Goal: Task Accomplishment & Management: Manage account settings

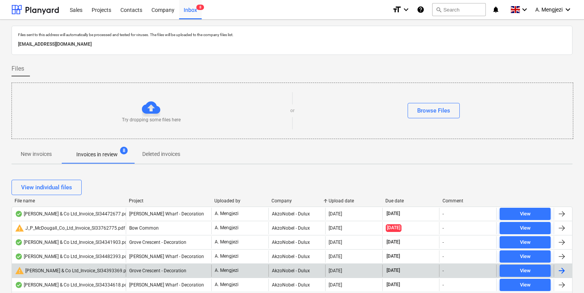
scroll to position [185, 0]
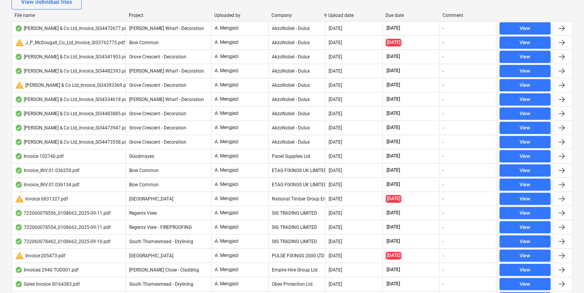
click at [279, 14] on div "Company" at bounding box center [297, 15] width 51 height 5
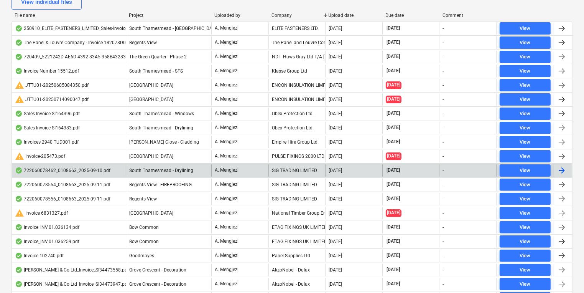
click at [305, 171] on div "SIG TRADING LIMITED" at bounding box center [296, 170] width 57 height 12
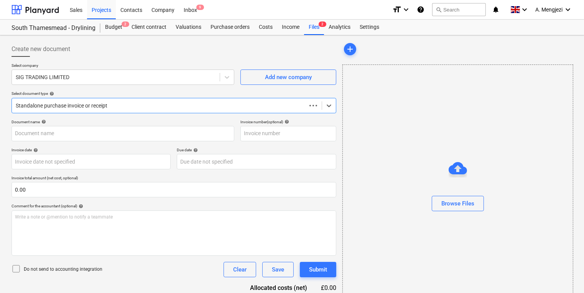
type input "722060078462"
type input "[DATE]"
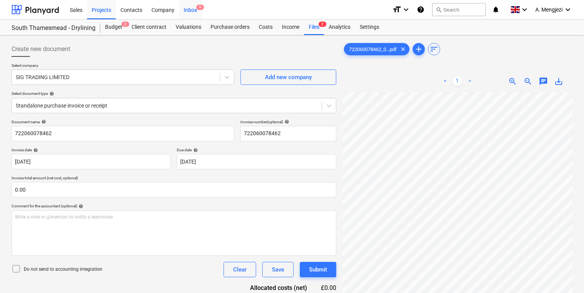
click at [196, 15] on div "Inbox 9" at bounding box center [190, 10] width 23 height 20
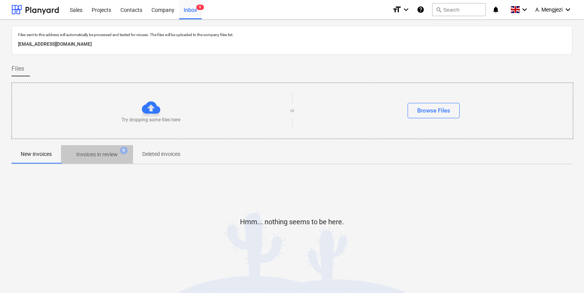
click at [86, 155] on p "Invoices in review" at bounding box center [96, 154] width 41 height 8
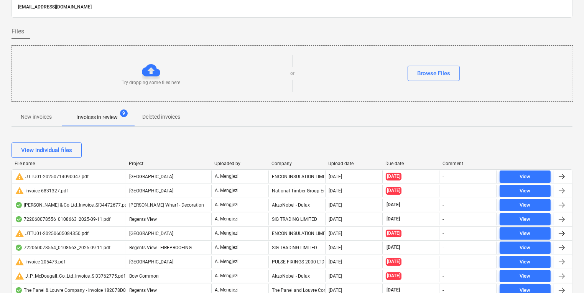
scroll to position [184, 0]
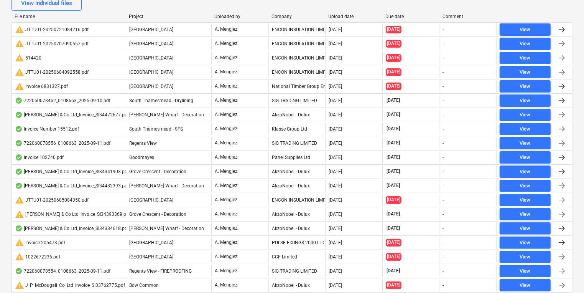
click at [276, 15] on div "Company" at bounding box center [297, 16] width 51 height 5
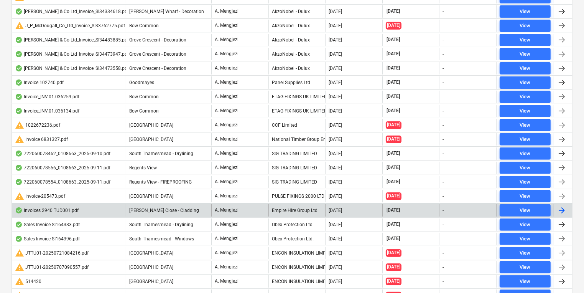
scroll to position [276, 0]
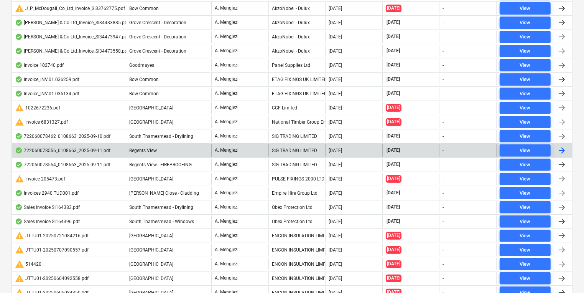
click at [294, 153] on div "SIG TRADING LIMITED" at bounding box center [296, 150] width 57 height 12
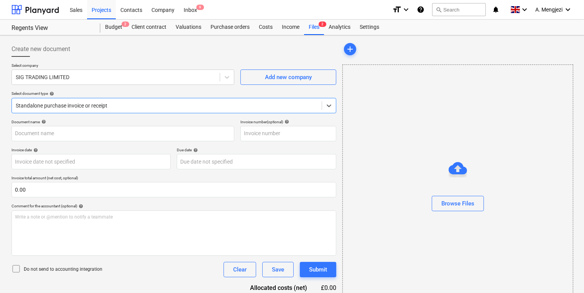
type input "722060078556"
type input "[DATE]"
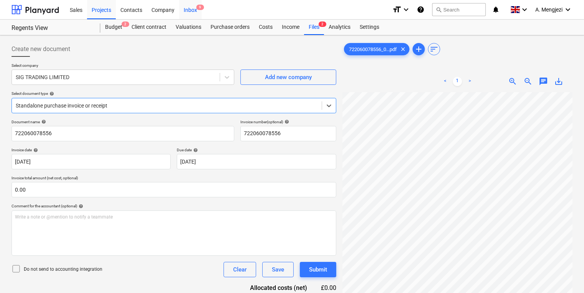
click at [196, 12] on div "Inbox 9" at bounding box center [190, 10] width 23 height 20
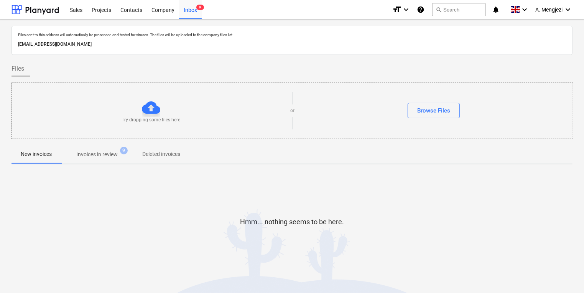
click at [102, 152] on span "Invoices in review 9" at bounding box center [97, 154] width 72 height 14
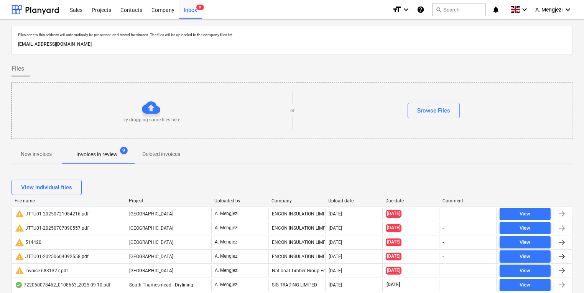
scroll to position [153, 0]
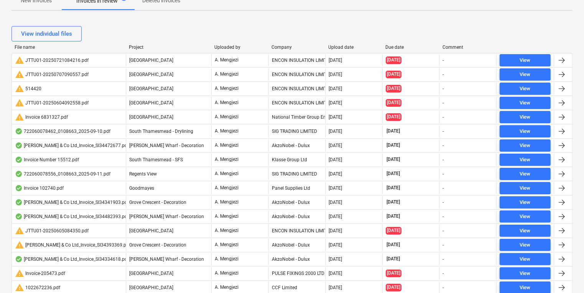
click at [284, 51] on div "File name Project Uploaded by Company Upload date Due date Comment" at bounding box center [292, 48] width 561 height 8
click at [284, 47] on div "Company" at bounding box center [297, 46] width 51 height 5
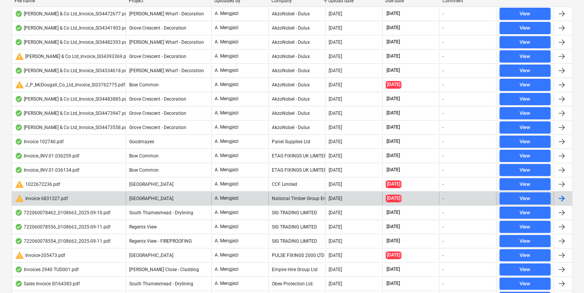
scroll to position [276, 0]
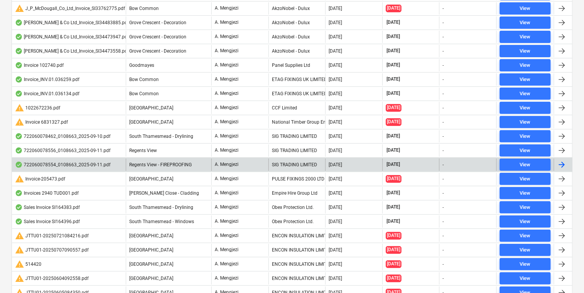
click at [290, 161] on div "SIG TRADING LIMITED" at bounding box center [296, 164] width 57 height 12
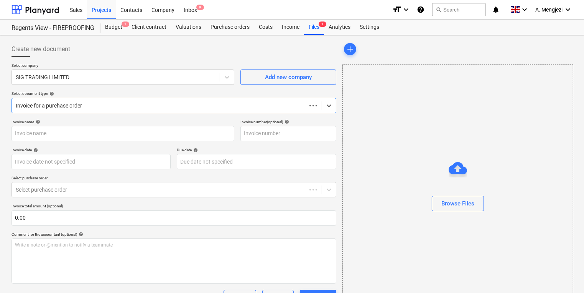
type input "722060078554"
type input "11 Sep 2025"
type input "15 Nov 2025"
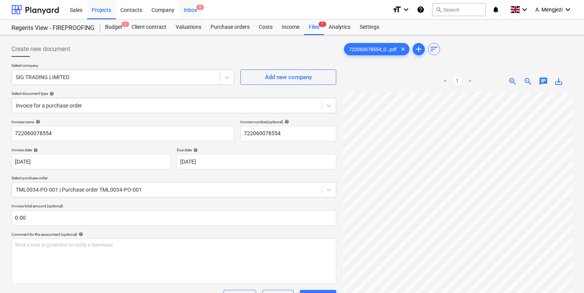
click at [193, 8] on div "Inbox 9" at bounding box center [190, 10] width 23 height 20
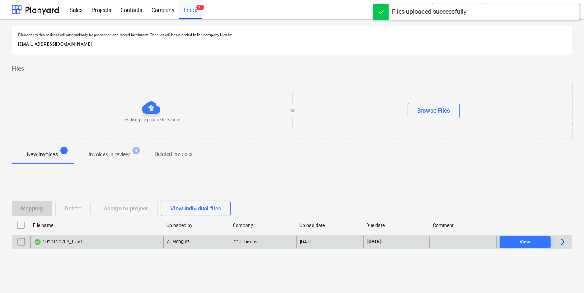
click at [200, 243] on div "A. Mengjezi" at bounding box center [196, 242] width 67 height 12
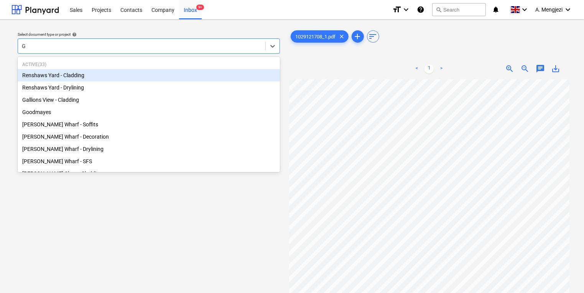
type input "GR"
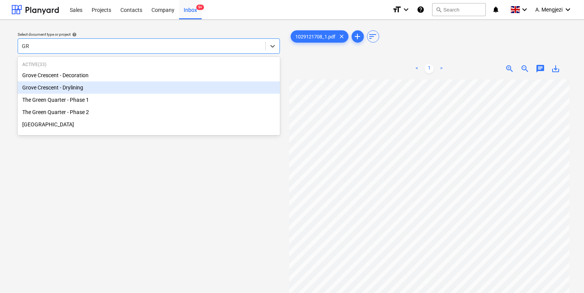
click at [159, 89] on div "Grove Crescent - Drylining" at bounding box center [149, 87] width 262 height 12
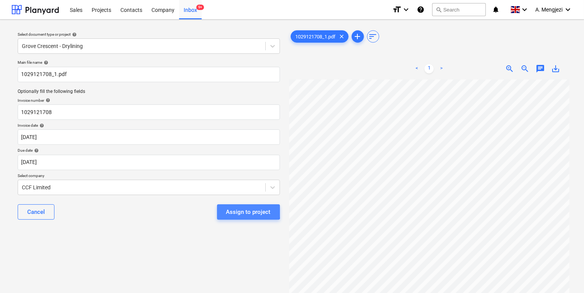
click at [243, 209] on div "Assign to project" at bounding box center [248, 212] width 44 height 10
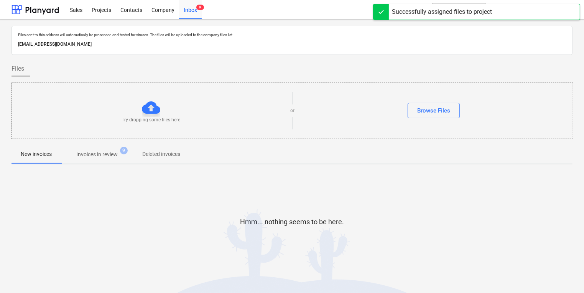
click at [119, 152] on span "Invoices in review 9" at bounding box center [97, 154] width 54 height 8
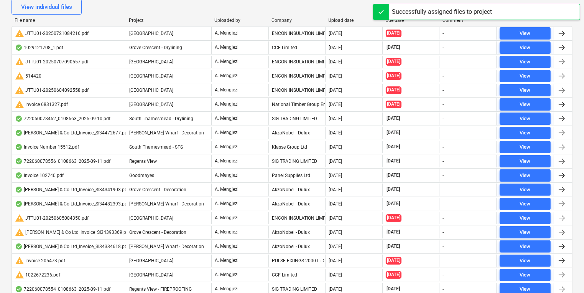
scroll to position [184, 0]
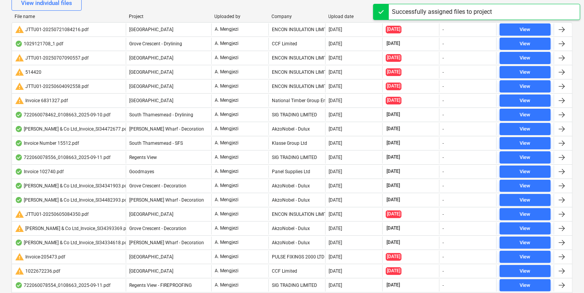
click at [277, 15] on div "Company" at bounding box center [297, 16] width 51 height 5
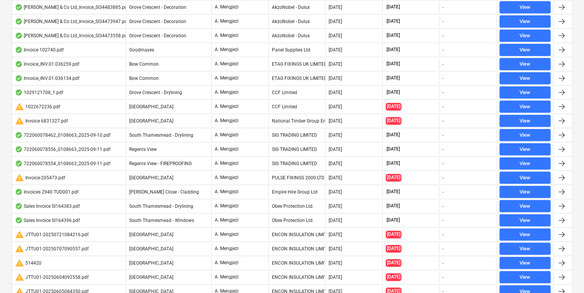
scroll to position [317, 0]
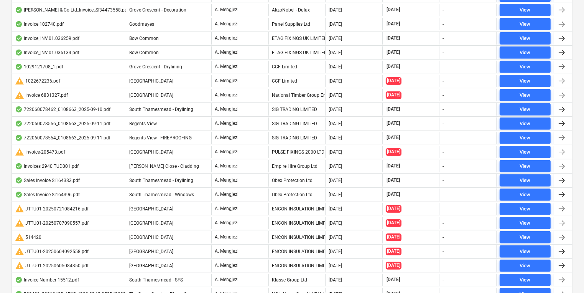
click at [175, 76] on div "Camden Goods Yard" at bounding box center [169, 81] width 86 height 12
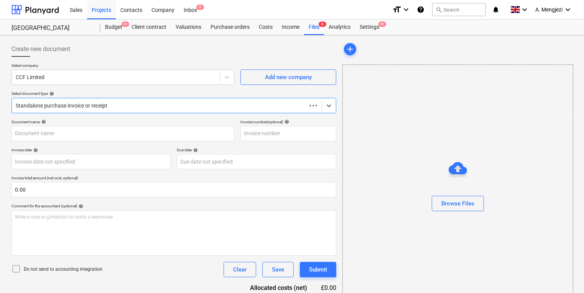
type input "1022672236"
type input "05 Jun 2025"
type input "15 Aug 2025"
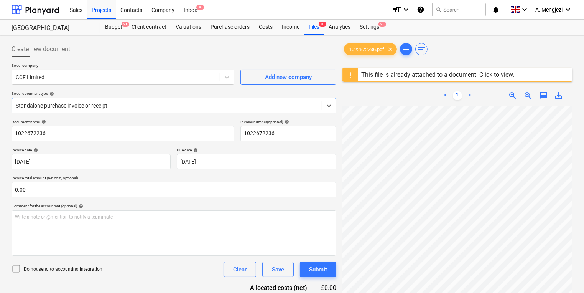
click at [399, 78] on div "This file is already attached to a document. Click to view." at bounding box center [437, 74] width 159 height 13
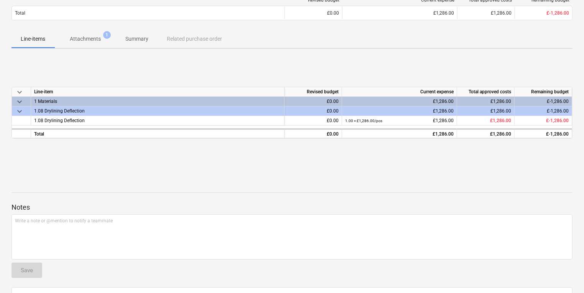
scroll to position [123, 0]
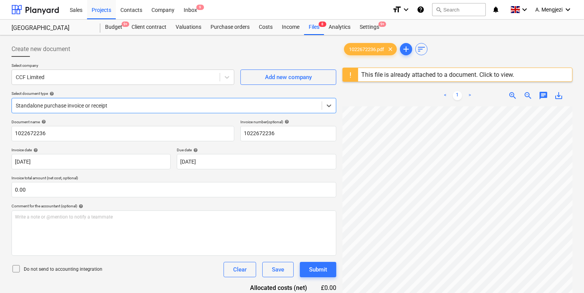
click at [254, 43] on div "Create new document" at bounding box center [174, 48] width 325 height 15
click at [189, 8] on div "Inbox 9" at bounding box center [190, 10] width 23 height 20
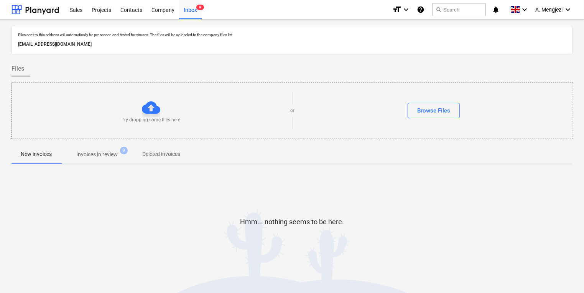
click at [97, 155] on p "Invoices in review" at bounding box center [96, 154] width 41 height 8
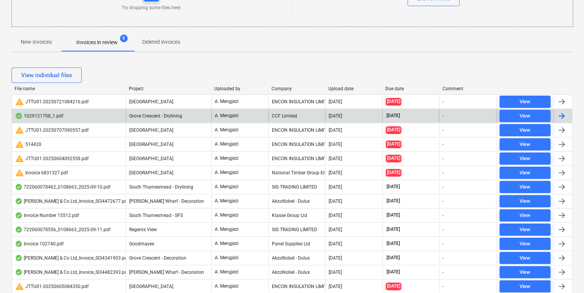
scroll to position [123, 0]
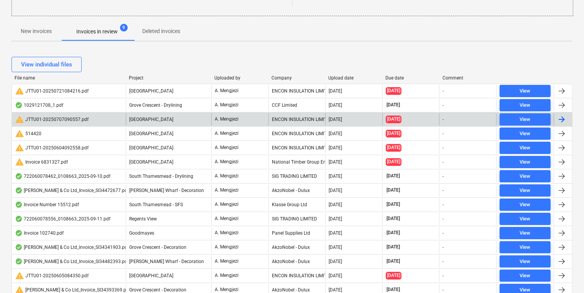
click at [30, 123] on div "warning JTTU01-20250707090557.pdf" at bounding box center [52, 119] width 74 height 9
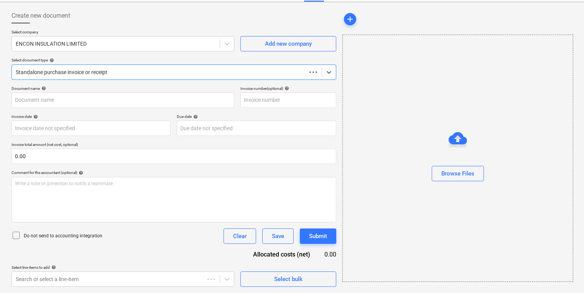
scroll to position [33, 0]
type input "JTTU01"
type input "04 Jul 2025"
type input "29 Aug 2025"
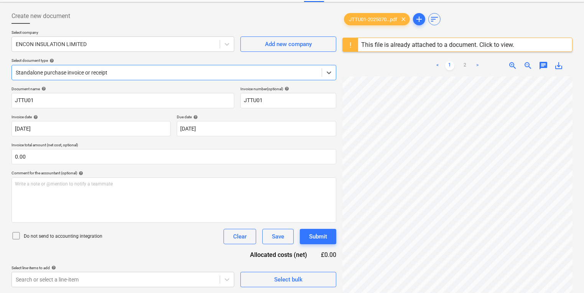
click at [439, 48] on div "This file is already attached to a document. Click to view." at bounding box center [437, 44] width 153 height 7
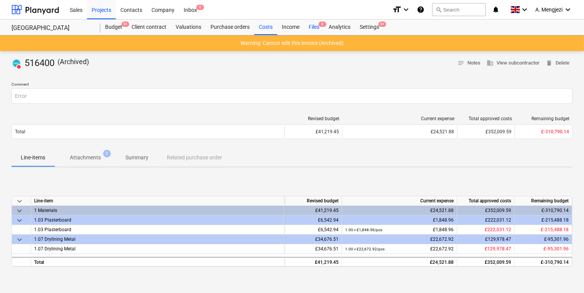
click at [320, 23] on span "8" at bounding box center [323, 23] width 8 height 5
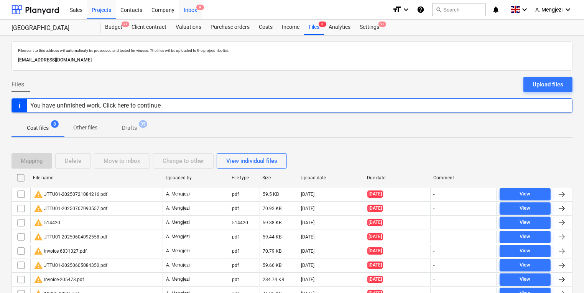
click at [197, 8] on span "9" at bounding box center [200, 7] width 8 height 5
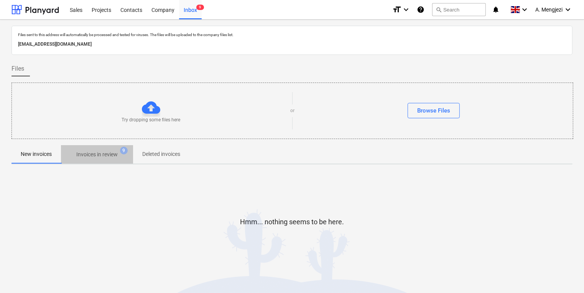
click at [110, 151] on p "Invoices in review" at bounding box center [96, 154] width 41 height 8
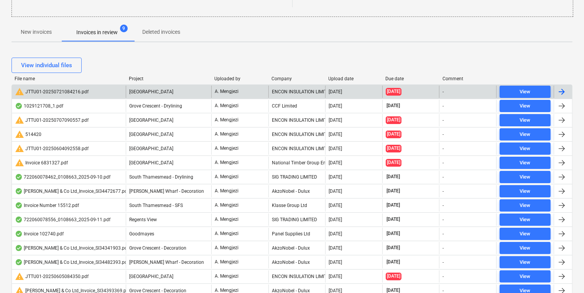
scroll to position [41, 0]
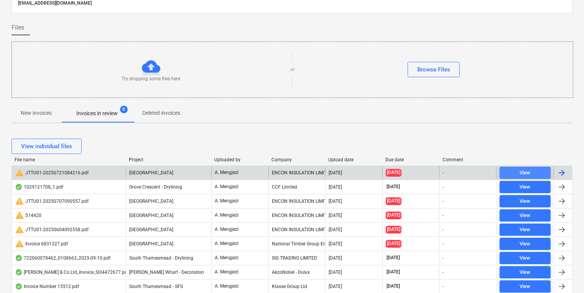
click at [535, 170] on span "View" at bounding box center [525, 172] width 45 height 9
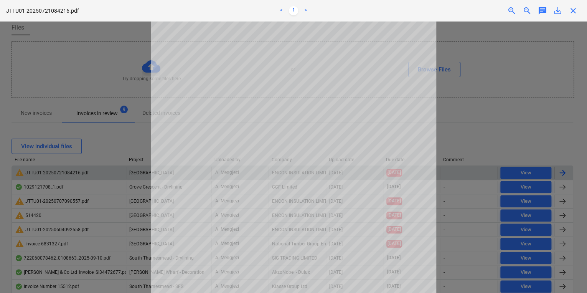
click at [468, 141] on div at bounding box center [293, 156] width 587 height 271
click at [578, 16] on div "JTTU01-20250721084216.pdf < 1 > zoom_in zoom_out chat 0 save_alt close" at bounding box center [293, 10] width 587 height 21
click at [577, 12] on span "close" at bounding box center [572, 10] width 9 height 9
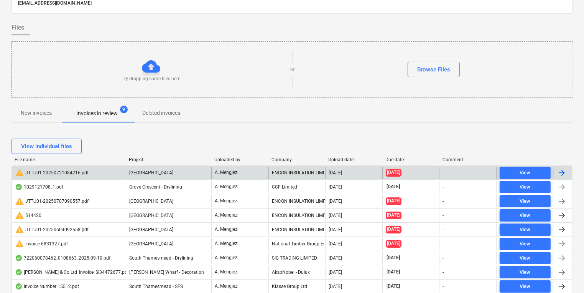
click at [563, 173] on div at bounding box center [561, 172] width 9 height 9
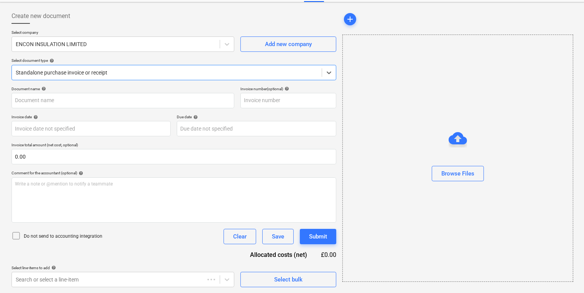
type input "53SI/517131"
type input "18 Jul 2025"
type input "31 Aug 2025"
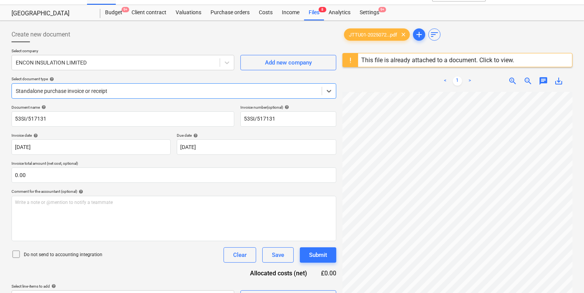
scroll to position [0, 0]
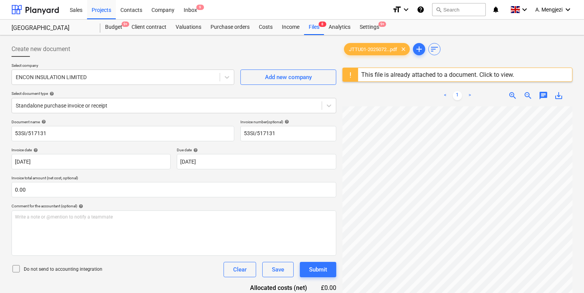
drag, startPoint x: 224, startPoint y: 49, endPoint x: 170, endPoint y: 39, distance: 55.0
click at [170, 39] on div "Create new document Select company ENCON INSULATION LIMITED Add new company Sel…" at bounding box center [173, 209] width 331 height 342
click at [201, 13] on div "Inbox 9" at bounding box center [190, 10] width 23 height 20
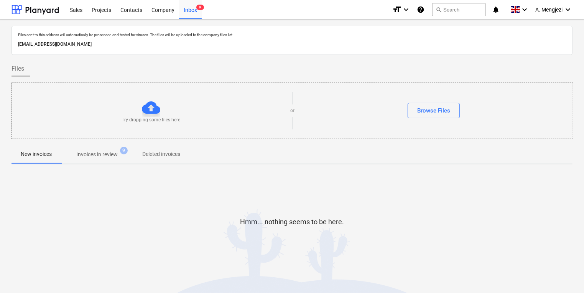
click at [94, 157] on p "Invoices in review" at bounding box center [96, 154] width 41 height 8
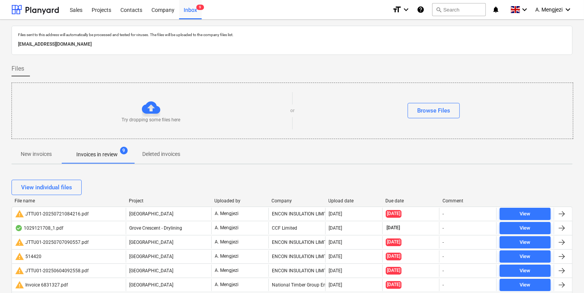
click at [287, 198] on div "Company" at bounding box center [297, 200] width 51 height 5
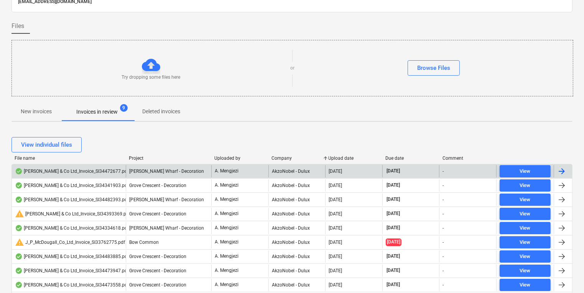
scroll to position [123, 0]
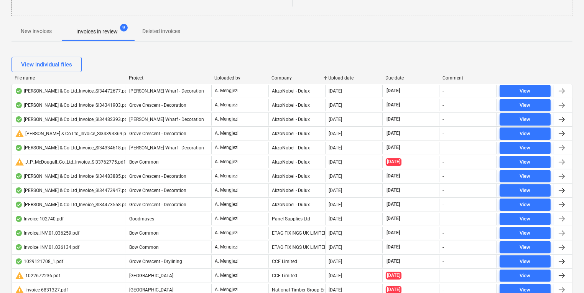
click at [136, 77] on div "Project" at bounding box center [168, 77] width 79 height 5
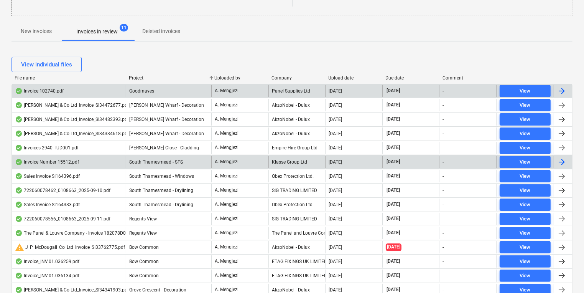
click at [322, 94] on div "Panel Supplies Ltd" at bounding box center [296, 91] width 57 height 12
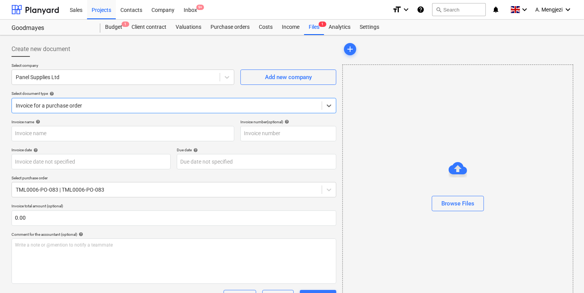
type input "102740"
type input "05 Sep 2025"
type input "30 Oct 2025"
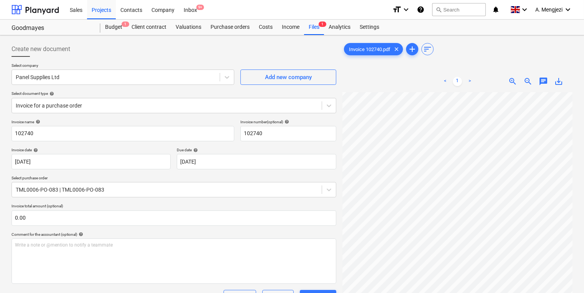
scroll to position [29, 21]
click at [194, 9] on div "Inbox 9+" at bounding box center [190, 10] width 23 height 20
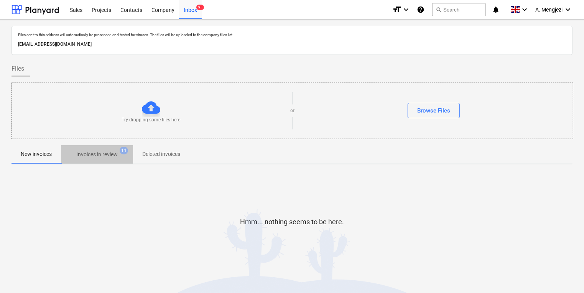
click at [105, 149] on span "Invoices in review 11" at bounding box center [97, 154] width 72 height 14
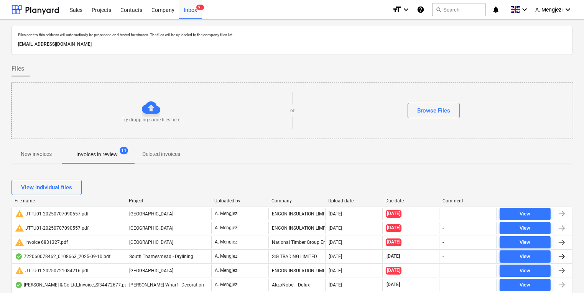
scroll to position [61, 0]
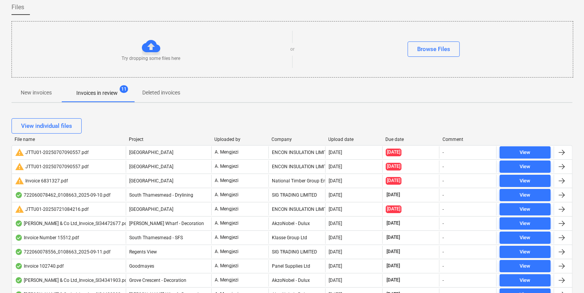
click at [137, 135] on div "View individual files" at bounding box center [292, 125] width 561 height 21
click at [137, 137] on div "Project" at bounding box center [168, 139] width 79 height 5
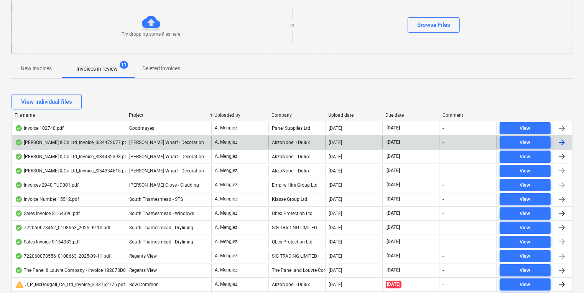
scroll to position [123, 0]
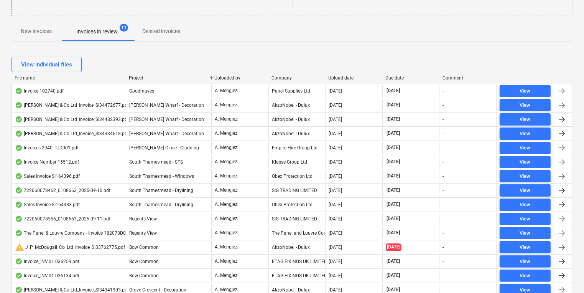
click at [286, 78] on div "Company" at bounding box center [297, 77] width 51 height 5
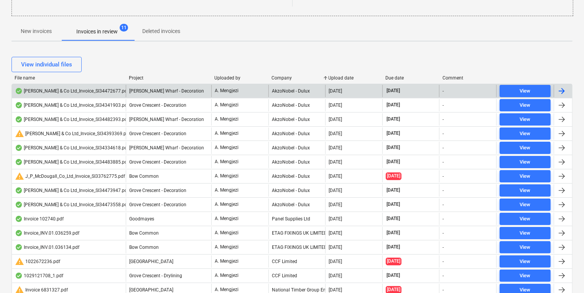
click at [287, 91] on div "AkzoNobel - Dulux" at bounding box center [296, 91] width 57 height 12
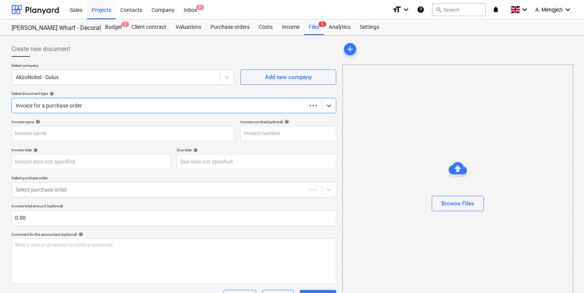
type input "S134472677"
type input "09 Sep 2025"
type input "31 Oct 2025"
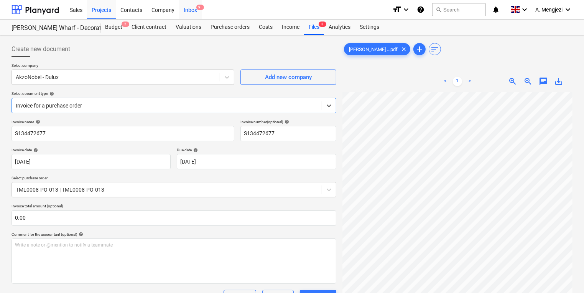
click at [200, 15] on div "Inbox 9+" at bounding box center [190, 10] width 23 height 20
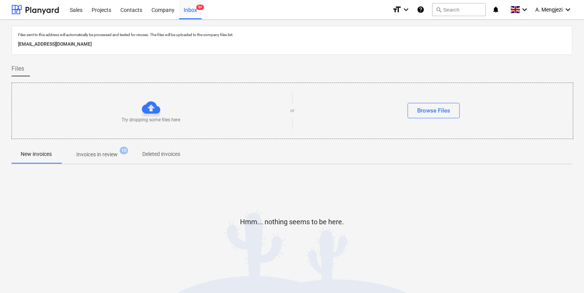
click at [108, 156] on p "Invoices in review" at bounding box center [96, 154] width 41 height 8
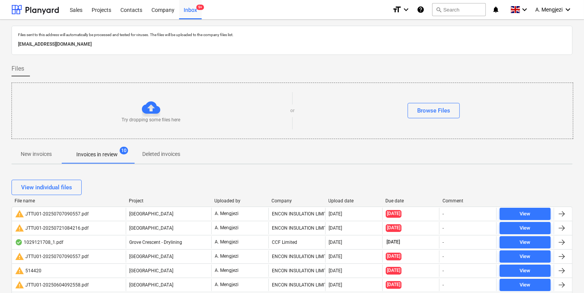
click at [283, 196] on div "View individual files" at bounding box center [292, 186] width 561 height 21
click at [283, 201] on div "Company" at bounding box center [297, 200] width 51 height 5
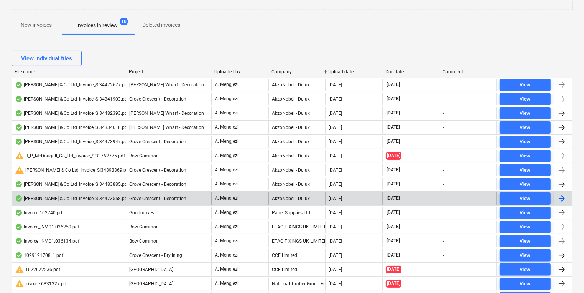
scroll to position [123, 0]
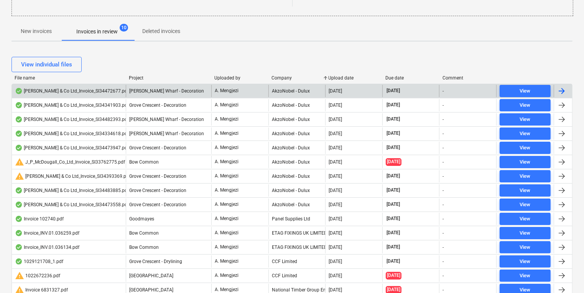
click at [283, 87] on div "AkzoNobel - Dulux" at bounding box center [296, 91] width 57 height 12
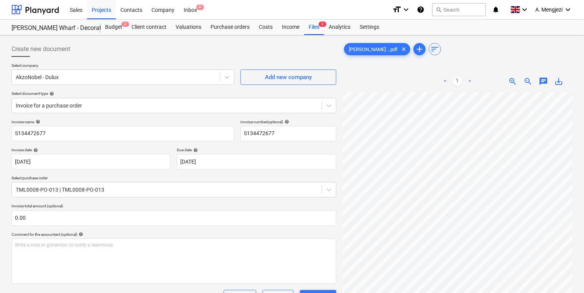
scroll to position [12, 18]
click at [379, 86] on div "< 1 > zoom_in zoom_out chat 0 save_alt" at bounding box center [458, 217] width 230 height 293
click at [278, 189] on div "Create new document Select company AkzoNobel - Dulux Add new company Select doc…" at bounding box center [291, 234] width 567 height 393
click at [204, 17] on div "Sales Projects Contacts Company Inbox 9+" at bounding box center [225, 9] width 321 height 19
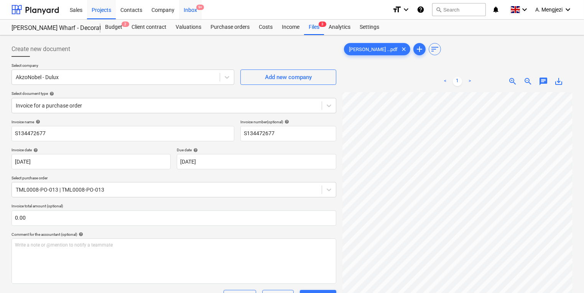
click at [199, 11] on div "Inbox 9+" at bounding box center [190, 10] width 23 height 20
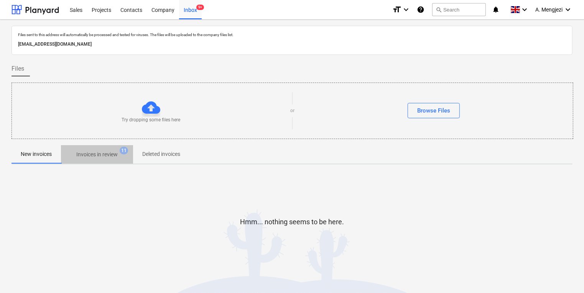
click at [100, 160] on span "Invoices in review 11" at bounding box center [97, 154] width 72 height 14
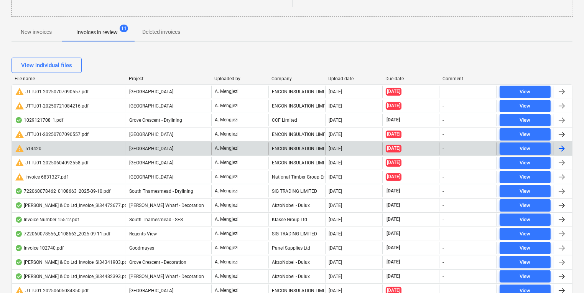
scroll to position [123, 0]
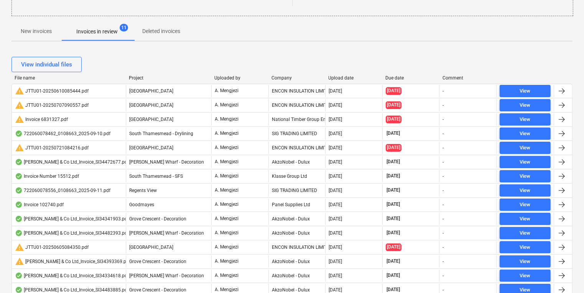
click at [286, 76] on div "Company" at bounding box center [297, 77] width 51 height 5
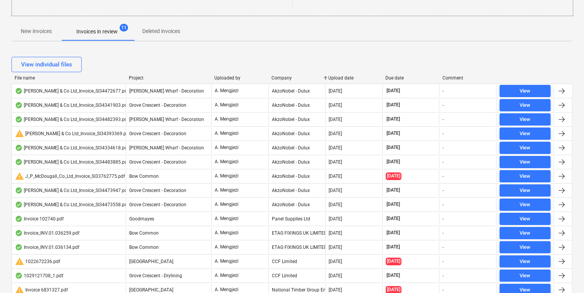
drag, startPoint x: 20, startPoint y: 49, endPoint x: 166, endPoint y: 71, distance: 147.4
click at [201, 60] on div "View individual files" at bounding box center [292, 64] width 561 height 15
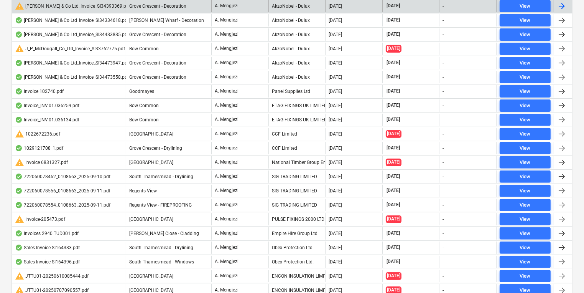
scroll to position [253, 0]
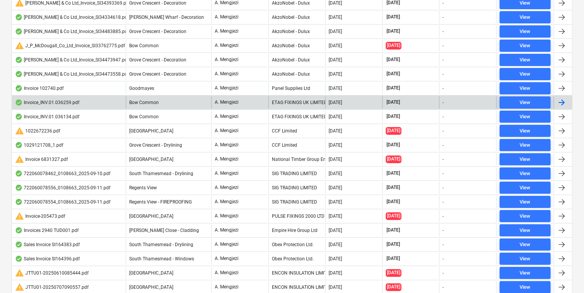
click at [301, 97] on div "ETAG FIXINGS UK LIMITED" at bounding box center [296, 102] width 57 height 12
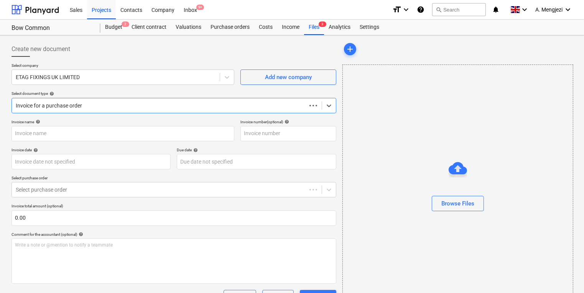
type input "#INV.01.036259"
type input "31 Oct 2025"
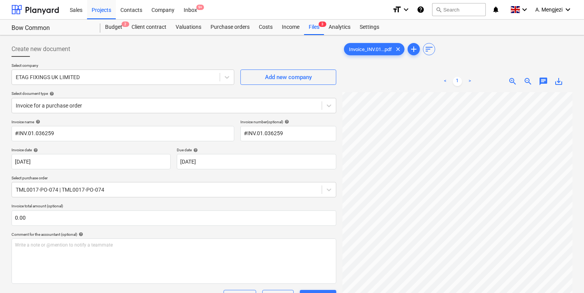
scroll to position [40, 20]
click at [195, 10] on div "Inbox 9+" at bounding box center [190, 10] width 23 height 20
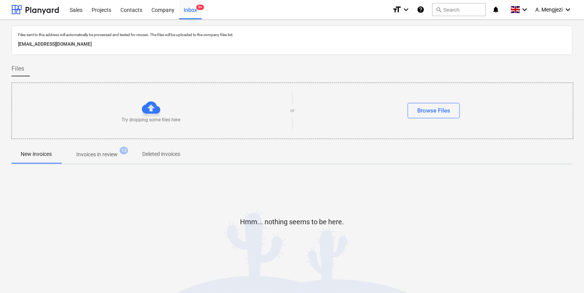
click at [108, 153] on p "Invoices in review" at bounding box center [96, 154] width 41 height 8
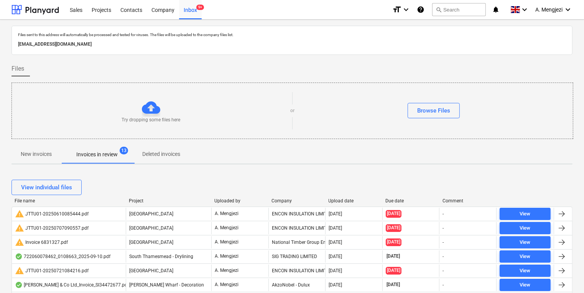
scroll to position [123, 0]
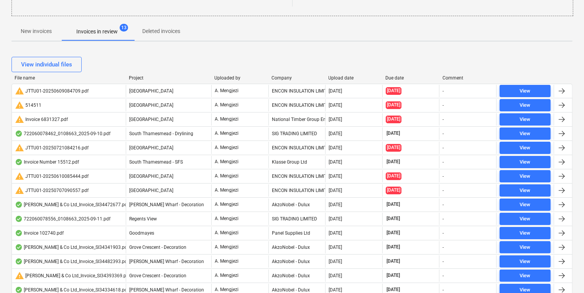
click at [276, 80] on div "Company" at bounding box center [297, 77] width 51 height 5
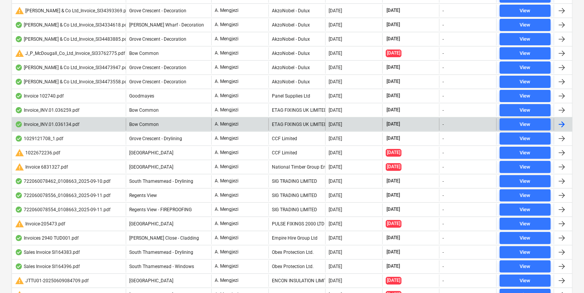
click at [284, 120] on div "ETAG FIXINGS UK LIMITED" at bounding box center [296, 124] width 57 height 12
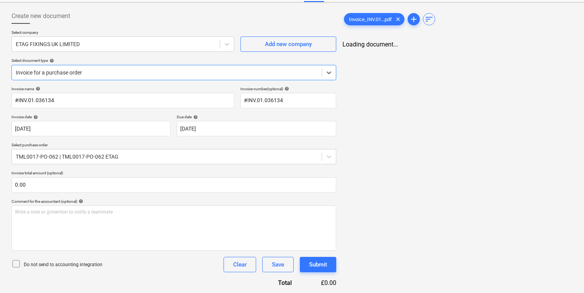
type input "#INV.01.036134"
type input "09 Sep 2025"
type input "31 Oct 2025"
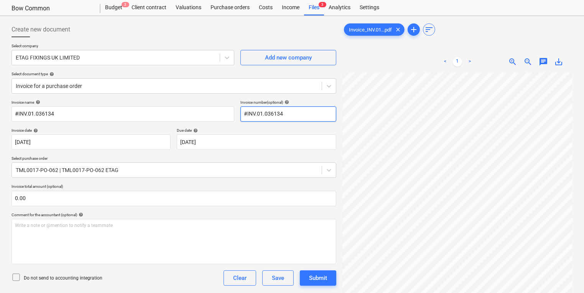
scroll to position [0, 0]
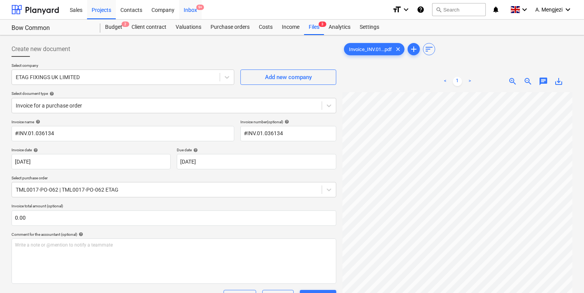
click at [201, 9] on span "9+" at bounding box center [200, 7] width 8 height 5
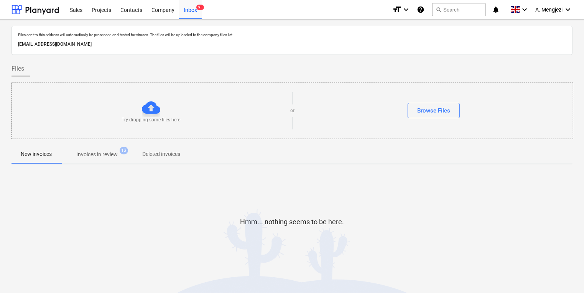
click at [100, 157] on p "Invoices in review" at bounding box center [96, 154] width 41 height 8
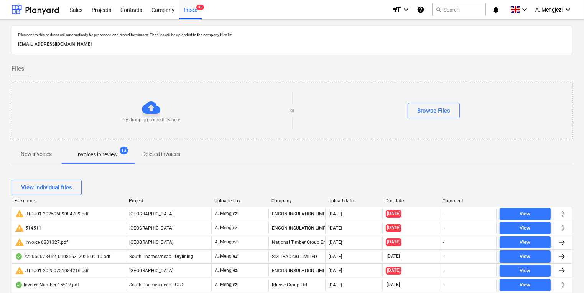
click at [278, 199] on div "Company" at bounding box center [297, 200] width 51 height 5
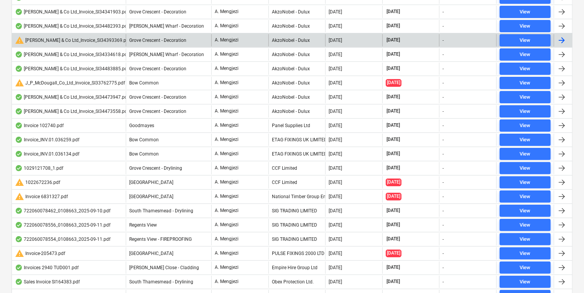
scroll to position [276, 0]
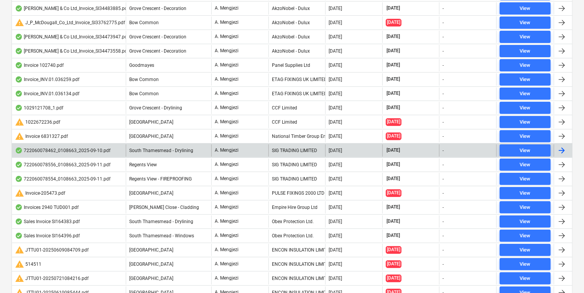
click at [282, 148] on div "SIG TRADING LIMITED" at bounding box center [296, 150] width 57 height 12
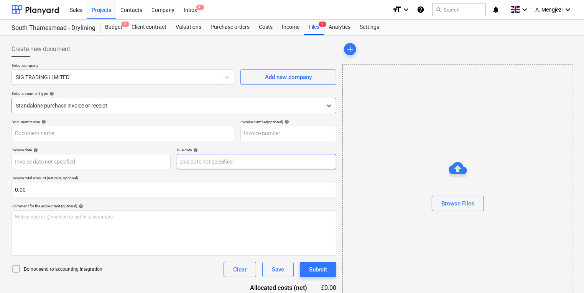
type input "722060078462"
type input "10 Sep 2025"
type input "15 Nov 2025"
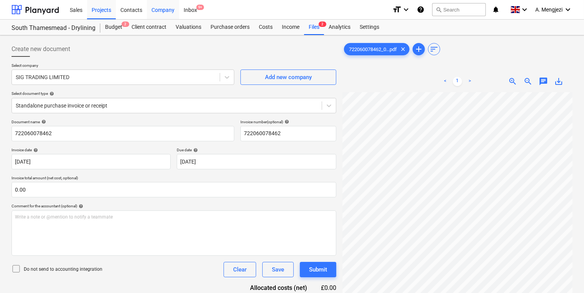
click at [166, 0] on div "Company" at bounding box center [163, 10] width 32 height 20
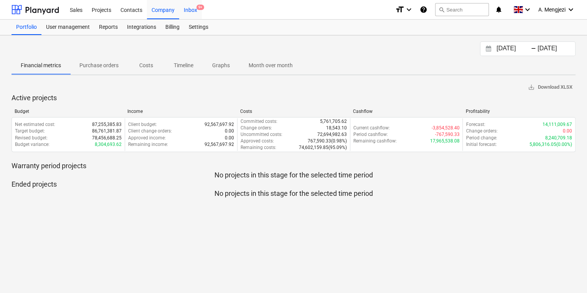
click at [187, 7] on div "Inbox 9+" at bounding box center [190, 10] width 23 height 20
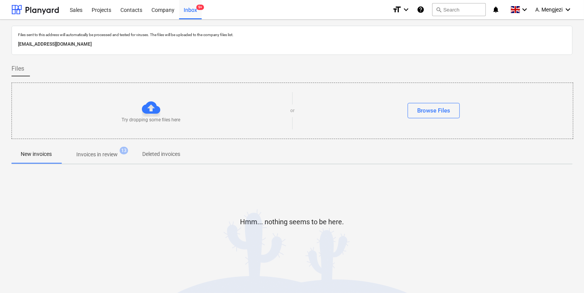
click at [362, 154] on div "New invoices Invoices in review 13 Deleted invoices" at bounding box center [292, 154] width 561 height 18
click at [453, 9] on button "search Search" at bounding box center [459, 9] width 54 height 13
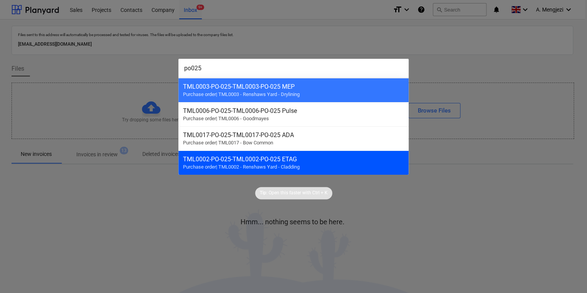
type input "po025"
click at [301, 163] on div "TML0002-PO-025 - TML0002-PO-025 ETAG Purchase order | TML0002 - Renshaws Yard -…" at bounding box center [293, 162] width 230 height 24
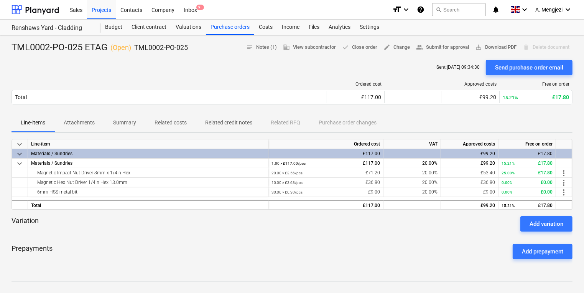
click at [81, 122] on p "Attachments" at bounding box center [79, 123] width 31 height 8
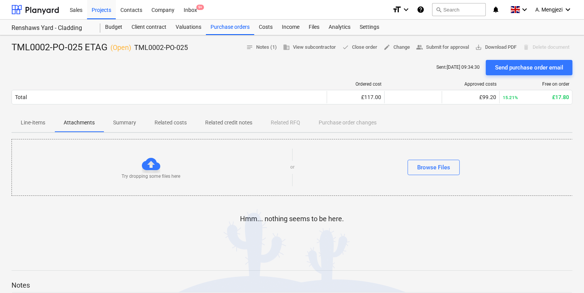
click at [51, 122] on span "Line-items" at bounding box center [33, 122] width 43 height 13
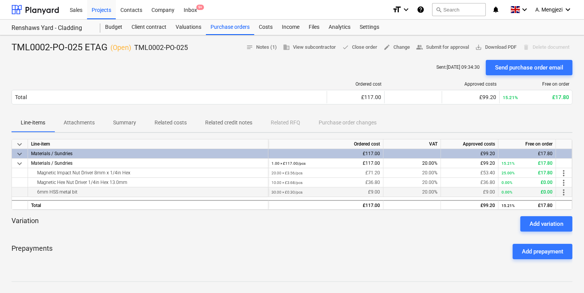
click at [345, 189] on div "30.00 × £0.30 / pcs £9.00" at bounding box center [326, 192] width 109 height 10
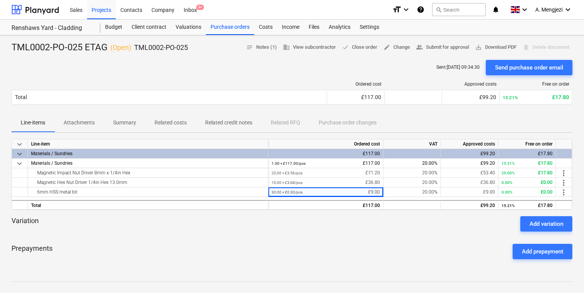
click at [343, 232] on div at bounding box center [292, 234] width 561 height 6
click at [252, 197] on div "keyboard_arrow_down Line-item Ordered cost VAT Approved costs Free on order key…" at bounding box center [292, 174] width 561 height 71
click at [296, 259] on div "Prepayments Add prepayment" at bounding box center [292, 251] width 561 height 28
click at [251, 194] on div "6mm HSS metal bit" at bounding box center [148, 191] width 234 height 9
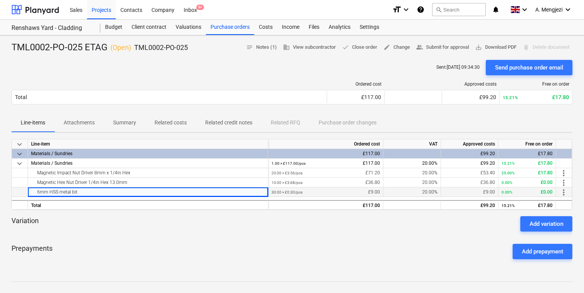
click at [278, 190] on small "30.00 × £0.30 / pcs" at bounding box center [287, 192] width 31 height 4
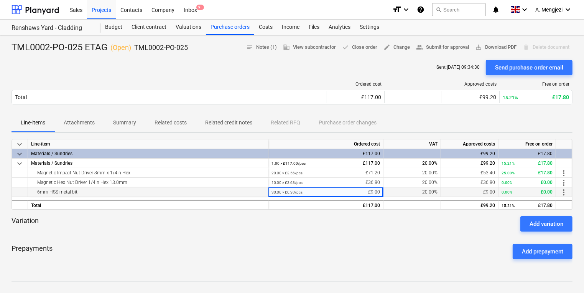
click at [404, 190] on div "20.00%" at bounding box center [413, 192] width 58 height 10
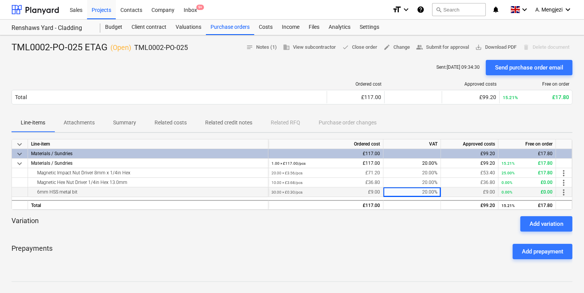
click at [494, 189] on div "£9.00" at bounding box center [469, 192] width 51 height 10
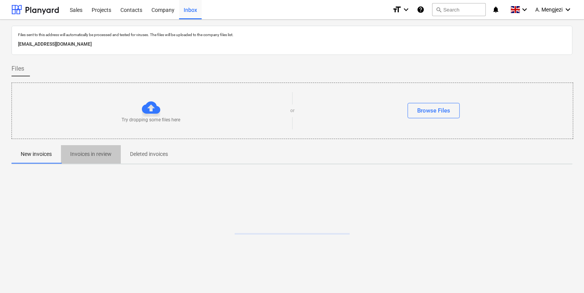
click at [104, 157] on p "Invoices in review" at bounding box center [90, 154] width 41 height 8
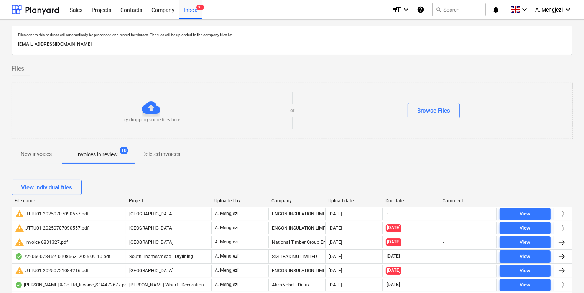
click at [134, 200] on div "Project" at bounding box center [168, 200] width 79 height 5
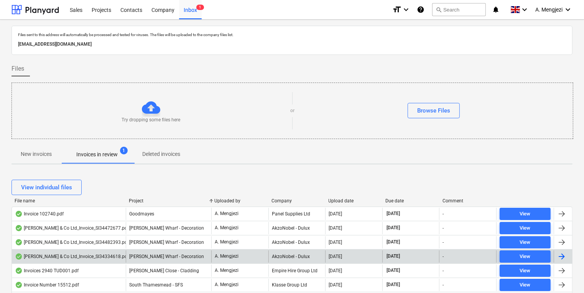
click at [121, 155] on span "Invoices in review 1" at bounding box center [97, 154] width 54 height 8
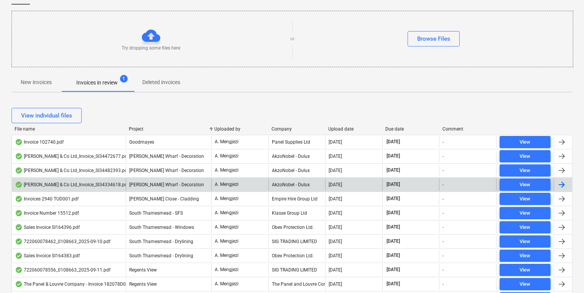
scroll to position [69, 0]
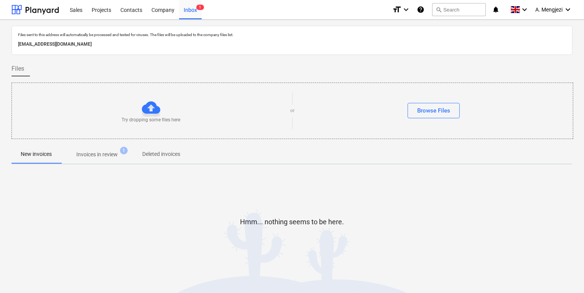
click at [78, 155] on p "Invoices in review" at bounding box center [96, 154] width 41 height 8
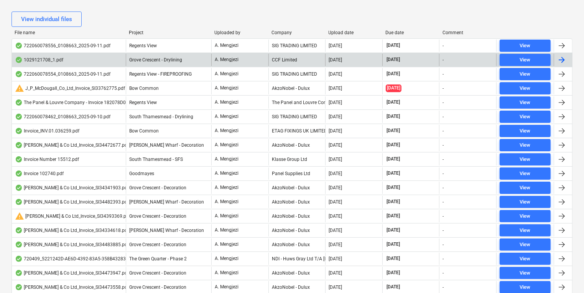
scroll to position [81, 0]
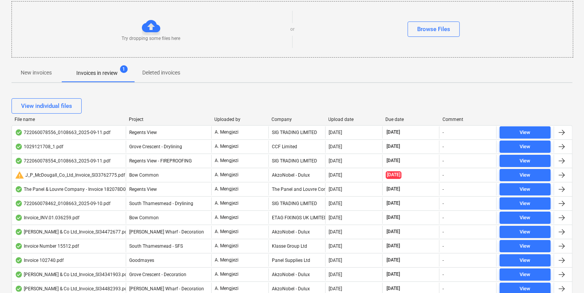
click at [279, 123] on div "File name Project Uploaded by Company Upload date Due date Comment" at bounding box center [292, 121] width 561 height 8
click at [280, 119] on div "Company" at bounding box center [297, 119] width 51 height 5
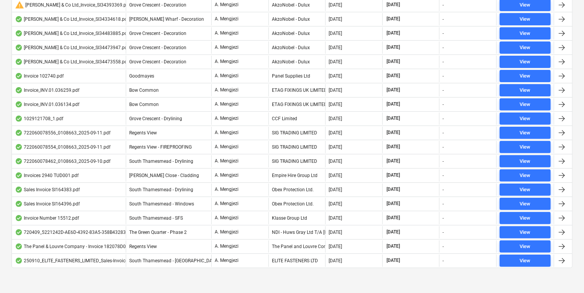
scroll to position [265, 0]
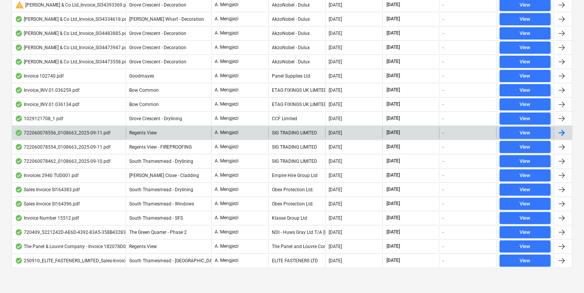
click at [288, 127] on div "SIG TRADING LIMITED" at bounding box center [296, 133] width 57 height 12
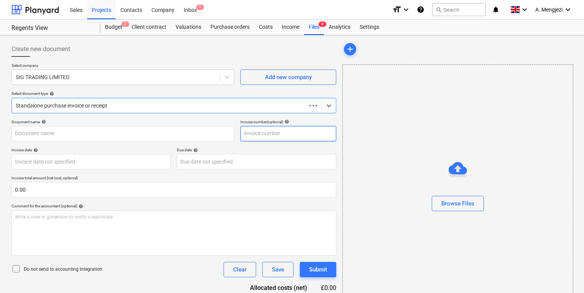
type input "722060078556"
type input "10 Sep 2025"
type input "15 Nov 2025"
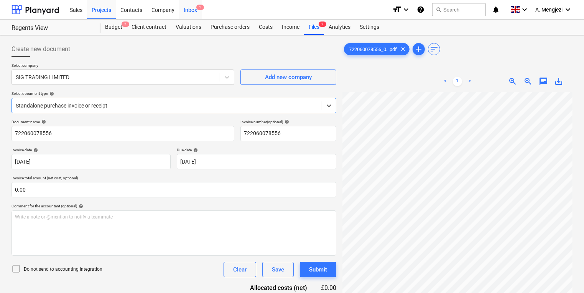
click at [193, 12] on div "Inbox 1" at bounding box center [190, 10] width 23 height 20
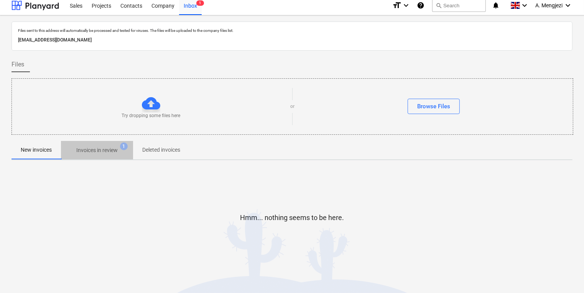
click at [120, 150] on span "Invoices in review 1" at bounding box center [97, 150] width 54 height 8
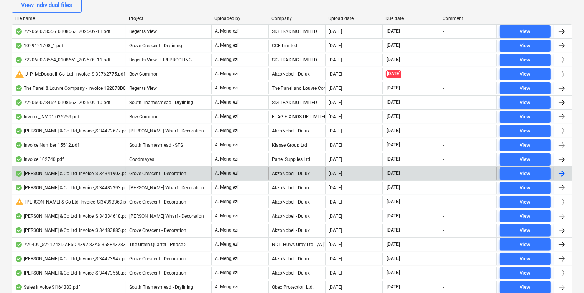
scroll to position [188, 0]
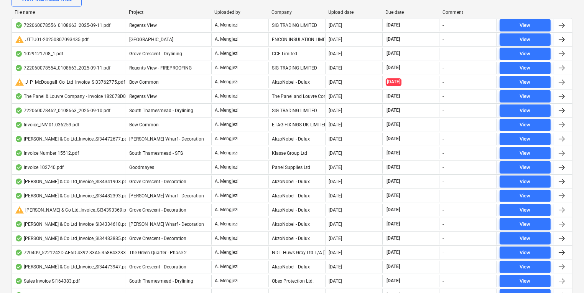
click at [282, 14] on div "Company" at bounding box center [297, 12] width 51 height 5
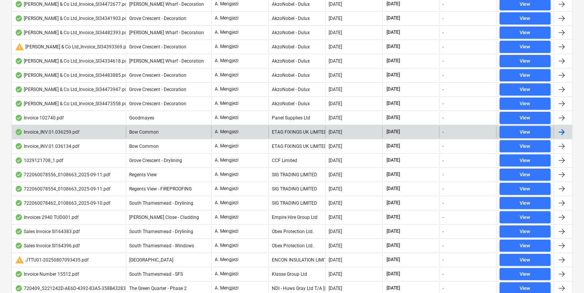
scroll to position [280, 0]
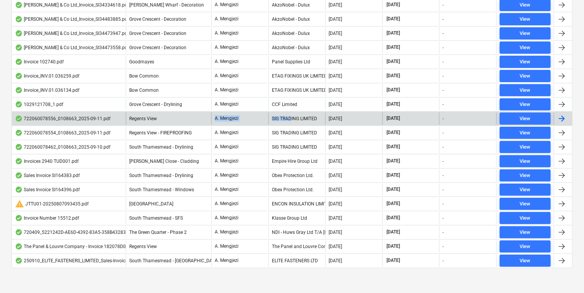
drag, startPoint x: 292, startPoint y: 120, endPoint x: 195, endPoint y: 123, distance: 96.7
click at [195, 123] on div "722060078556_0108663_2025-09-11.pdf Regents View A. Mengjezi SIG TRADING LIMITE…" at bounding box center [292, 118] width 561 height 14
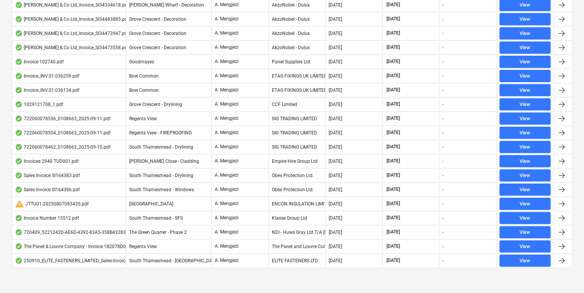
drag, startPoint x: 195, startPoint y: 123, endPoint x: 249, endPoint y: 128, distance: 53.9
click at [249, 128] on div "A. Mengjezi" at bounding box center [239, 133] width 57 height 12
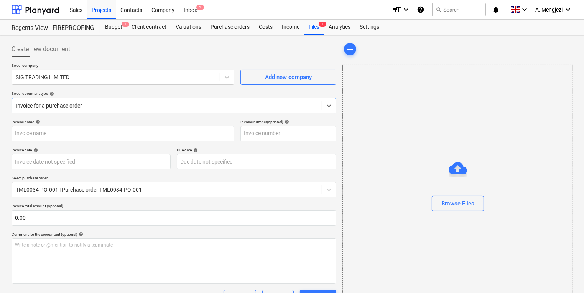
type input "722060078554"
type input "11 Sep 2025"
type input "15 Nov 2025"
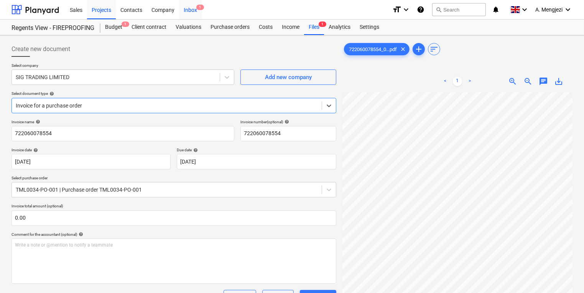
click at [198, 13] on div "Inbox 1" at bounding box center [190, 10] width 23 height 20
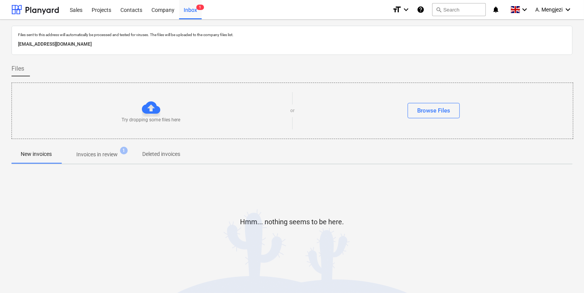
click at [122, 153] on span "Invoices in review 1" at bounding box center [97, 154] width 54 height 8
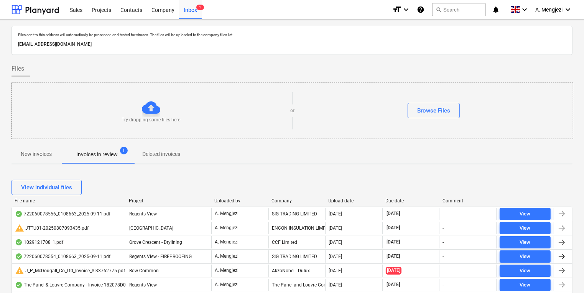
click at [275, 201] on div "Company" at bounding box center [297, 200] width 51 height 5
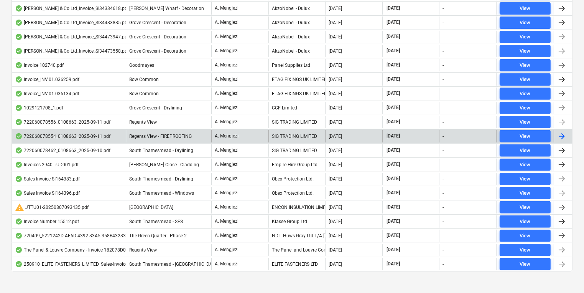
click at [282, 137] on div "SIG TRADING LIMITED" at bounding box center [296, 136] width 57 height 12
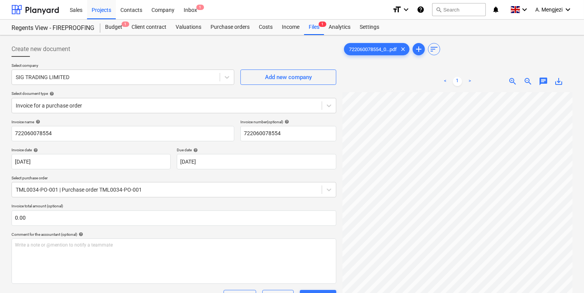
click at [207, 12] on div "Sales Projects Contacts Company Inbox 1" at bounding box center [225, 9] width 321 height 19
click at [197, 12] on div "Inbox 2" at bounding box center [190, 10] width 23 height 20
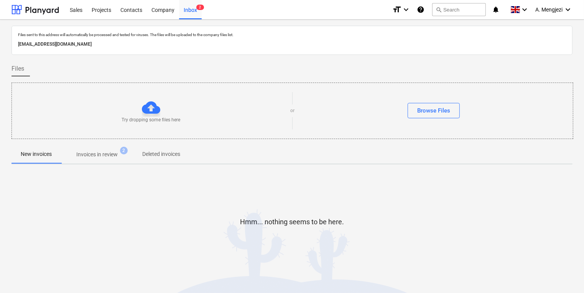
drag, startPoint x: 94, startPoint y: 134, endPoint x: 95, endPoint y: 144, distance: 10.0
click at [94, 135] on div "Try dropping some files here or Browse Files" at bounding box center [293, 110] width 562 height 56
click at [98, 149] on span "Invoices in review 2" at bounding box center [97, 154] width 72 height 14
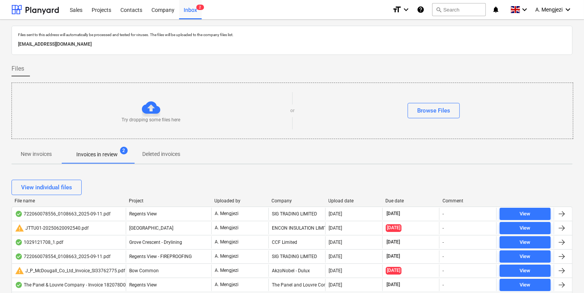
click at [286, 196] on div "View individual files" at bounding box center [292, 186] width 561 height 21
click at [285, 199] on div "Company" at bounding box center [297, 200] width 51 height 5
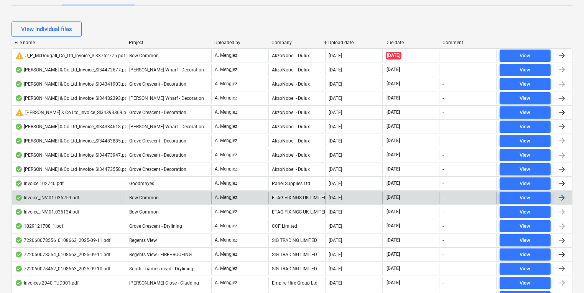
scroll to position [280, 0]
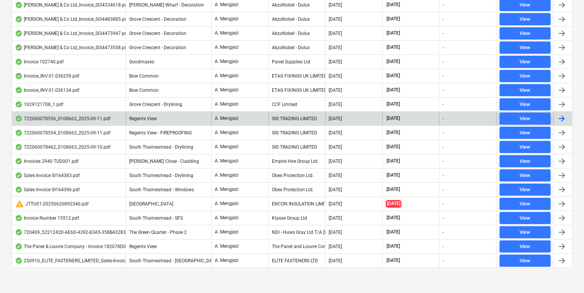
click at [308, 115] on div "SIG TRADING LIMITED" at bounding box center [296, 118] width 57 height 12
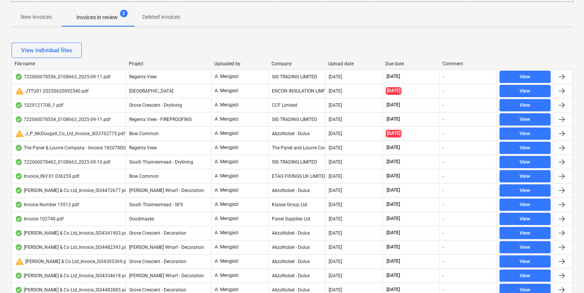
scroll to position [126, 0]
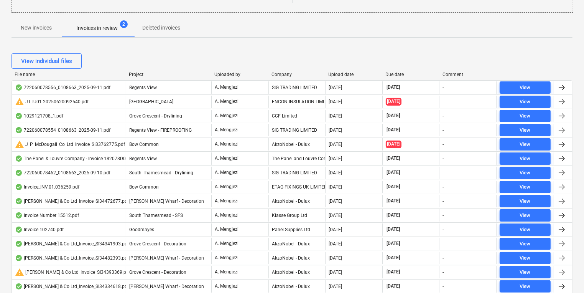
click at [280, 74] on div "Company" at bounding box center [297, 74] width 51 height 5
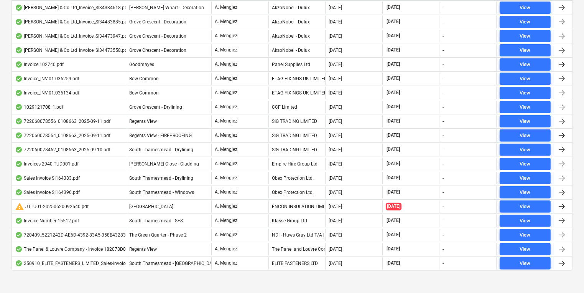
scroll to position [280, 0]
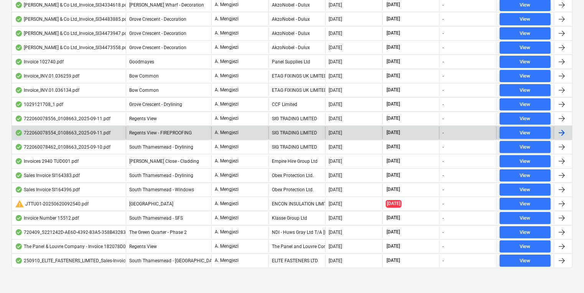
click at [297, 128] on div "SIG TRADING LIMITED" at bounding box center [296, 133] width 57 height 12
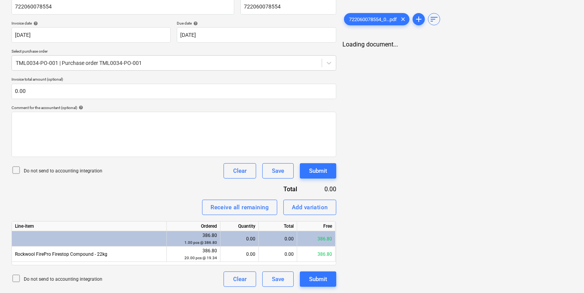
scroll to position [33, 0]
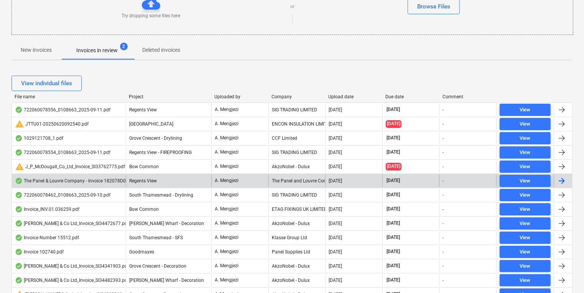
scroll to position [96, 0]
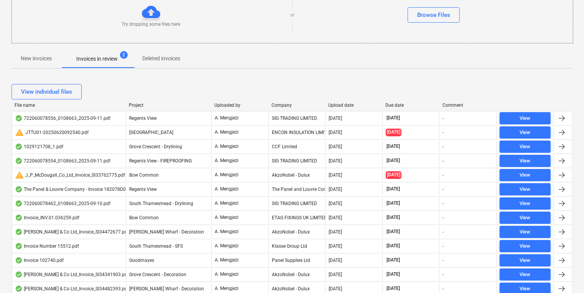
click at [280, 106] on div "Company" at bounding box center [297, 104] width 51 height 5
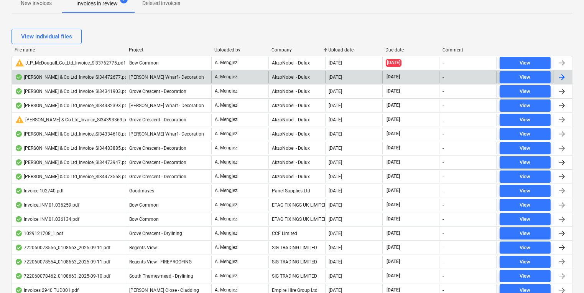
scroll to position [280, 0]
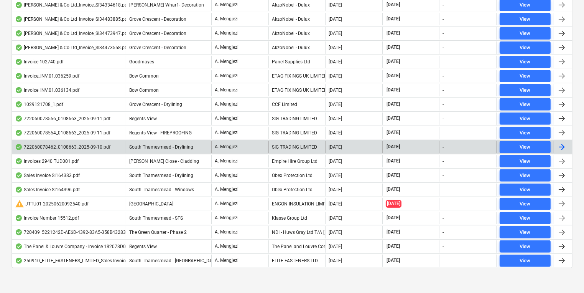
click at [298, 141] on div "SIG TRADING LIMITED" at bounding box center [296, 147] width 57 height 12
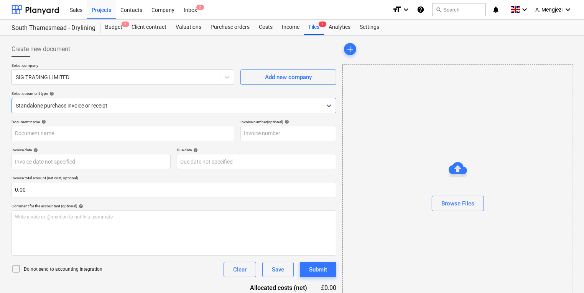
type input "722060078462"
type input "10 Sep 2025"
type input "15 Nov 2025"
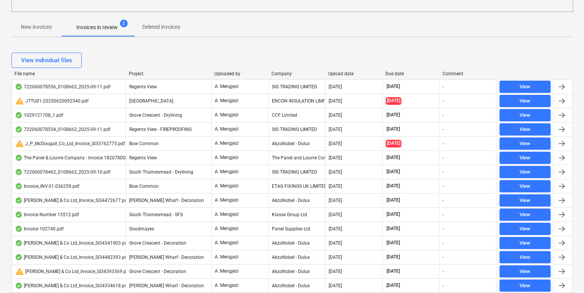
scroll to position [126, 0]
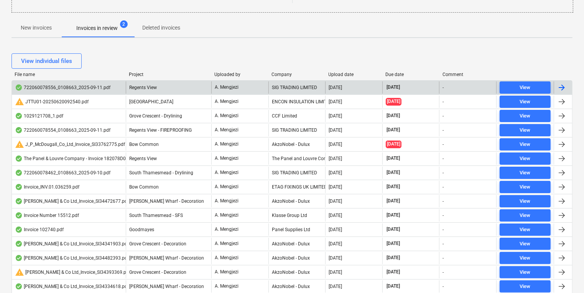
click at [271, 92] on div "SIG TRADING LIMITED" at bounding box center [296, 87] width 57 height 12
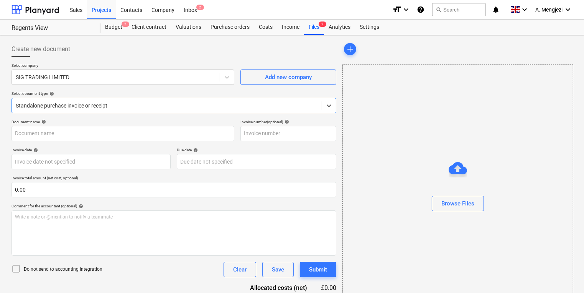
type input "722060078556"
type input "10 Sep 2025"
type input "15 Nov 2025"
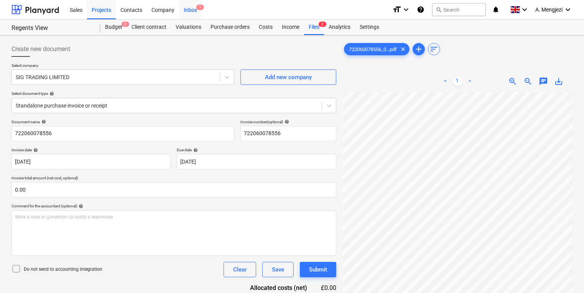
click at [192, 12] on div "Inbox 1" at bounding box center [190, 10] width 23 height 20
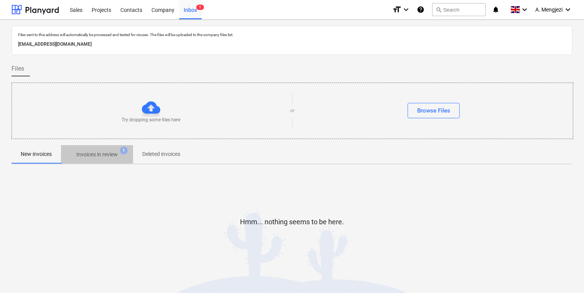
drag, startPoint x: 114, startPoint y: 147, endPoint x: 122, endPoint y: 151, distance: 8.9
click at [114, 148] on span "Invoices in review 1" at bounding box center [97, 154] width 72 height 14
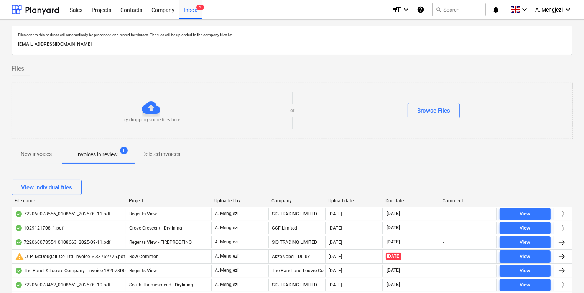
click at [288, 199] on div "Company" at bounding box center [297, 200] width 51 height 5
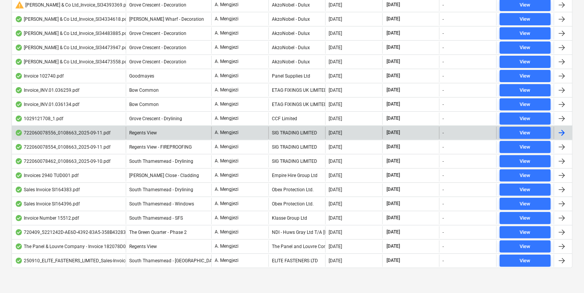
click at [289, 127] on div "SIG TRADING LIMITED" at bounding box center [296, 133] width 57 height 12
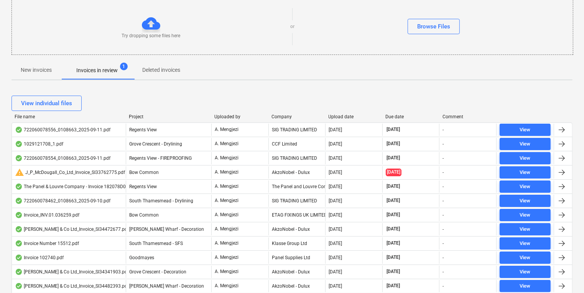
scroll to position [81, 0]
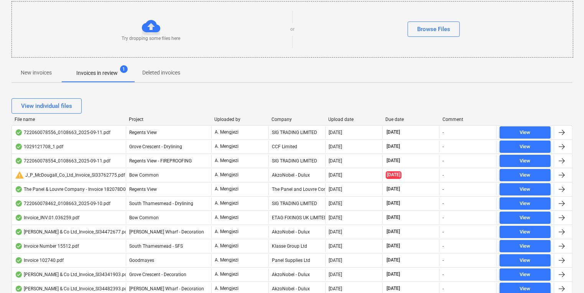
click at [283, 122] on div "File name Project Uploaded by Company Upload date Due date Comment" at bounding box center [292, 121] width 561 height 8
click at [281, 114] on div "View individual files" at bounding box center [292, 105] width 561 height 21
click at [279, 117] on div "Company" at bounding box center [297, 119] width 51 height 5
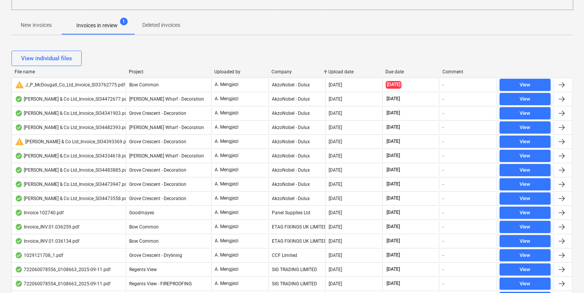
scroll to position [265, 0]
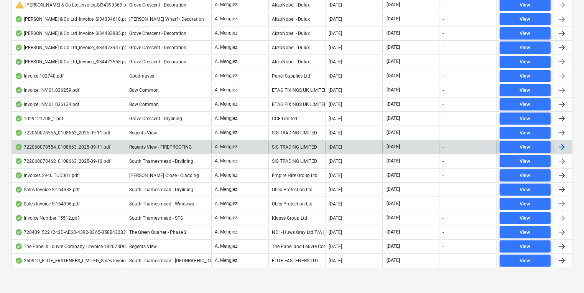
click at [277, 146] on div "SIG TRADING LIMITED" at bounding box center [296, 147] width 57 height 12
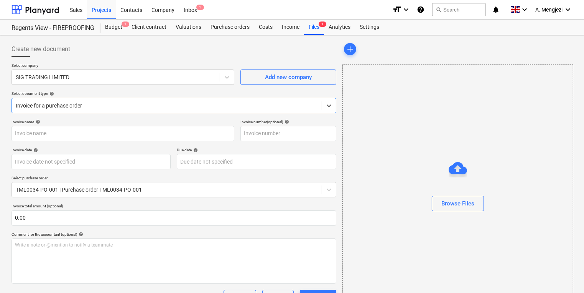
type input "722060078554"
type input "11 Sep 2025"
type input "15 Nov 2025"
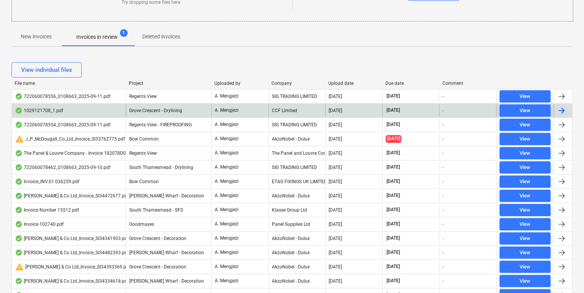
scroll to position [112, 0]
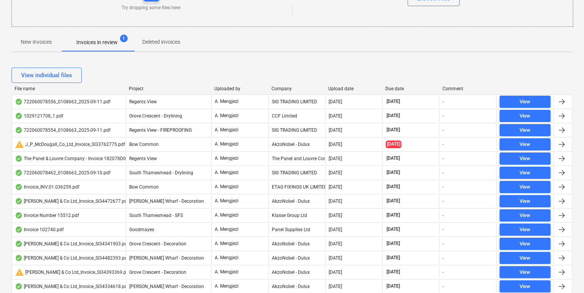
click at [281, 82] on div "View individual files" at bounding box center [292, 74] width 561 height 21
click at [281, 84] on div "View individual files" at bounding box center [292, 74] width 561 height 21
click at [280, 87] on div "Company" at bounding box center [297, 88] width 51 height 5
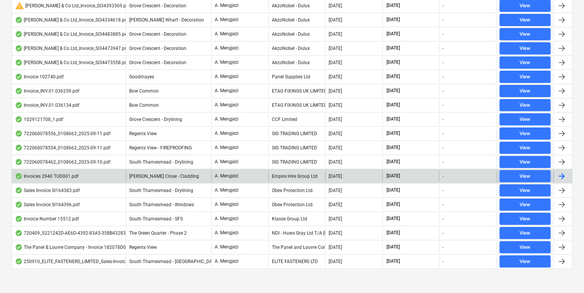
scroll to position [265, 0]
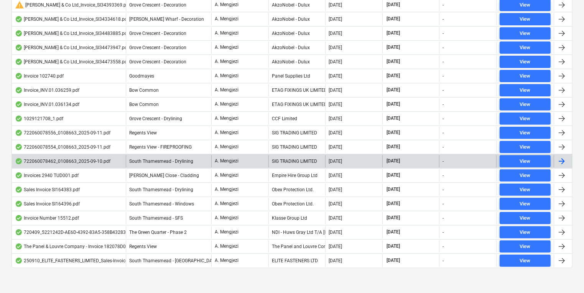
click at [279, 161] on div "SIG TRADING LIMITED" at bounding box center [296, 161] width 57 height 12
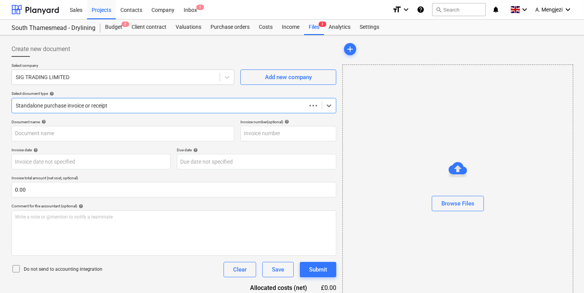
type input "722060078462"
type input "10 Sep 2025"
type input "15 Nov 2025"
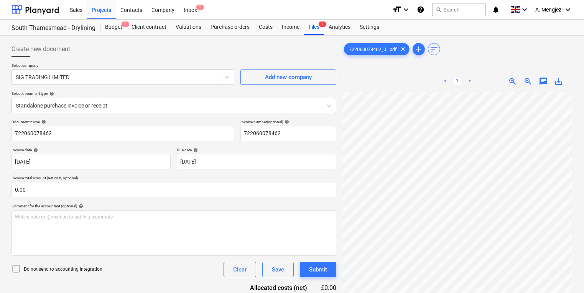
scroll to position [0, 58]
click at [196, 3] on div "Inbox 1" at bounding box center [190, 10] width 23 height 20
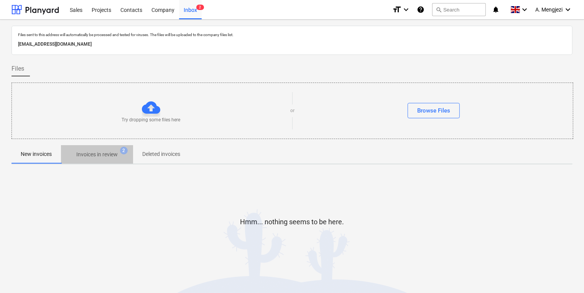
click at [110, 150] on p "Invoices in review" at bounding box center [96, 154] width 41 height 8
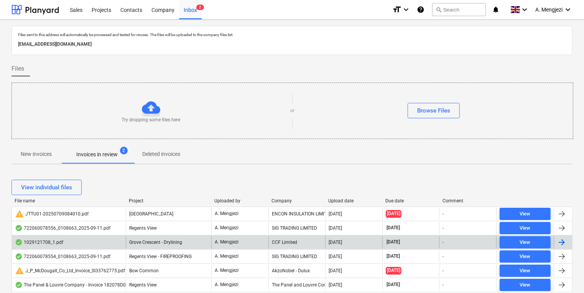
scroll to position [153, 0]
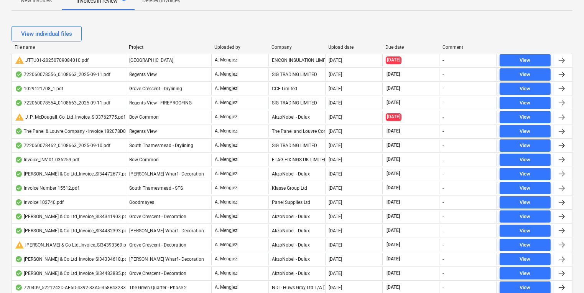
click at [285, 45] on div "Company" at bounding box center [297, 46] width 51 height 5
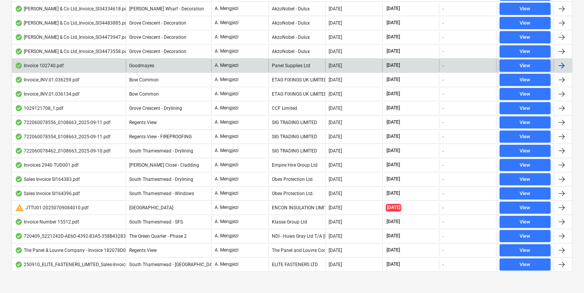
scroll to position [276, 0]
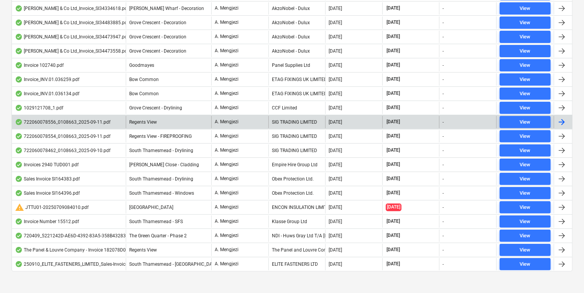
click at [303, 120] on div "SIG TRADING LIMITED" at bounding box center [296, 122] width 57 height 12
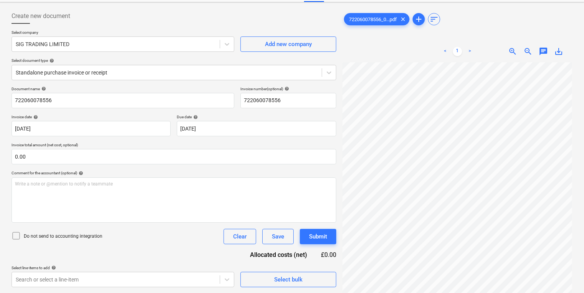
scroll to position [63, 59]
click at [319, 173] on div "Create new document Select company SIG TRADING LIMITED Add new company Select d…" at bounding box center [291, 147] width 567 height 285
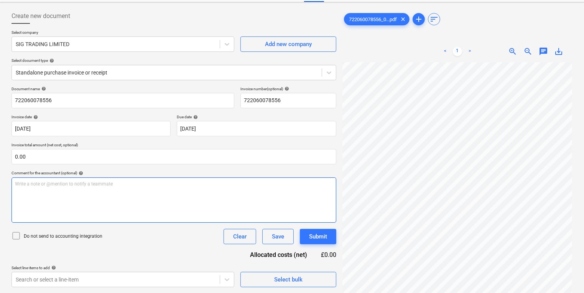
click at [293, 178] on div "Write a note or @mention to notify a teammate ﻿" at bounding box center [174, 199] width 325 height 45
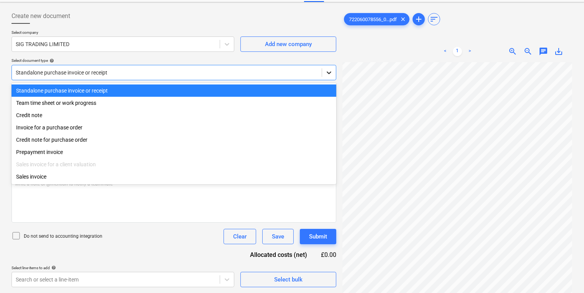
click at [333, 77] on div at bounding box center [329, 73] width 14 height 14
click at [329, 75] on icon at bounding box center [329, 73] width 8 height 8
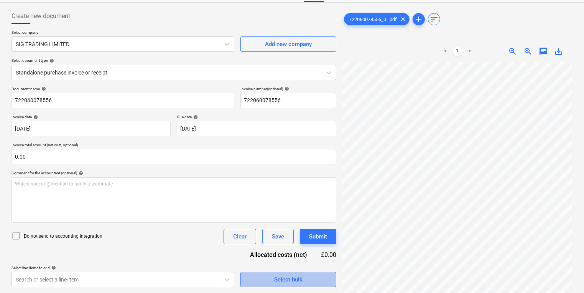
click at [308, 278] on span "Select bulk" at bounding box center [288, 279] width 77 height 10
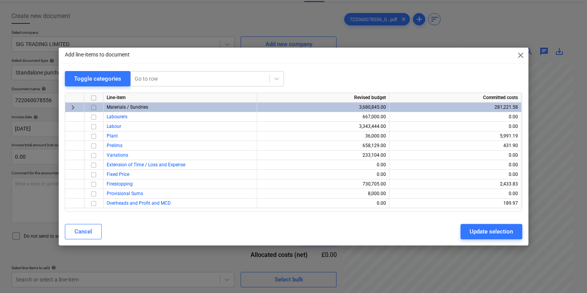
click at [460, 267] on div "Add line-items to document close Toggle categories Go to row Line-item Revised …" at bounding box center [293, 146] width 587 height 293
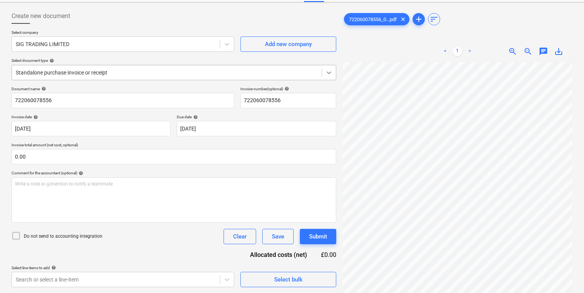
click at [330, 66] on div at bounding box center [329, 73] width 14 height 14
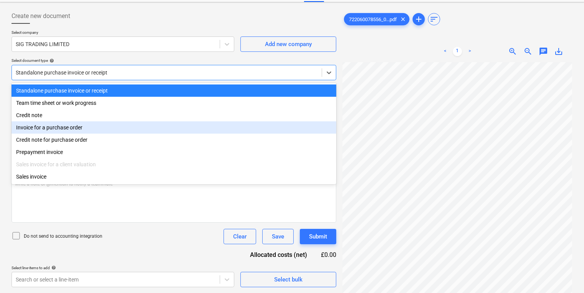
click at [238, 132] on div "Invoice for a purchase order" at bounding box center [174, 127] width 325 height 12
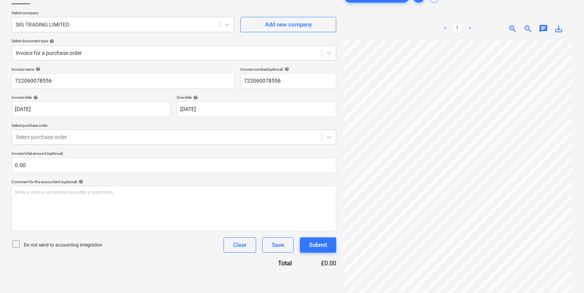
scroll to position [77, 0]
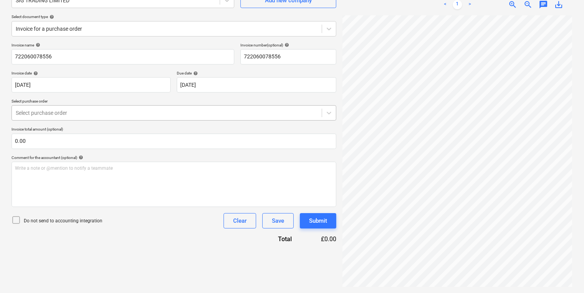
click at [201, 112] on div at bounding box center [167, 113] width 302 height 8
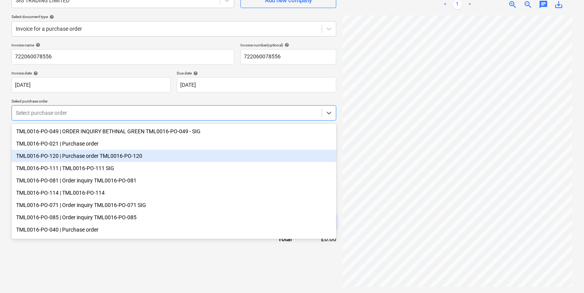
click at [185, 152] on div "TML0016-PO-120 | Purchase order TML0016-PO-120" at bounding box center [174, 156] width 325 height 12
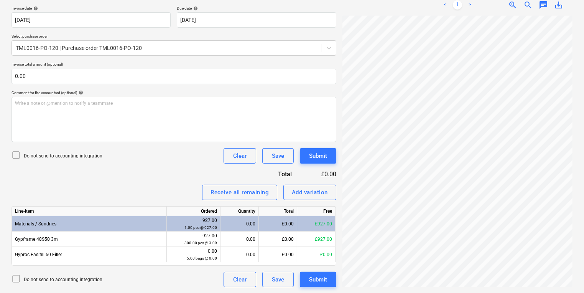
scroll to position [68, 0]
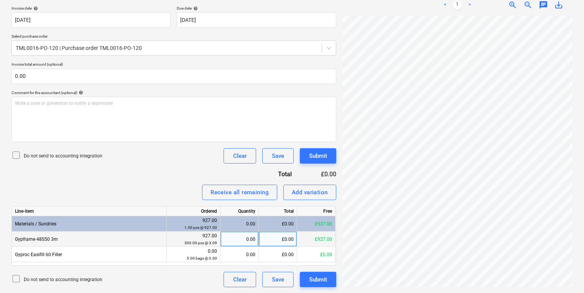
click at [231, 236] on div "0.00" at bounding box center [240, 238] width 32 height 15
type input "300"
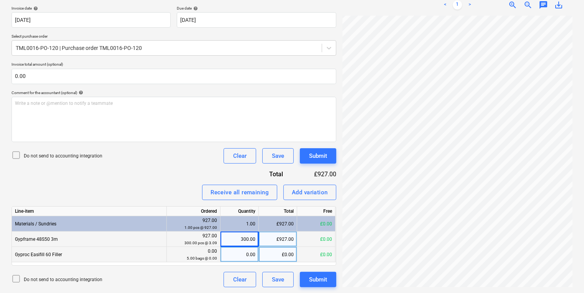
click at [238, 250] on div "0.00" at bounding box center [240, 254] width 32 height 15
type input "5"
click at [334, 224] on div "Create new document Select company SIG TRADING LIMITED Add new company Select d…" at bounding box center [291, 93] width 567 height 393
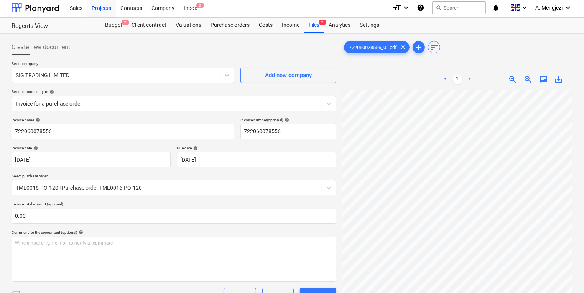
scroll to position [0, 0]
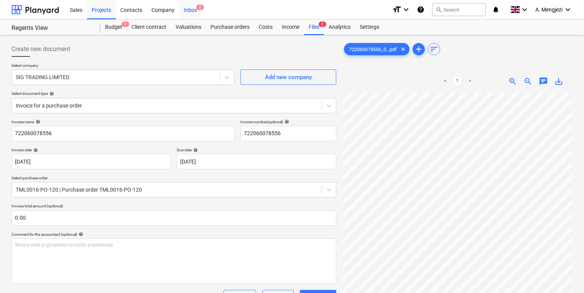
click at [190, 10] on div "Inbox 2" at bounding box center [190, 10] width 23 height 20
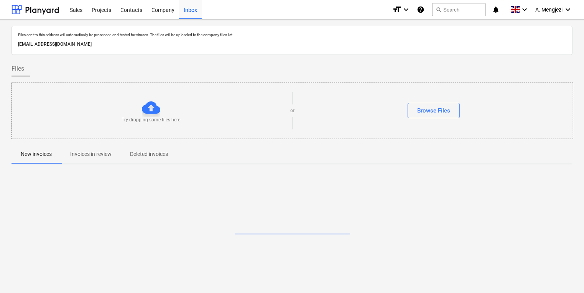
click at [300, 169] on div "Files sent to this address will automatically be processed and tested for virus…" at bounding box center [292, 156] width 561 height 260
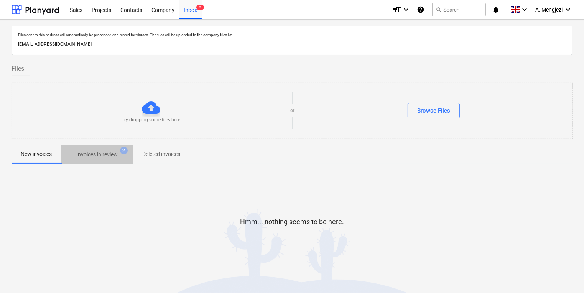
click at [107, 147] on button "Invoices in review 2" at bounding box center [97, 154] width 72 height 18
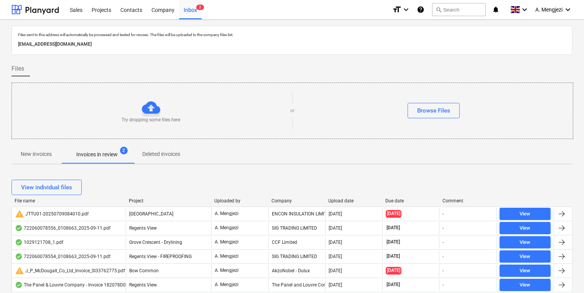
scroll to position [4, 0]
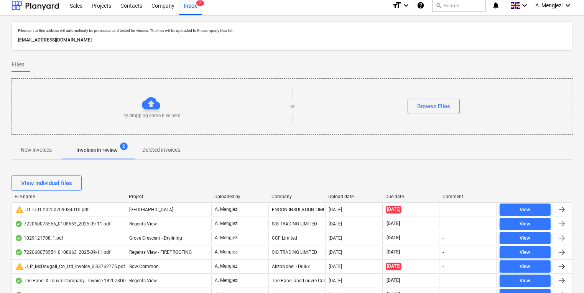
click at [276, 199] on div "File name Project Uploaded by Company Upload date Due date Comment" at bounding box center [292, 198] width 561 height 8
click at [276, 195] on div "Company" at bounding box center [297, 196] width 51 height 5
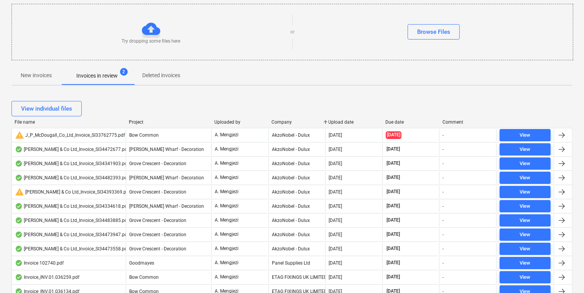
scroll to position [3, 0]
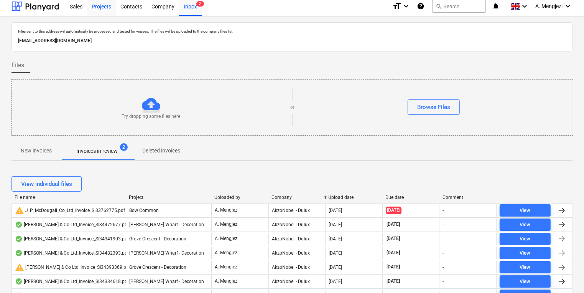
click at [100, 3] on div "Projects" at bounding box center [101, 6] width 29 height 20
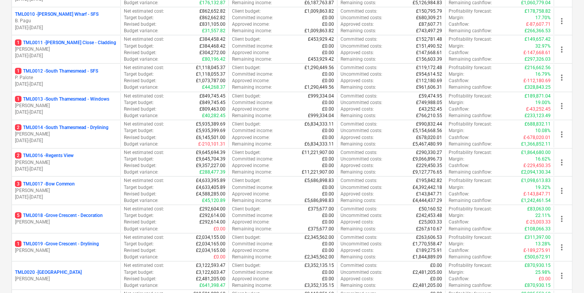
scroll to position [402, 0]
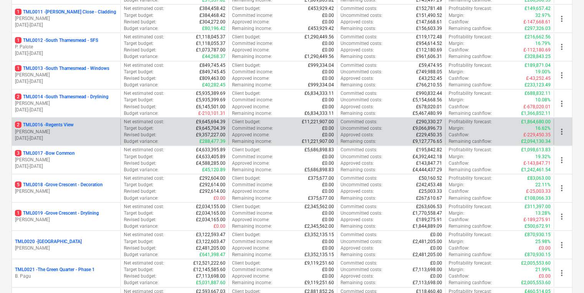
click at [76, 138] on p "31.10.2024 - 15.04.2027" at bounding box center [66, 138] width 102 height 7
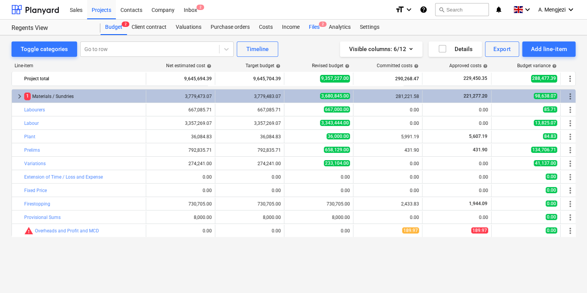
click at [310, 30] on div "Files 2" at bounding box center [314, 27] width 20 height 15
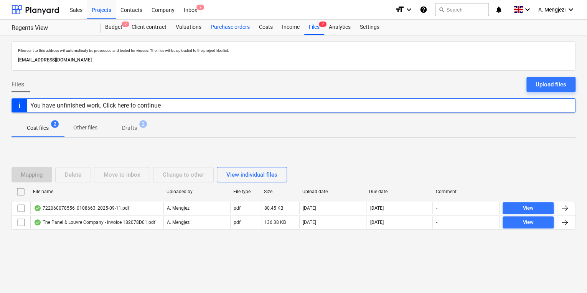
click at [234, 26] on div "Purchase orders" at bounding box center [230, 27] width 48 height 15
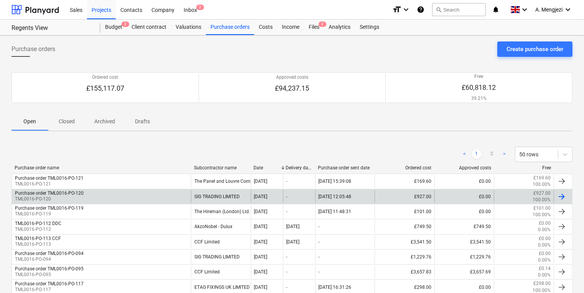
click at [121, 195] on div "Purchase order TML0016-PO-120 TML0016-PO-120" at bounding box center [101, 196] width 179 height 13
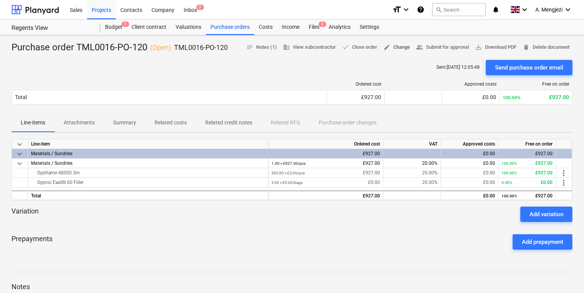
click at [389, 46] on span "edit Change" at bounding box center [397, 47] width 26 height 9
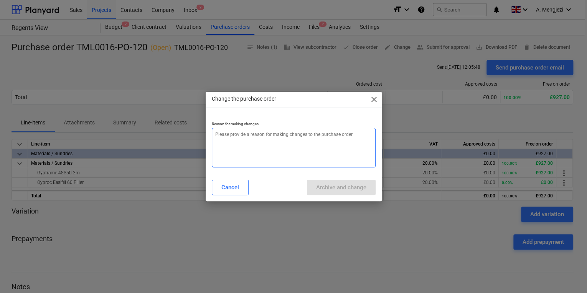
type textarea "x"
click at [256, 146] on textarea at bounding box center [294, 148] width 164 height 40
type textarea "e"
type textarea "x"
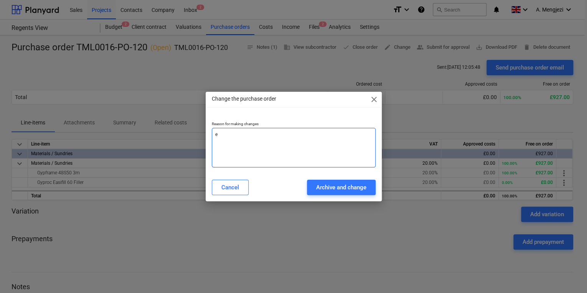
type textarea "er"
type textarea "x"
type textarea "err"
type textarea "x"
type textarea "erro"
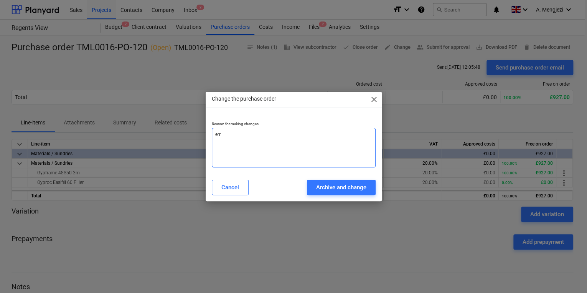
type textarea "x"
type textarea "error"
type textarea "x"
type textarea "error"
type textarea "x"
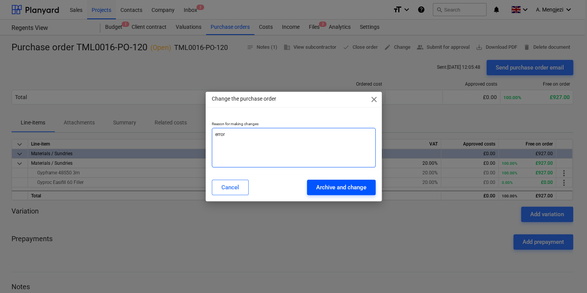
type textarea "error"
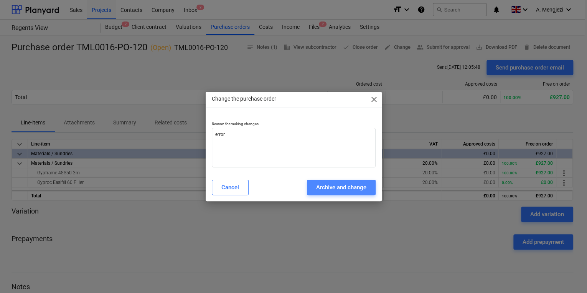
click at [334, 181] on button "Archive and change" at bounding box center [341, 187] width 69 height 15
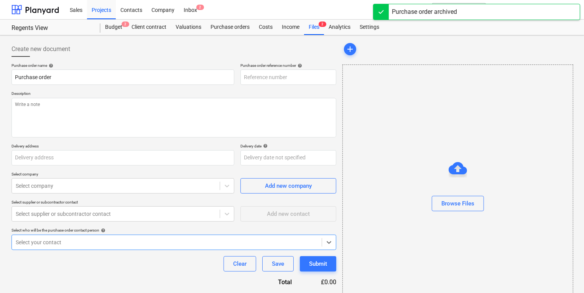
type textarea "x"
type input "TML0016-PO-130"
type textarea "x"
type input "Purchase order TML0016-PO-120"
type input "TML0016-PO-120"
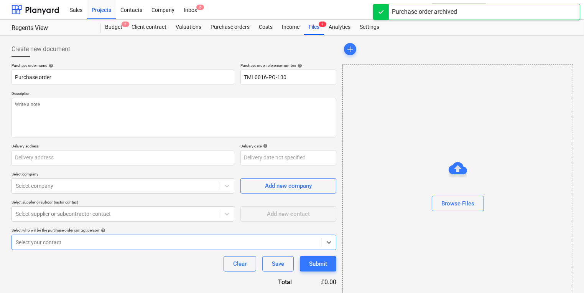
type textarea "Afternoon, Please proceed with attached order. Delivery ASAP. Contact on site A…"
type input "St Wiliam, Regents View, 3 Marian Place, Bethnal Green, London, E2 9AX"
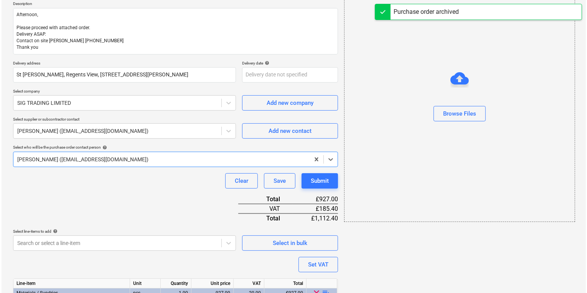
scroll to position [144, 0]
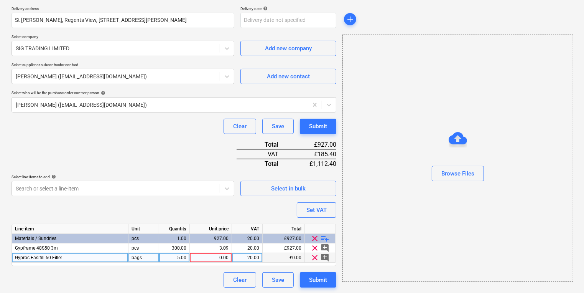
click at [213, 259] on div "0.00" at bounding box center [211, 258] width 36 height 10
type textarea "x"
type input "19.52"
click at [324, 273] on button "Submit" at bounding box center [318, 279] width 36 height 15
type textarea "x"
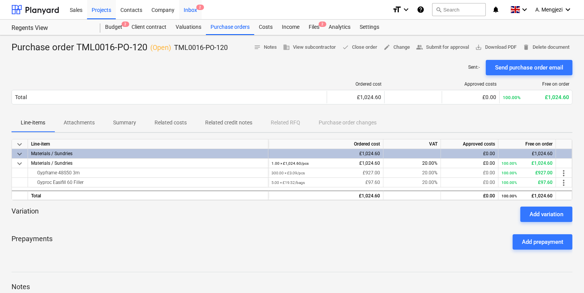
click at [191, 8] on div "Inbox 2" at bounding box center [190, 10] width 23 height 20
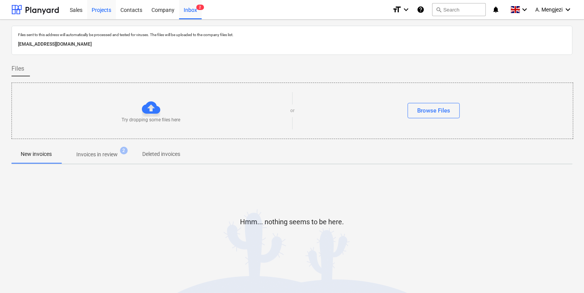
click at [92, 8] on div "Projects" at bounding box center [101, 10] width 29 height 20
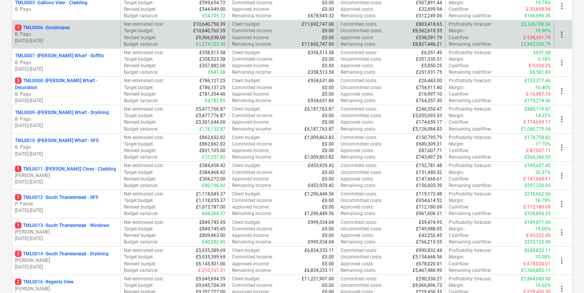
scroll to position [368, 0]
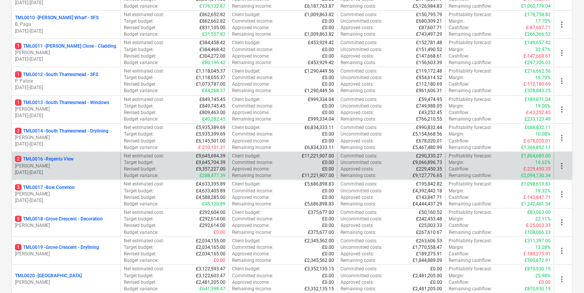
click at [94, 158] on div "2 TML0016 - Regents View" at bounding box center [66, 159] width 102 height 7
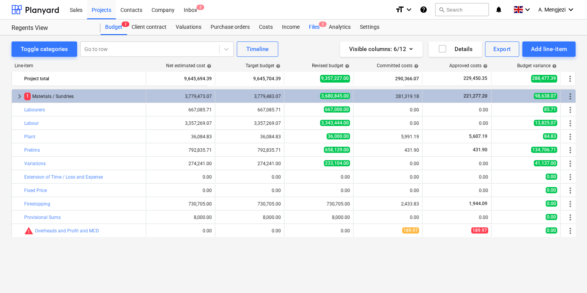
click at [311, 25] on div "Files 2" at bounding box center [314, 27] width 20 height 15
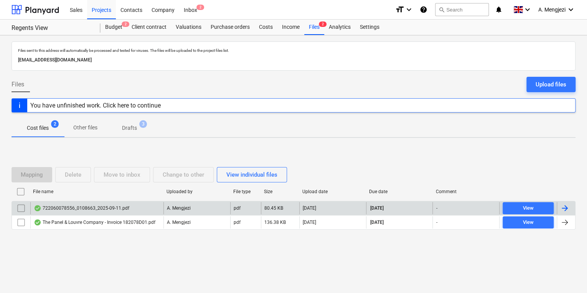
click at [112, 210] on div "722060078556_0108663_2025-09-11.pdf" at bounding box center [82, 208] width 96 height 6
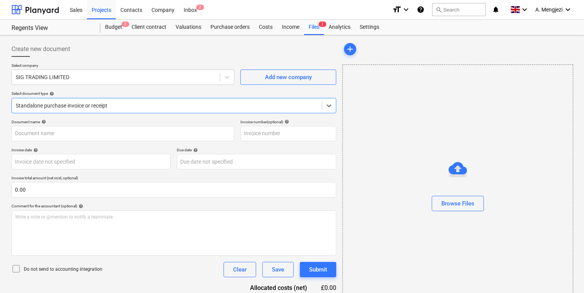
type input "722060078556"
type input "10 Sep 2025"
type input "15 Nov 2025"
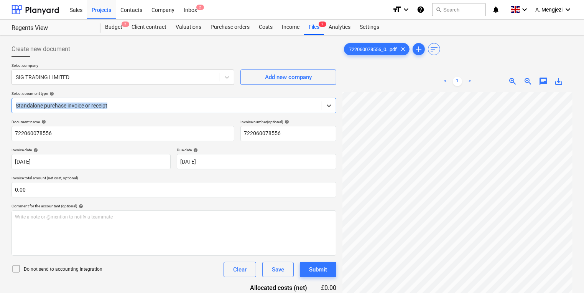
click at [314, 98] on div "Select document type help Select is focused ,type to refine list, press Down to…" at bounding box center [174, 102] width 325 height 22
drag, startPoint x: 314, startPoint y: 98, endPoint x: 299, endPoint y: 109, distance: 18.1
click at [299, 109] on div at bounding box center [167, 106] width 302 height 8
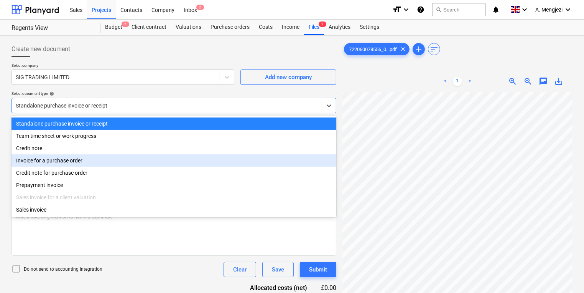
click at [158, 163] on div "Invoice for a purchase order" at bounding box center [174, 160] width 325 height 12
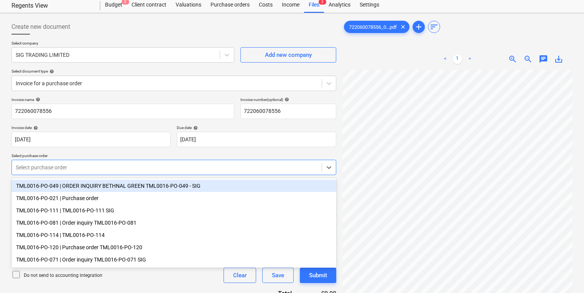
click at [146, 187] on body "Sales Projects Contacts Company Inbox 2 format_size keyboard_arrow_down help se…" at bounding box center [292, 124] width 584 height 293
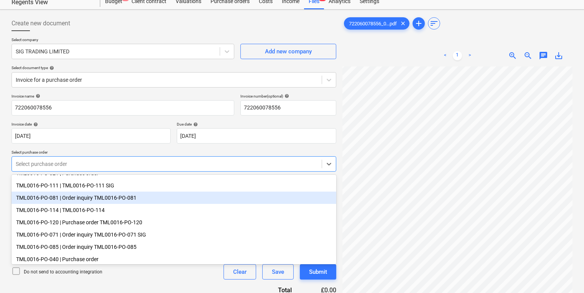
scroll to position [31, 0]
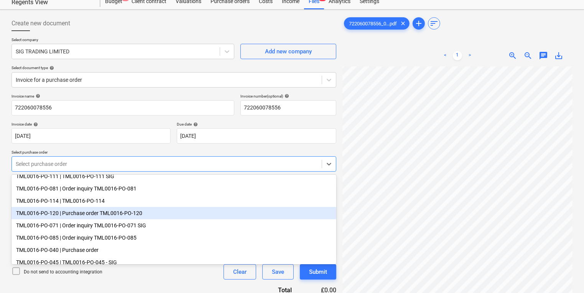
click at [138, 218] on div "TML0016-PO-120 | Purchase order TML0016-PO-120" at bounding box center [174, 213] width 325 height 12
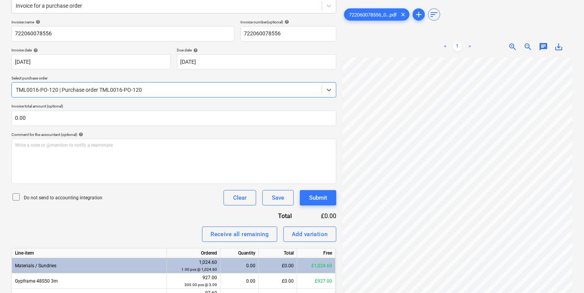
scroll to position [142, 0]
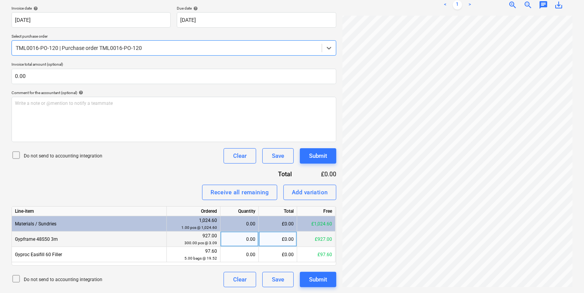
click at [235, 237] on div "0.00" at bounding box center [240, 238] width 32 height 15
type input "300"
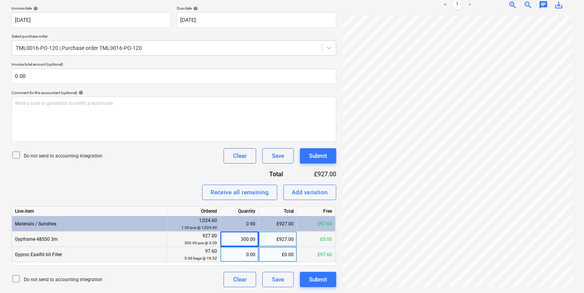
click at [247, 257] on div "0.00" at bounding box center [240, 254] width 32 height 15
type input "5"
click at [330, 278] on button "Submit" at bounding box center [318, 279] width 36 height 15
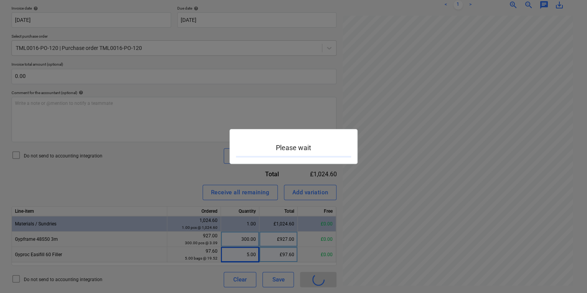
scroll to position [138, 59]
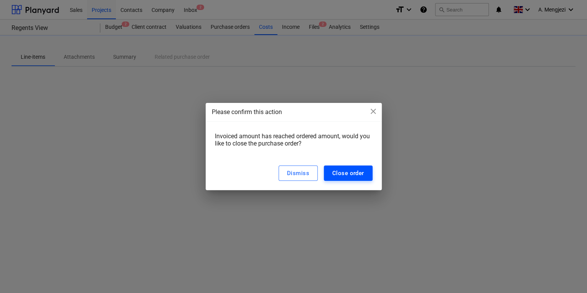
click at [351, 170] on div "Close order" at bounding box center [348, 173] width 32 height 10
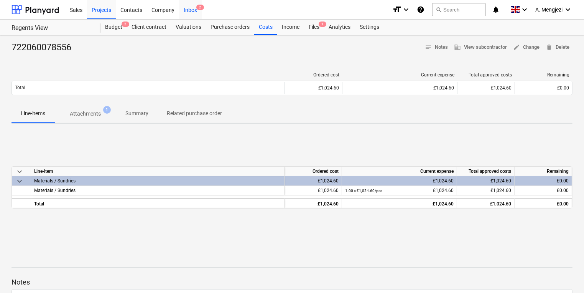
click at [198, 9] on span "2" at bounding box center [200, 7] width 8 height 5
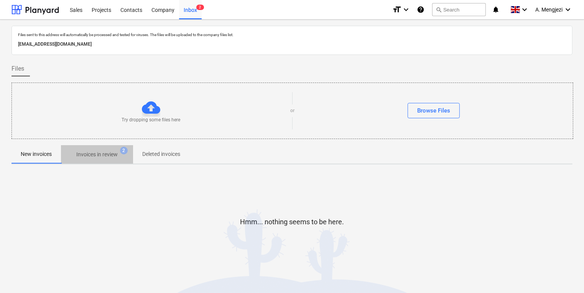
click at [118, 153] on p "Invoices in review" at bounding box center [96, 154] width 41 height 8
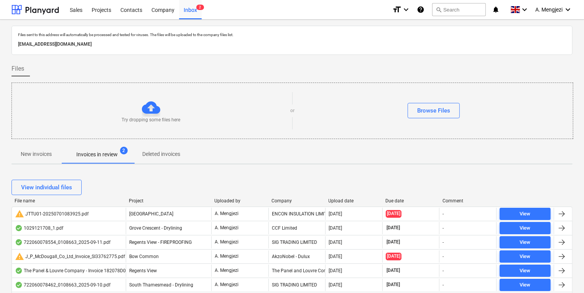
click at [282, 204] on div "File name Project Uploaded by Company Upload date Due date Comment" at bounding box center [292, 202] width 561 height 8
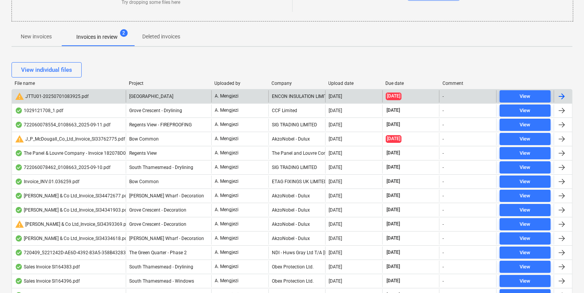
scroll to position [123, 0]
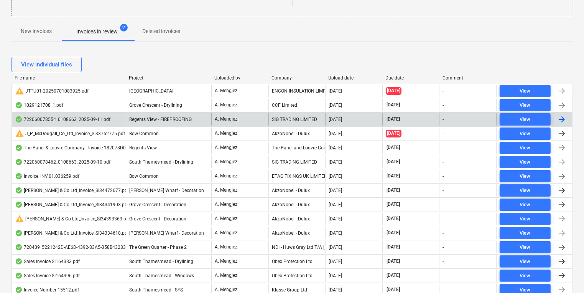
click at [292, 121] on div "SIG TRADING LIMITED" at bounding box center [296, 119] width 57 height 12
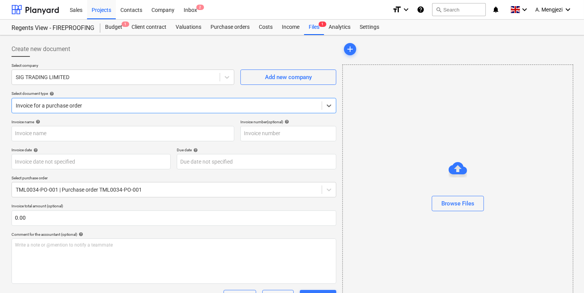
type input "722060078554"
type input "11 Sep 2025"
type input "15 Nov 2025"
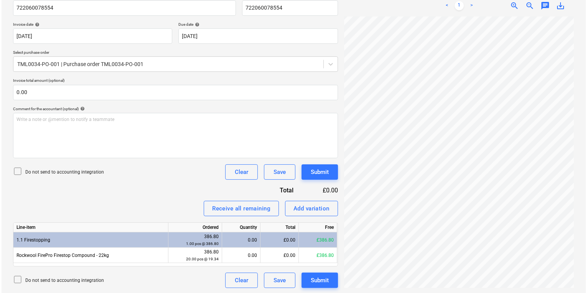
scroll to position [126, 0]
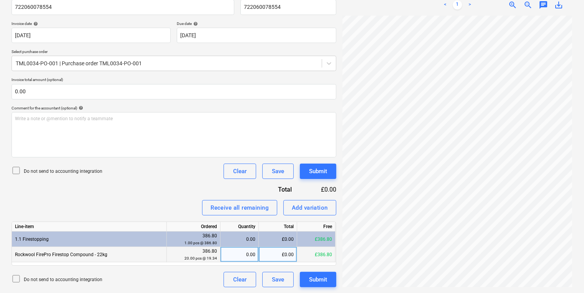
click at [217, 256] on small "20.00 pcs @ 19.34" at bounding box center [200, 258] width 33 height 4
click at [229, 251] on div "0.00" at bounding box center [240, 254] width 32 height 15
type input "20"
click at [324, 280] on div "Submit" at bounding box center [318, 279] width 18 height 10
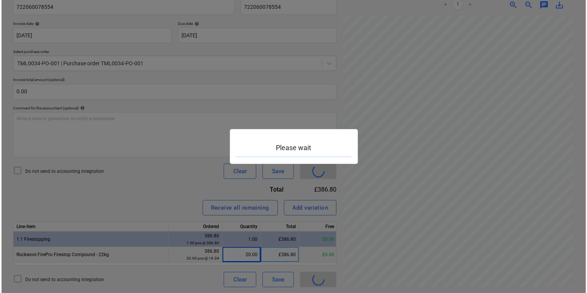
scroll to position [25, 59]
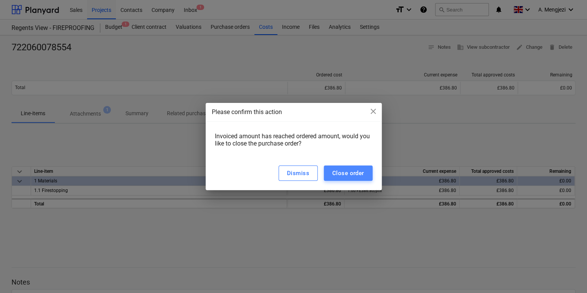
click at [346, 171] on div "Close order" at bounding box center [348, 173] width 32 height 10
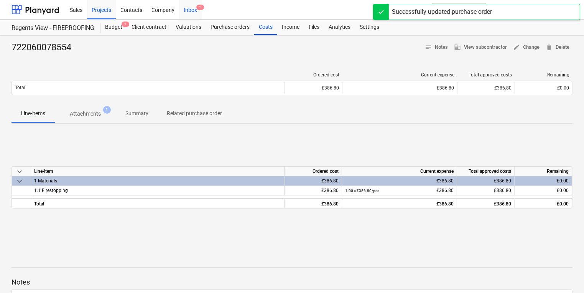
click at [189, 3] on div "Inbox 1" at bounding box center [190, 10] width 23 height 20
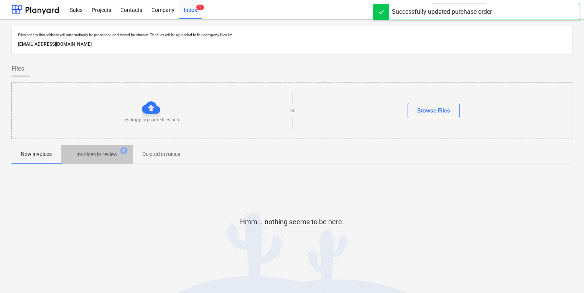
click at [119, 145] on button "Invoices in review 1" at bounding box center [97, 154] width 72 height 18
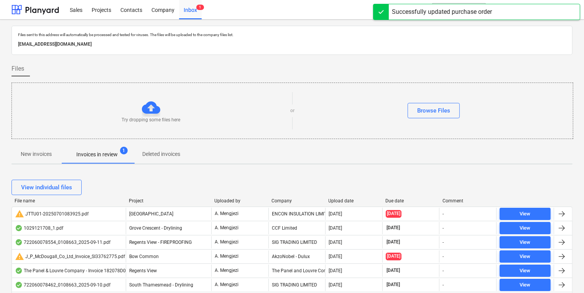
click at [291, 199] on div "Company" at bounding box center [297, 200] width 51 height 5
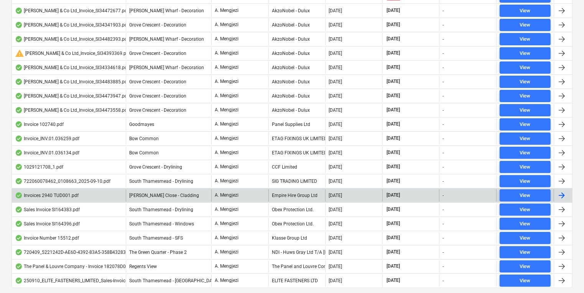
scroll to position [207, 0]
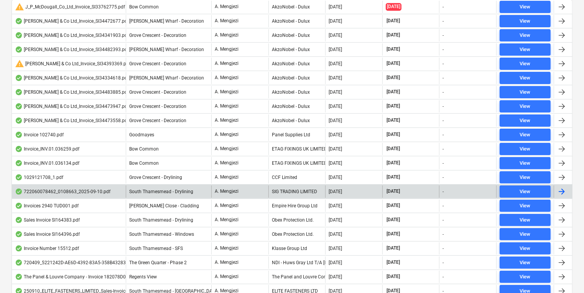
click at [290, 187] on div "SIG TRADING LIMITED" at bounding box center [296, 191] width 57 height 12
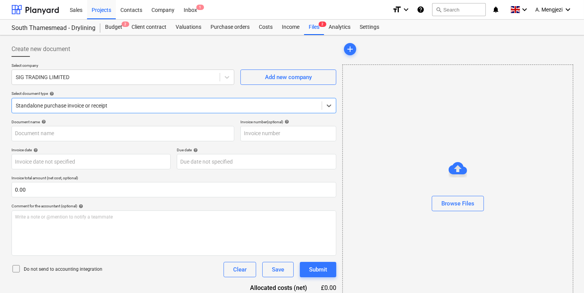
type input "722060078462"
type input "10 Sep 2025"
type input "15 Nov 2025"
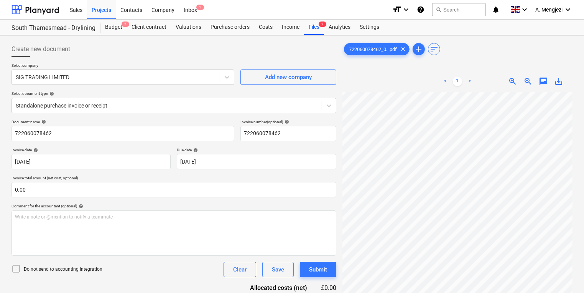
click at [305, 97] on p "Select document type help" at bounding box center [174, 94] width 325 height 7
click at [326, 102] on icon at bounding box center [329, 106] width 8 height 8
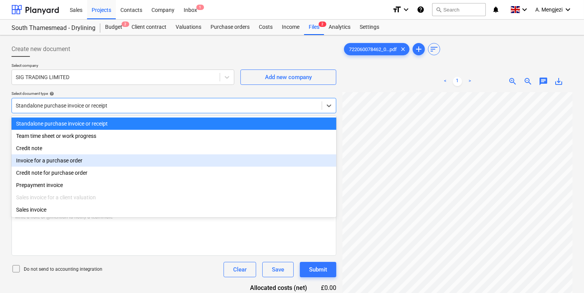
click at [220, 164] on div "Invoice for a purchase order" at bounding box center [174, 160] width 325 height 12
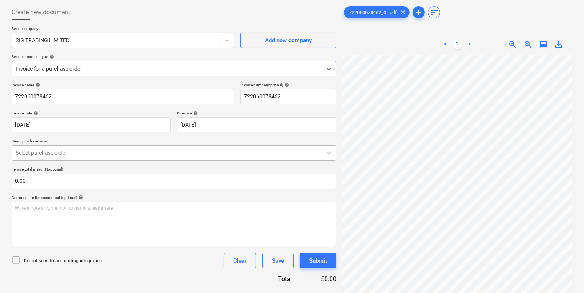
scroll to position [77, 0]
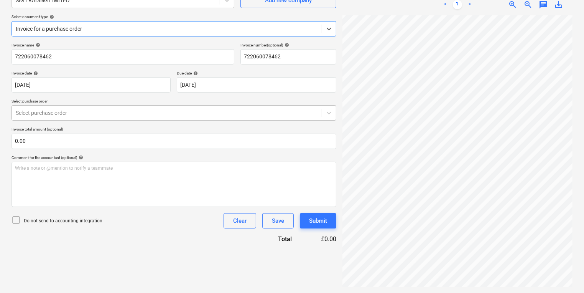
click at [181, 108] on div "Select purchase order" at bounding box center [167, 112] width 310 height 11
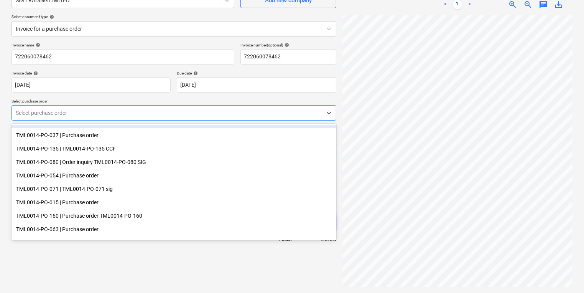
scroll to position [123, 0]
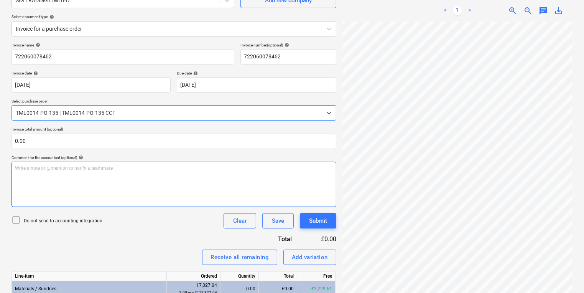
scroll to position [188, 0]
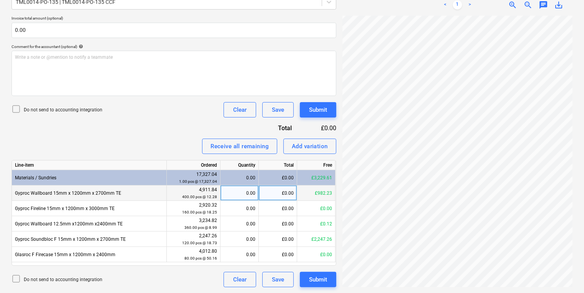
click at [241, 190] on div "0.00" at bounding box center [240, 192] width 32 height 15
type input "80"
click at [231, 192] on div "79.99" at bounding box center [240, 192] width 32 height 15
type input "40"
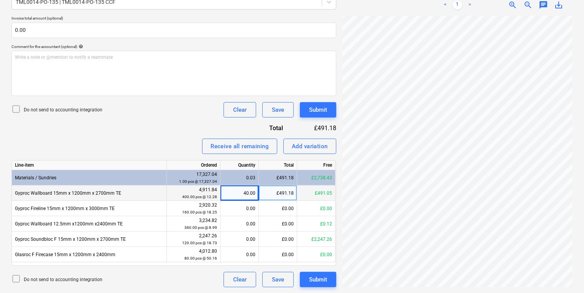
scroll to position [65, 3]
click at [249, 188] on div "40.00" at bounding box center [240, 192] width 32 height 15
type input "80"
click at [236, 191] on div "79.99" at bounding box center [240, 192] width 32 height 15
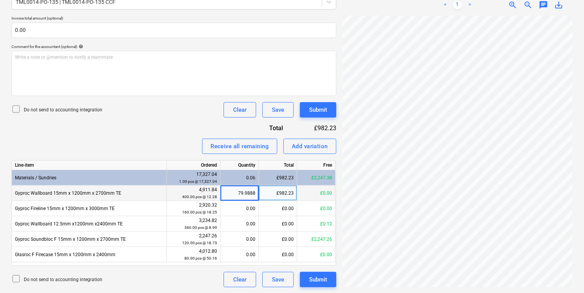
scroll to position [47, 0]
type input "80"
click at [280, 191] on div "£982.23" at bounding box center [278, 192] width 38 height 15
type input "982.43"
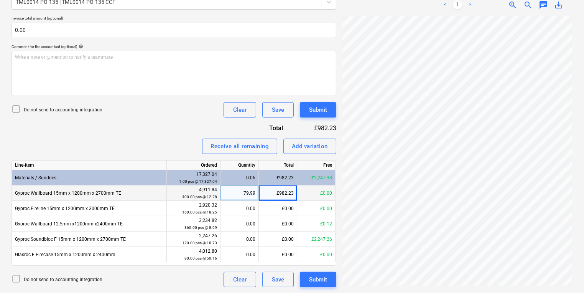
click at [307, 137] on div "Invoice name help 722060078462 Invoice number (optional) help 722060078462 Invo…" at bounding box center [174, 109] width 325 height 355
drag, startPoint x: 134, startPoint y: 188, endPoint x: 13, endPoint y: 193, distance: 121.3
click at [13, 193] on div "Gyproc Wallboard 15mm x 1200mm x 2700mm TE" at bounding box center [89, 192] width 155 height 15
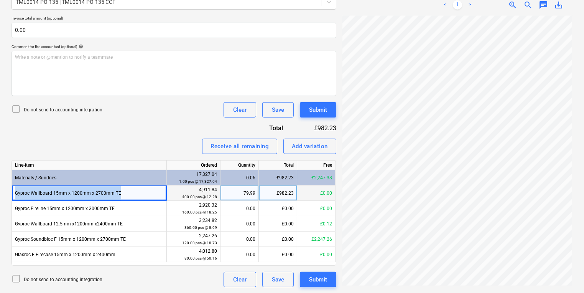
drag, startPoint x: 13, startPoint y: 193, endPoint x: 19, endPoint y: 191, distance: 6.1
copy div "Gyproc Wallboard 15mm x 1200mm x 2700mm TE"
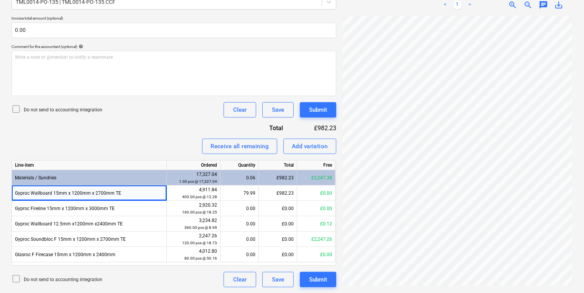
click at [306, 137] on div "Invoice name help 722060078462 Invoice number (optional) help 722060078462 Invo…" at bounding box center [174, 109] width 325 height 355
click at [310, 147] on div "Add variation" at bounding box center [310, 146] width 36 height 10
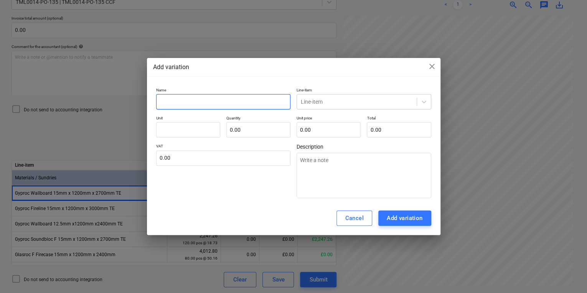
click at [196, 100] on input "text" at bounding box center [223, 101] width 135 height 15
paste input "Gyproc Wallboard 15mm x 1200mm x 2700mm TE"
type textarea "x"
type input "Gyproc Wallboard 15mm x 1200mm x 2700mm TE"
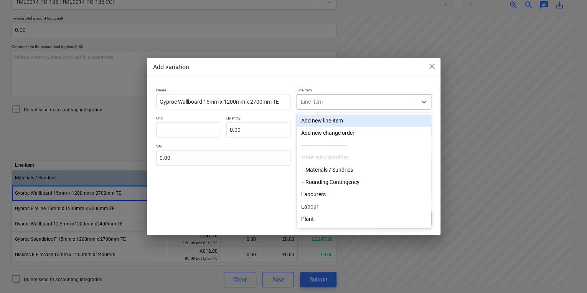
click at [322, 98] on div at bounding box center [357, 102] width 112 height 8
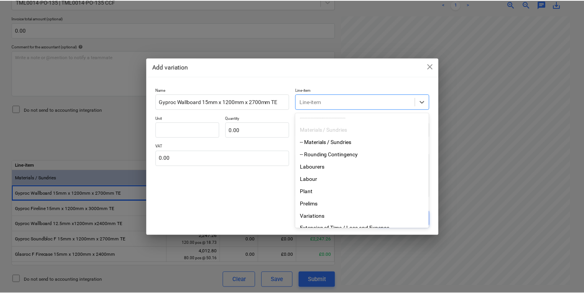
scroll to position [0, 0]
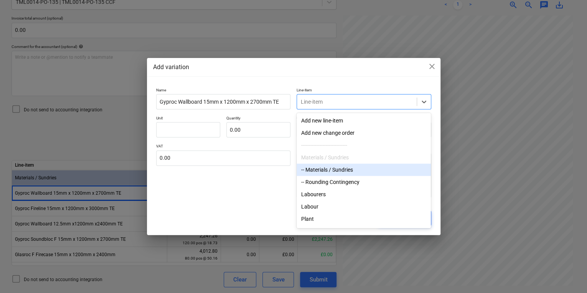
click at [353, 169] on div "-- Materials / Sundries" at bounding box center [363, 169] width 134 height 12
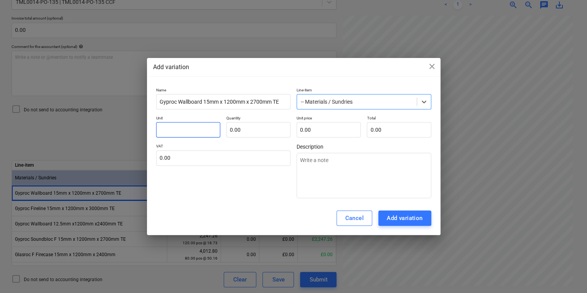
click at [187, 125] on input "text" at bounding box center [188, 129] width 64 height 15
type textarea "x"
type input "1"
click at [249, 132] on input "text" at bounding box center [258, 129] width 64 height 15
type textarea "x"
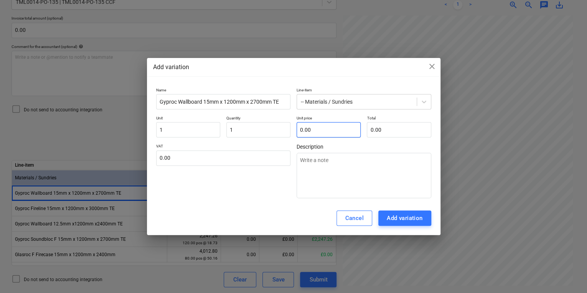
type input "1.00"
click at [343, 130] on input "text" at bounding box center [328, 129] width 64 height 15
type textarea "x"
type input "2"
type input "2.00"
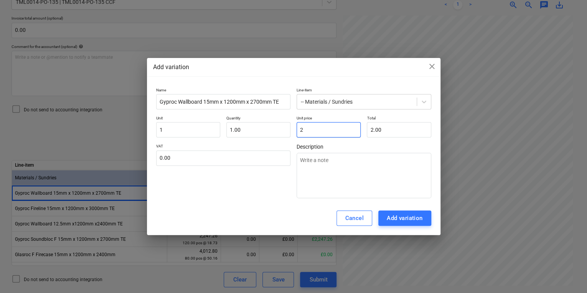
type textarea "x"
type input "20"
type input "20.00"
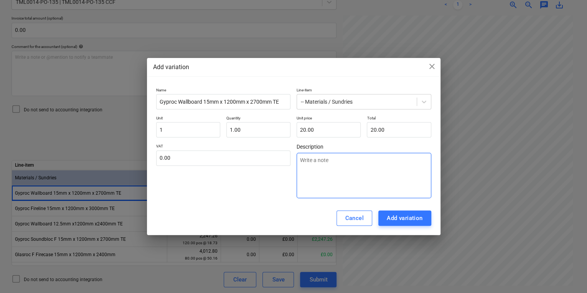
drag, startPoint x: 326, startPoint y: 170, endPoint x: 350, endPoint y: 164, distance: 24.8
click at [326, 170] on textarea at bounding box center [363, 175] width 135 height 45
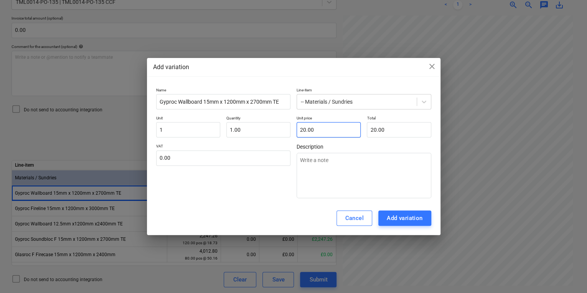
type input "20"
click at [316, 126] on input "20" at bounding box center [328, 129] width 64 height 15
type textarea "x"
type input "2"
type input "2.00"
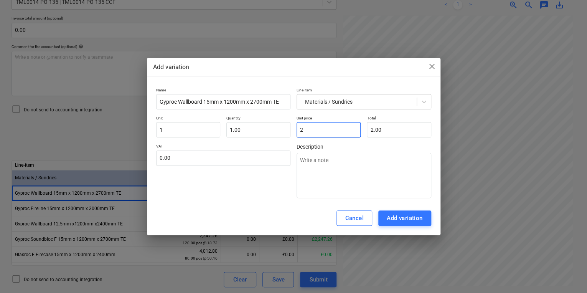
type textarea "x"
type input "0.00"
type textarea "x"
type input "0"
type textarea "x"
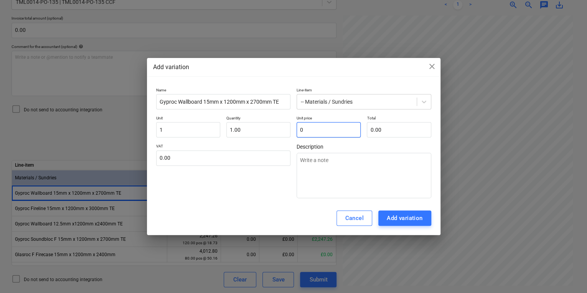
type input "0."
type textarea "x"
type input "0.2"
type input "0.20"
type textarea "x"
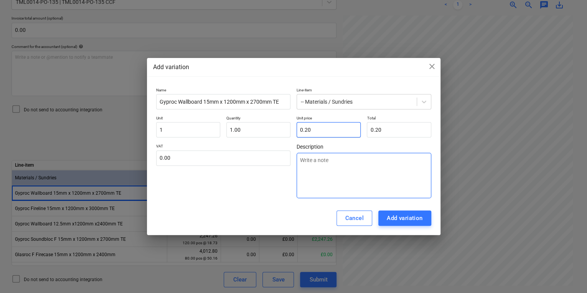
type input "0.20"
click at [344, 163] on textarea at bounding box center [363, 175] width 135 height 45
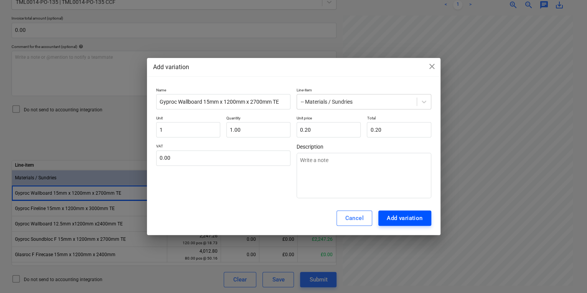
click at [382, 218] on button "Add variation" at bounding box center [404, 217] width 53 height 15
type textarea "x"
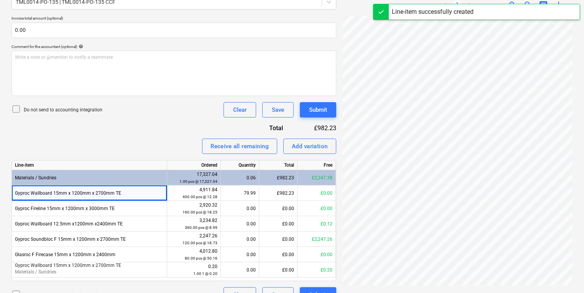
scroll to position [138, 59]
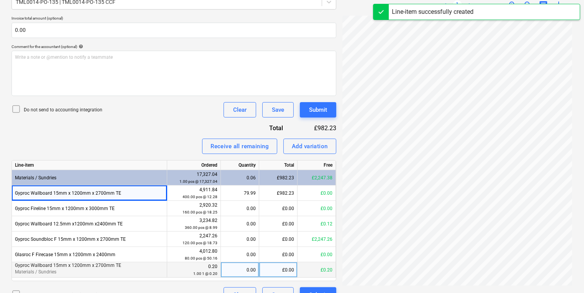
click at [236, 268] on div "0.00" at bounding box center [240, 269] width 32 height 15
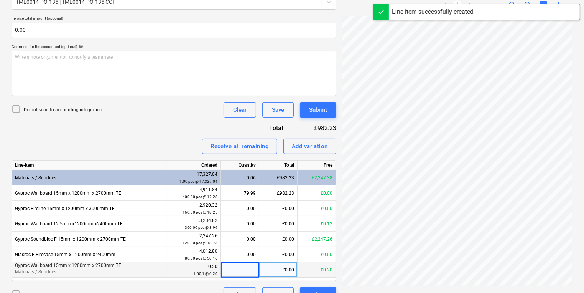
type input "1"
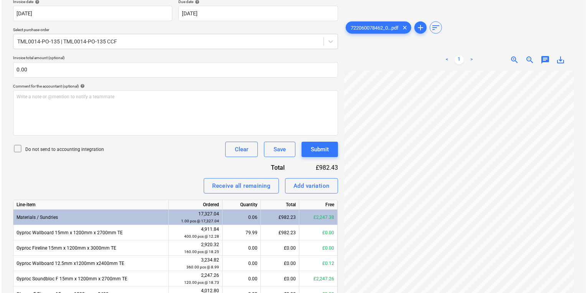
scroll to position [203, 0]
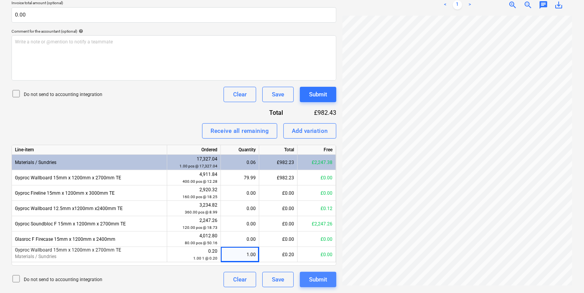
click at [321, 278] on div "Submit" at bounding box center [318, 279] width 18 height 10
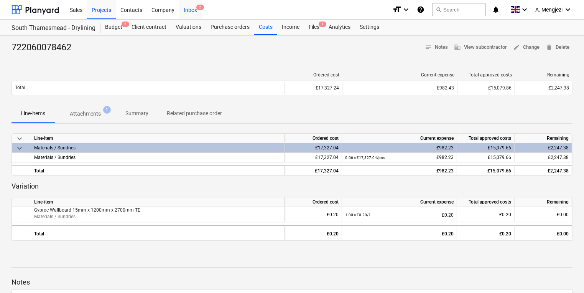
click at [201, 13] on div "Inbox 2" at bounding box center [190, 10] width 23 height 20
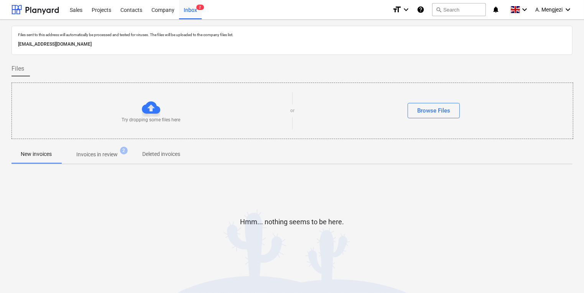
click at [96, 150] on p "Invoices in review" at bounding box center [96, 154] width 41 height 8
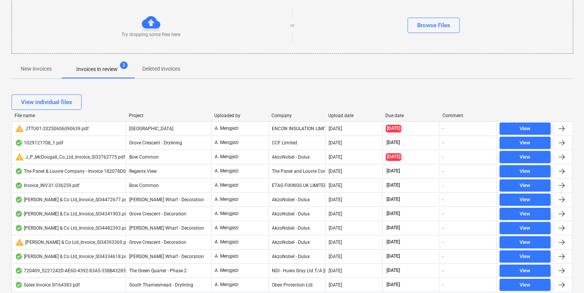
scroll to position [23, 0]
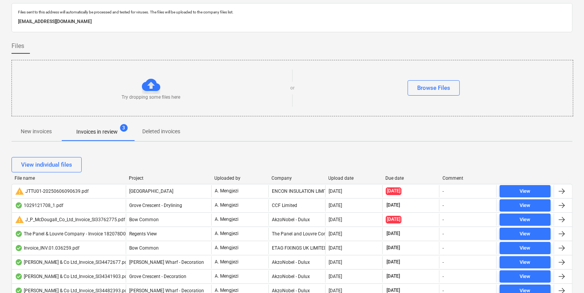
click at [268, 178] on div at bounding box center [269, 177] width 14 height 5
click at [276, 177] on div "Company" at bounding box center [297, 177] width 51 height 5
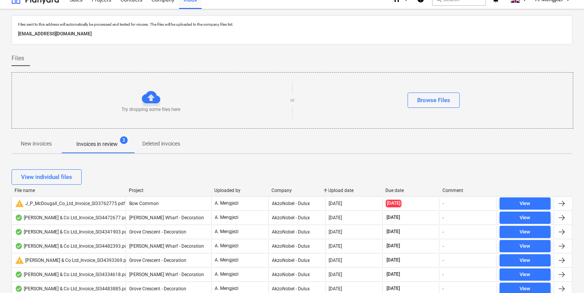
scroll to position [0, 0]
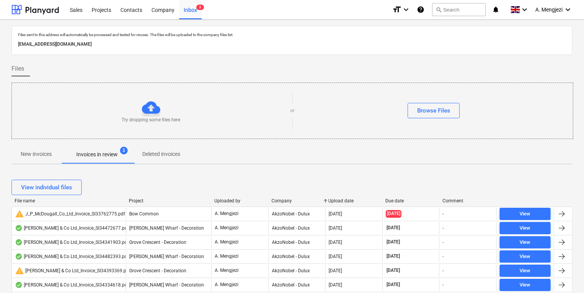
click at [506, 161] on div "New invoices Invoices in review 3 Deleted invoices" at bounding box center [292, 154] width 561 height 18
click at [30, 105] on div "Try dropping some files here" at bounding box center [151, 110] width 278 height 25
click at [34, 155] on p "New invoices" at bounding box center [36, 154] width 31 height 8
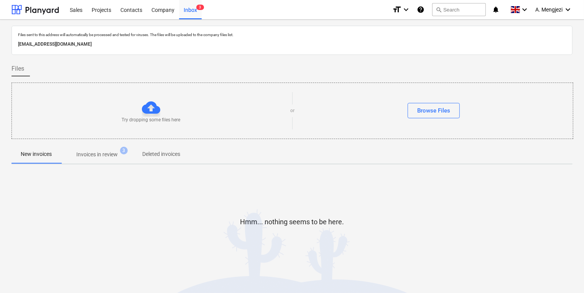
click at [97, 155] on p "Invoices in review" at bounding box center [96, 154] width 41 height 8
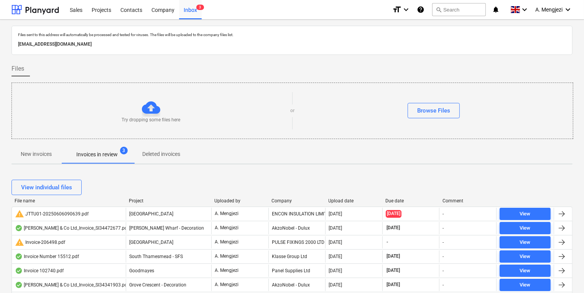
click at [279, 194] on div "View individual files" at bounding box center [292, 186] width 561 height 21
click at [282, 196] on div "View individual files" at bounding box center [292, 186] width 561 height 21
click at [282, 200] on div "Company" at bounding box center [297, 200] width 51 height 5
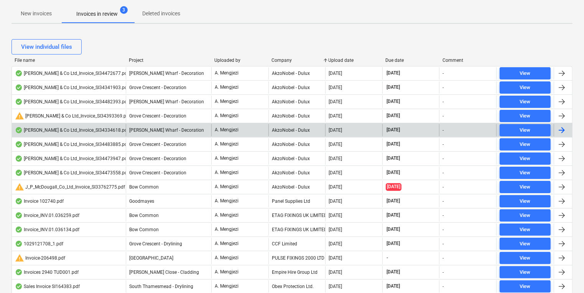
scroll to position [184, 0]
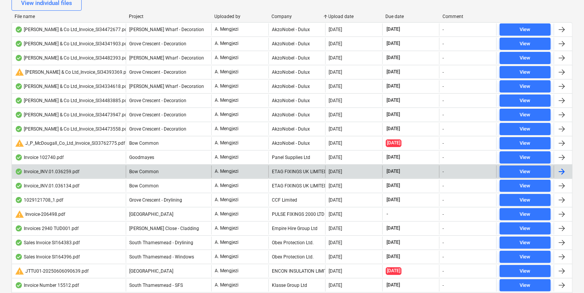
click at [293, 173] on div "ETAG FIXINGS UK LIMITED" at bounding box center [296, 171] width 57 height 12
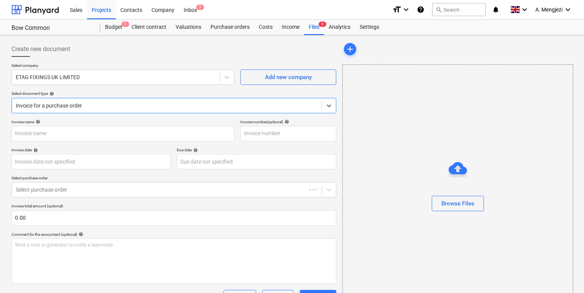
type input "#INV.01.036259"
type input "31 Oct 2025"
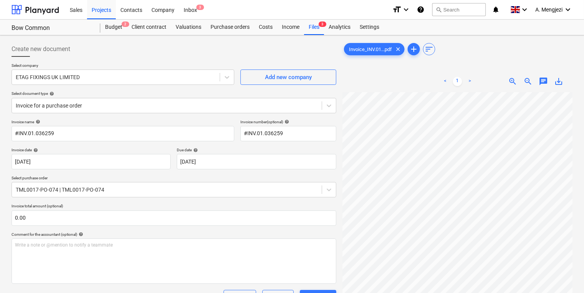
scroll to position [0, 67]
click at [196, 8] on span "3" at bounding box center [200, 7] width 8 height 5
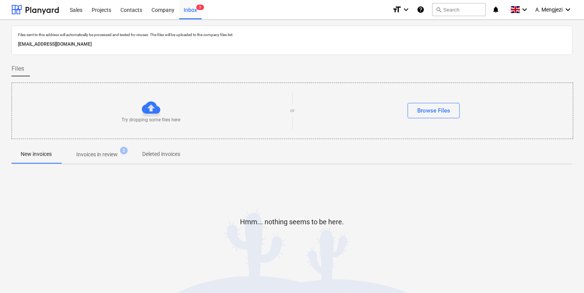
click at [116, 152] on p "Invoices in review" at bounding box center [96, 154] width 41 height 8
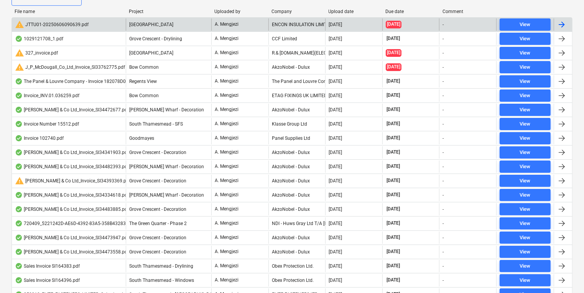
scroll to position [153, 0]
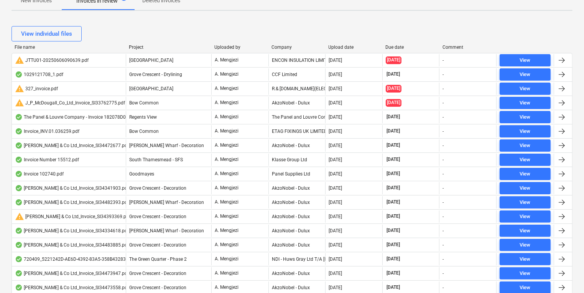
click at [282, 45] on div "Company" at bounding box center [297, 46] width 51 height 5
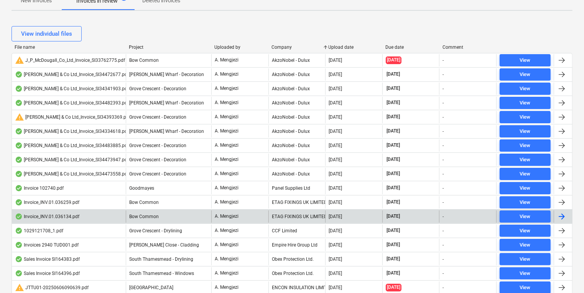
click at [299, 216] on div "ETAG FIXINGS UK LIMITED" at bounding box center [296, 216] width 57 height 12
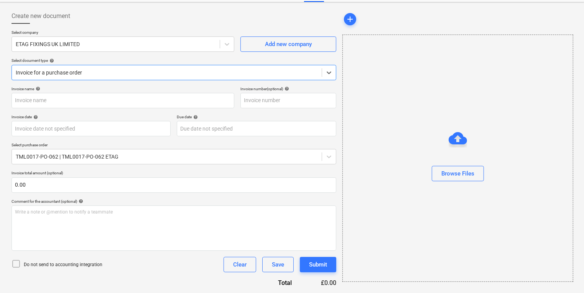
type input "#INV.01.036134"
type input "09 Sep 2025"
type input "31 Oct 2025"
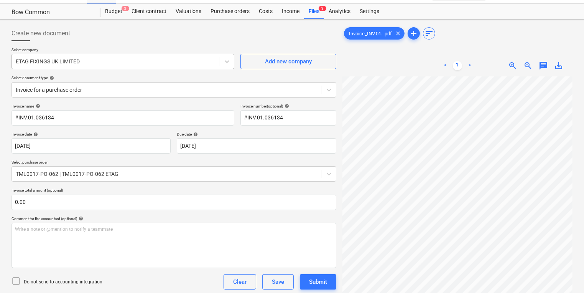
scroll to position [0, 0]
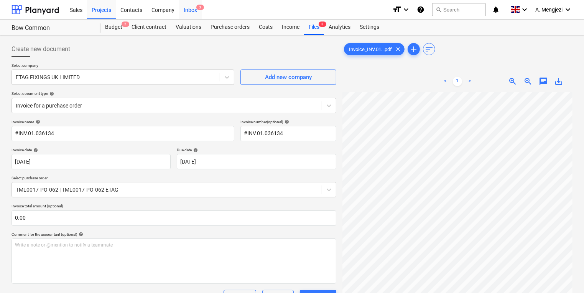
click at [188, 8] on div "Inbox 3" at bounding box center [190, 10] width 23 height 20
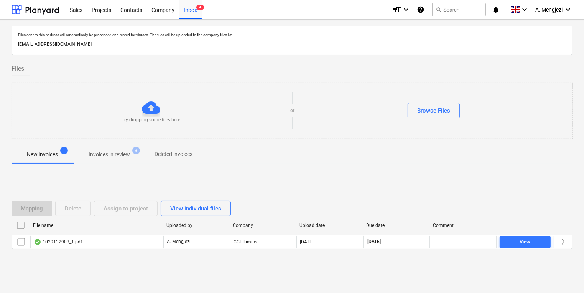
drag, startPoint x: 539, startPoint y: 207, endPoint x: 531, endPoint y: 199, distance: 11.1
click at [539, 202] on div "Mapping Delete Assign to project View individual files" at bounding box center [292, 208] width 561 height 15
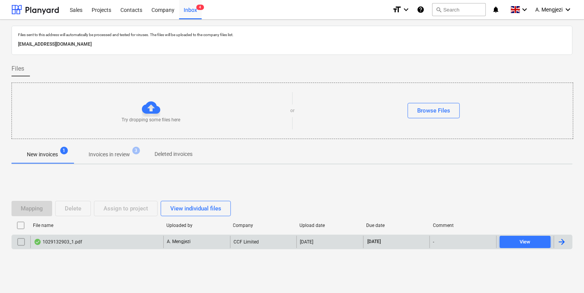
click at [116, 245] on div "1029132903_1.pdf" at bounding box center [96, 242] width 133 height 12
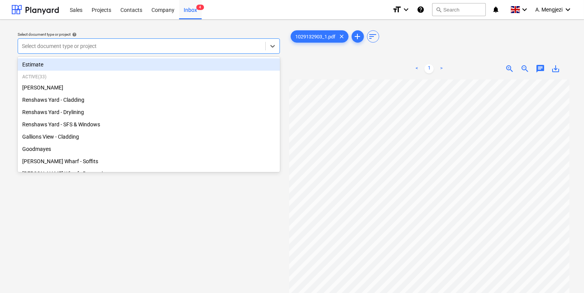
click at [171, 49] on div at bounding box center [142, 46] width 240 height 8
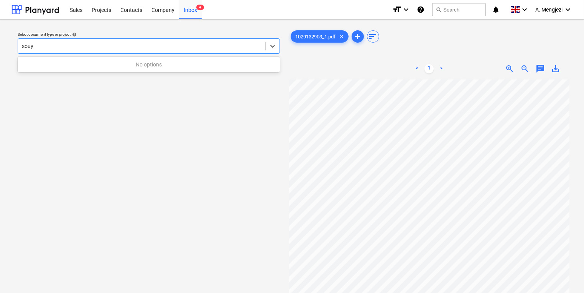
type input "sou"
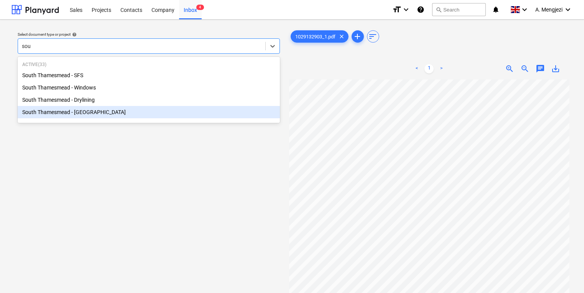
click at [124, 103] on div "South Thamesmead - Drylining" at bounding box center [149, 100] width 262 height 12
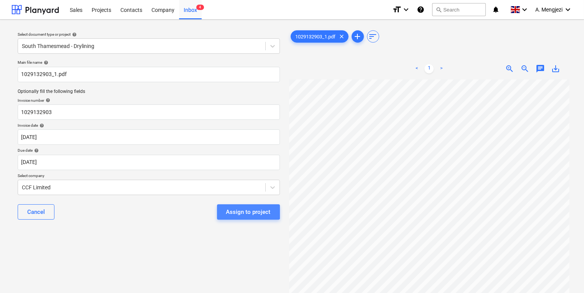
click at [235, 206] on button "Assign to project" at bounding box center [248, 211] width 63 height 15
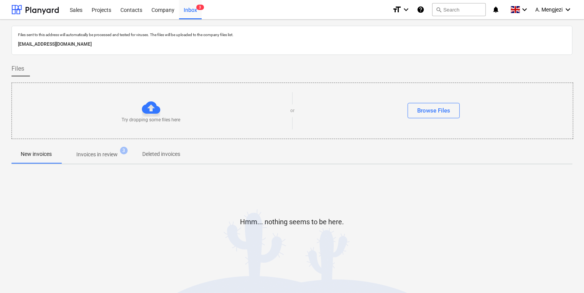
click at [450, 195] on div "Hmm... nothing seems to be here." at bounding box center [292, 227] width 561 height 115
click at [122, 152] on span "3" at bounding box center [124, 151] width 8 height 8
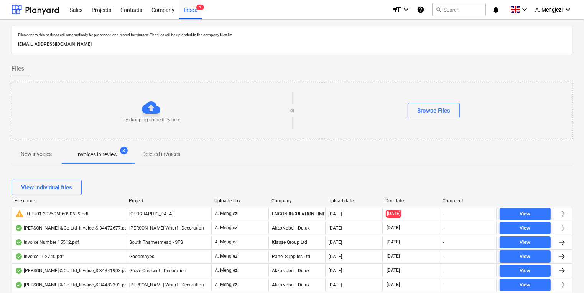
click at [293, 199] on div "Company" at bounding box center [297, 200] width 51 height 5
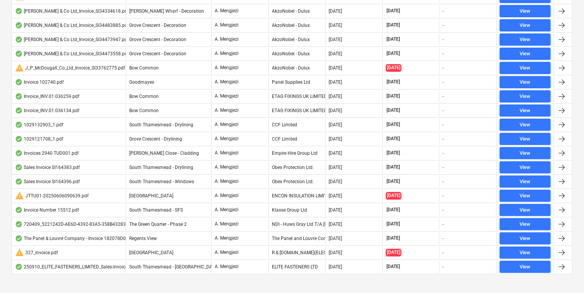
scroll to position [265, 0]
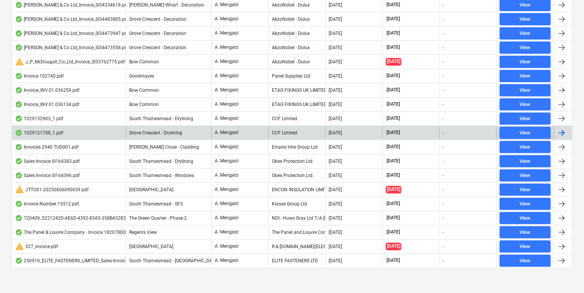
click at [296, 129] on div "CCF Limited" at bounding box center [296, 133] width 57 height 12
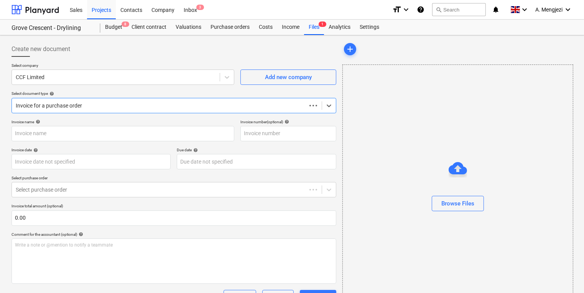
type input "1029121708"
type input "11 Sep 2025"
type input "15 Nov 2025"
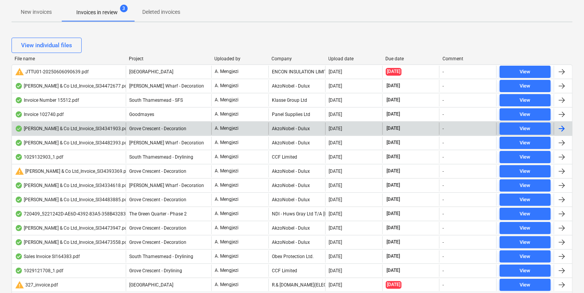
scroll to position [157, 0]
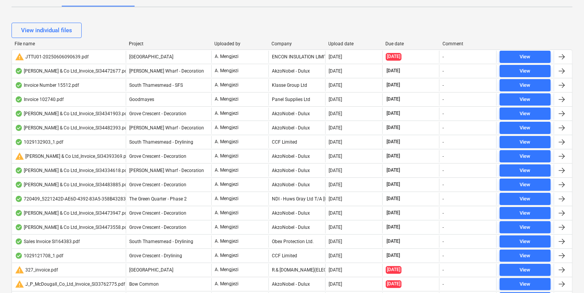
click at [281, 40] on div "View individual files" at bounding box center [292, 30] width 561 height 21
click at [287, 39] on div "View individual files" at bounding box center [292, 30] width 561 height 21
click at [285, 41] on div "Company" at bounding box center [297, 43] width 51 height 5
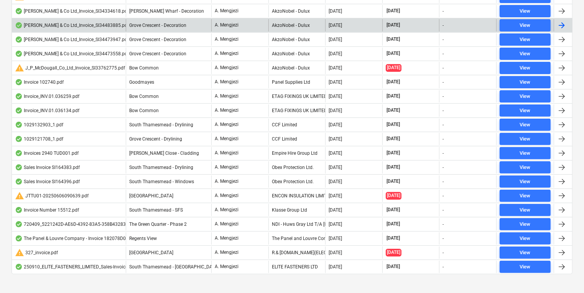
scroll to position [265, 0]
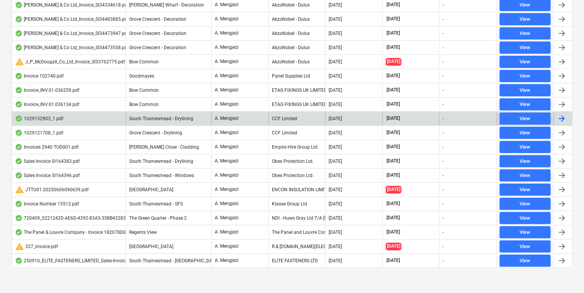
click at [282, 119] on div "CCF Limited" at bounding box center [296, 118] width 57 height 12
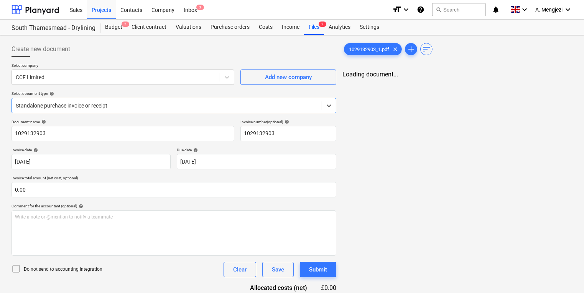
click at [413, 149] on div "1029132903_1.pdf clear add sort Loading document..." at bounding box center [457, 180] width 236 height 285
click at [324, 31] on div "Analytics" at bounding box center [339, 27] width 31 height 15
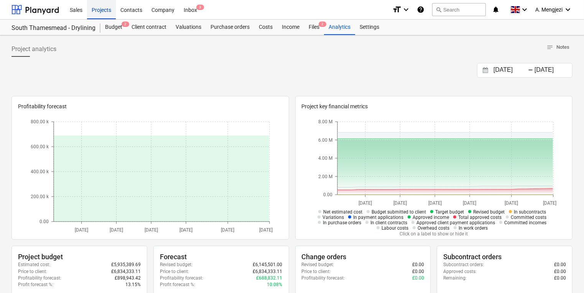
click at [104, 12] on div "Projects" at bounding box center [101, 10] width 29 height 20
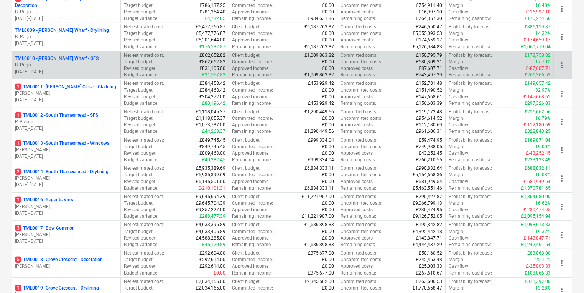
scroll to position [338, 0]
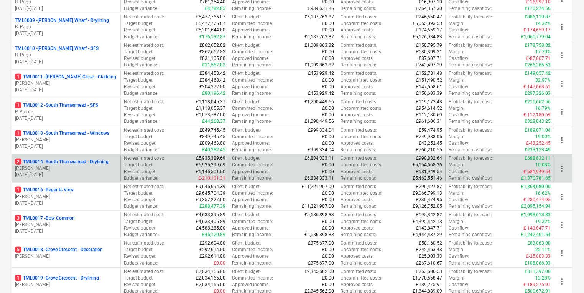
click at [108, 163] on p "2 TML0014 - South Thamesmead - Drylining" at bounding box center [62, 161] width 94 height 7
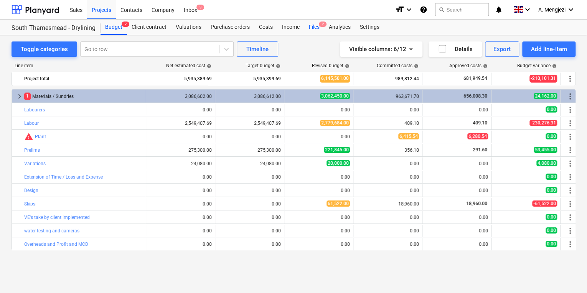
click at [310, 26] on div "Files 2" at bounding box center [314, 27] width 20 height 15
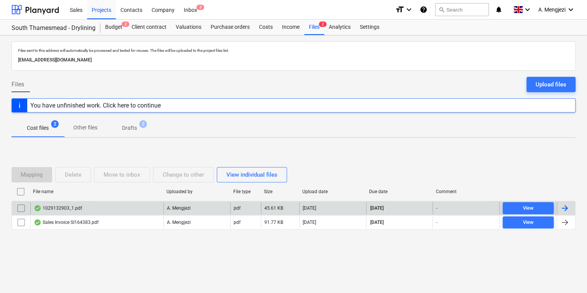
click at [103, 211] on div "1029132903_1.pdf" at bounding box center [96, 208] width 133 height 12
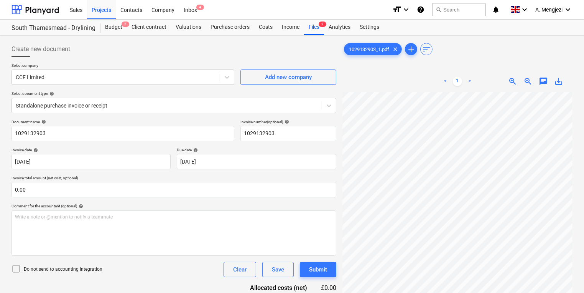
scroll to position [1, 59]
click at [335, 267] on div "Create new document Select company CCF Limited Add new company Select document …" at bounding box center [291, 202] width 567 height 328
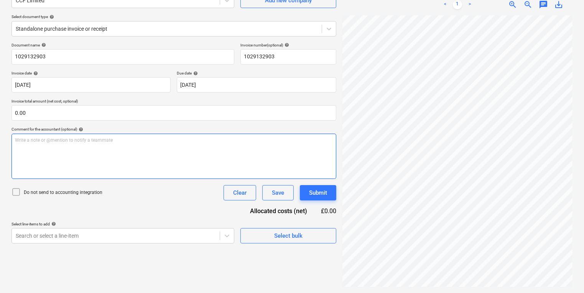
scroll to position [0, 0]
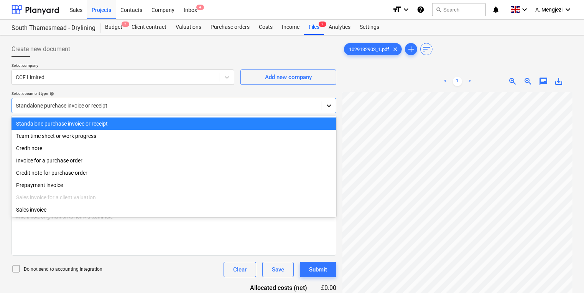
drag, startPoint x: 315, startPoint y: 108, endPoint x: 323, endPoint y: 107, distance: 8.2
click at [316, 108] on div at bounding box center [167, 106] width 302 height 8
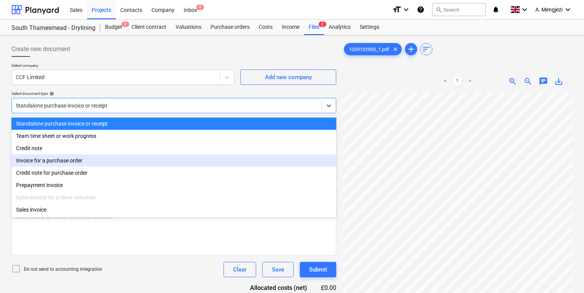
click at [105, 164] on div "Invoice for a purchase order" at bounding box center [174, 160] width 325 height 12
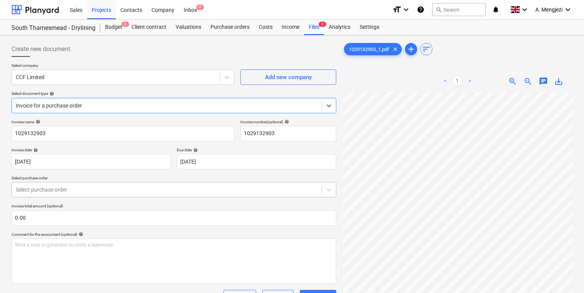
click at [99, 189] on body "Sales Projects Contacts Company Inbox 4 format_size keyboard_arrow_down help se…" at bounding box center [292, 146] width 584 height 293
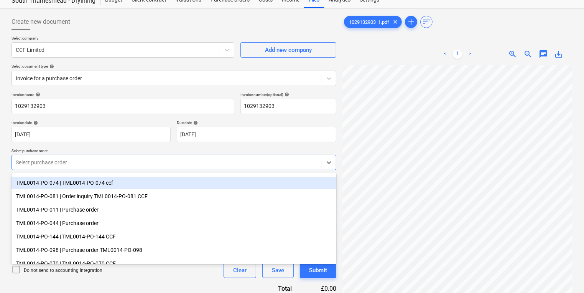
scroll to position [123, 0]
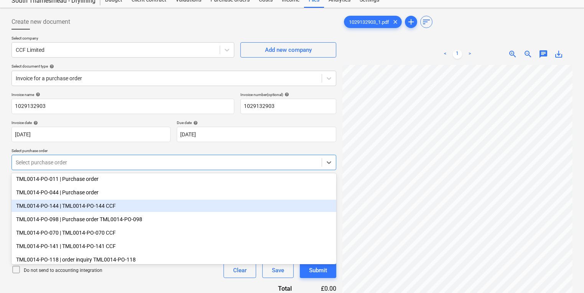
click at [107, 203] on div "TML0014-PO-144 | TML0014-PO-144 CCF" at bounding box center [174, 205] width 325 height 12
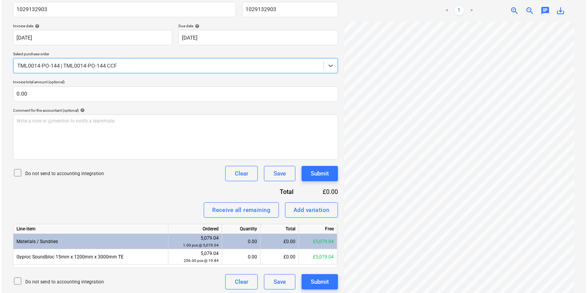
scroll to position [126, 0]
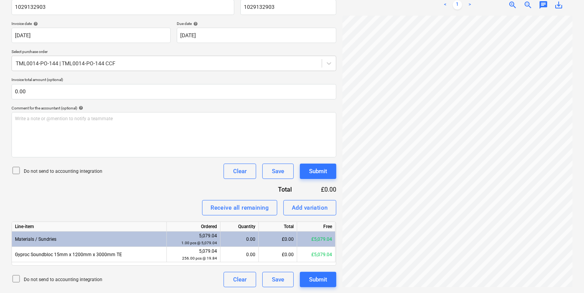
click at [249, 245] on div "0.00" at bounding box center [240, 238] width 32 height 15
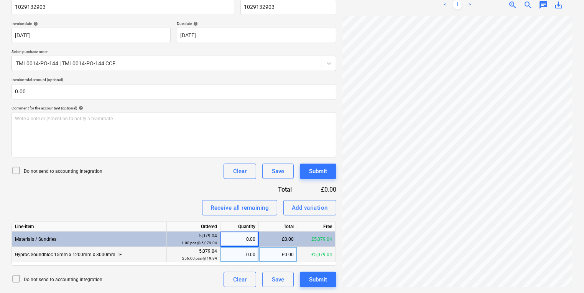
click at [246, 249] on div "0.00" at bounding box center [240, 254] width 32 height 15
type input "256"
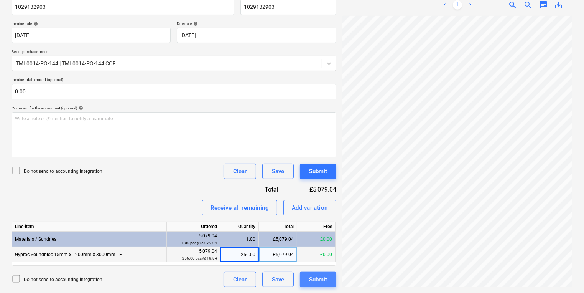
click at [313, 280] on div "Submit" at bounding box center [318, 279] width 18 height 10
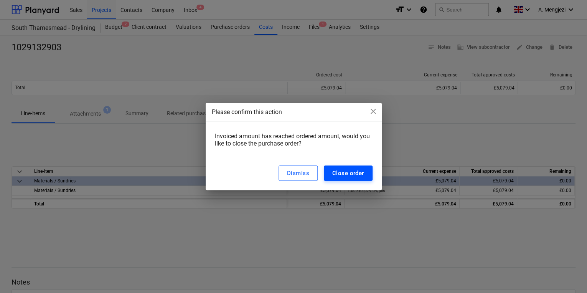
click at [357, 168] on button "Close order" at bounding box center [348, 172] width 49 height 15
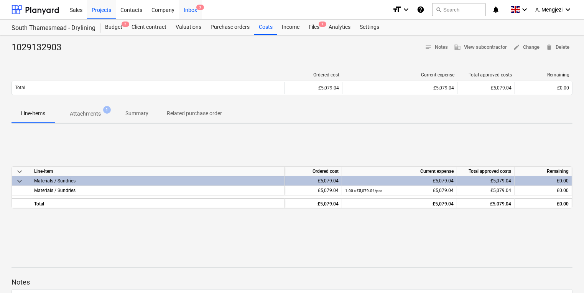
click at [189, 6] on div "Inbox 3" at bounding box center [190, 10] width 23 height 20
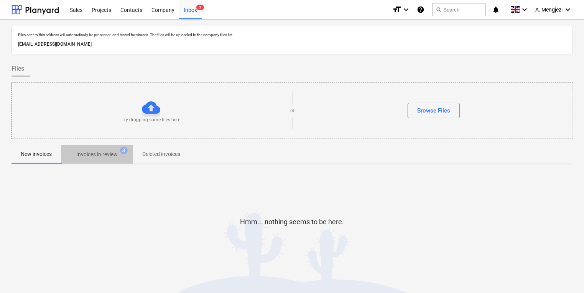
click at [95, 153] on p "Invoices in review" at bounding box center [96, 154] width 41 height 8
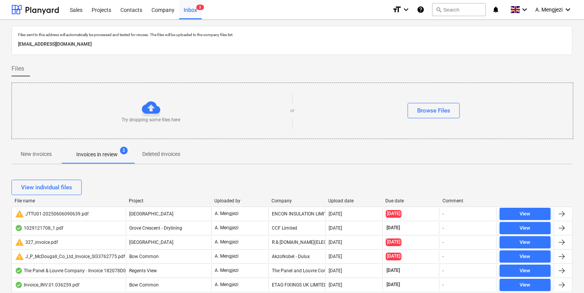
click at [283, 198] on div "Company" at bounding box center [297, 200] width 51 height 5
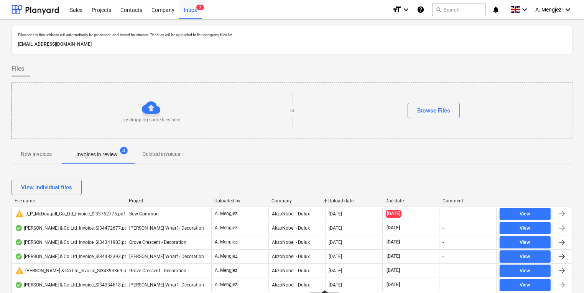
click at [462, 89] on div "Try dropping some files here or Browse Files" at bounding box center [292, 110] width 561 height 43
click at [41, 154] on p "New invoices" at bounding box center [36, 154] width 31 height 8
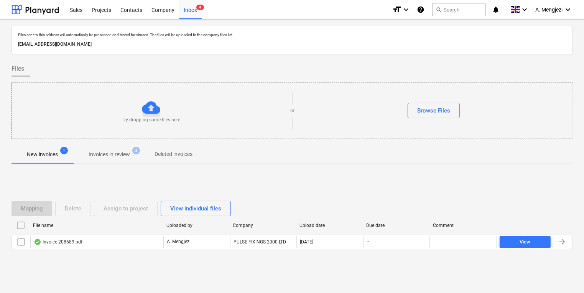
click at [460, 206] on div "Mapping Delete Assign to project View individual files" at bounding box center [292, 208] width 561 height 15
click at [479, 163] on div "New invoices 1 Invoices in review 3 Deleted invoices" at bounding box center [292, 154] width 561 height 19
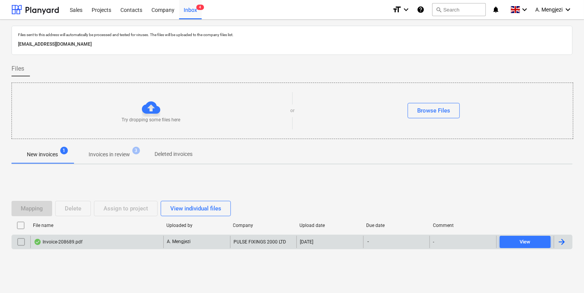
click at [159, 240] on div "Invoice-208689.pdf" at bounding box center [96, 242] width 133 height 12
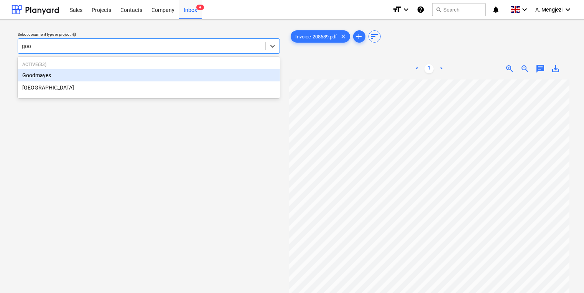
type input "good"
click at [148, 71] on div "Goodmayes" at bounding box center [149, 75] width 262 height 12
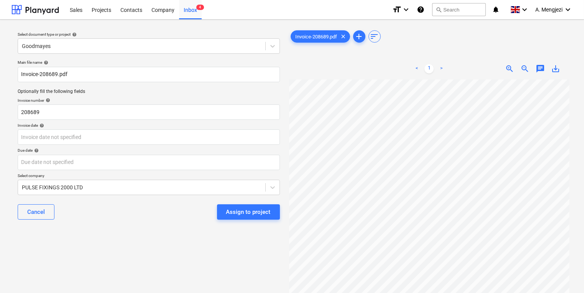
click at [121, 126] on div "Invoice date help" at bounding box center [149, 125] width 262 height 5
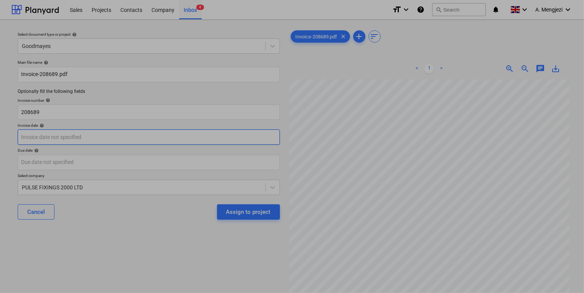
click at [121, 133] on body "Sales Projects Contacts Company Inbox 4 format_size keyboard_arrow_down help se…" at bounding box center [292, 146] width 584 height 293
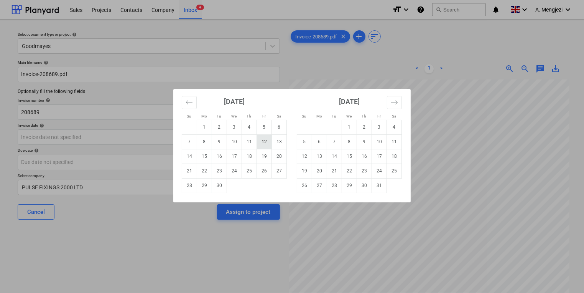
click at [267, 145] on td "12" at bounding box center [264, 141] width 15 height 15
type input "12 Sep 2025"
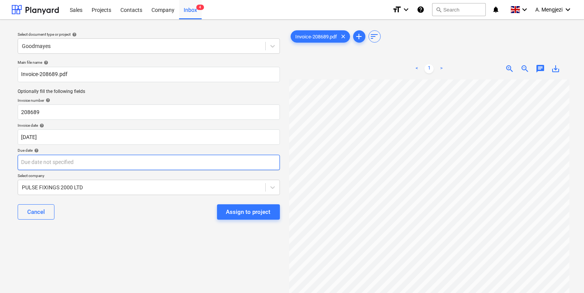
click at [216, 163] on body "Sales Projects Contacts Company Inbox 4 format_size keyboard_arrow_down help se…" at bounding box center [292, 146] width 584 height 293
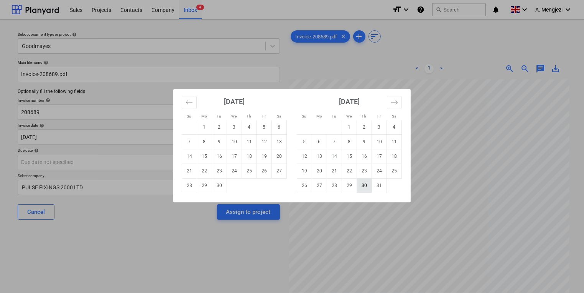
click at [366, 188] on td "30" at bounding box center [364, 185] width 15 height 15
type input "30 Oct 2025"
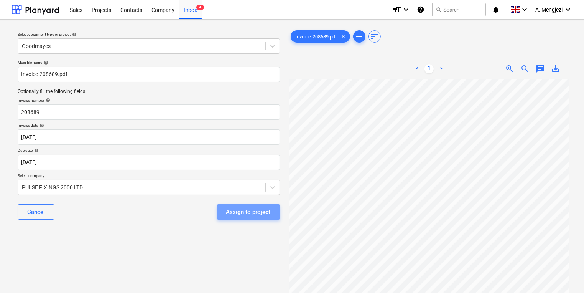
drag, startPoint x: 241, startPoint y: 207, endPoint x: 258, endPoint y: 242, distance: 39.5
click at [246, 217] on button "Assign to project" at bounding box center [248, 211] width 63 height 15
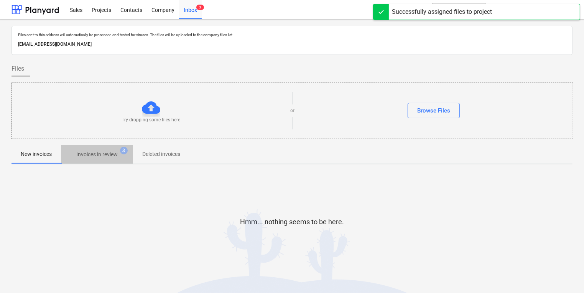
click at [107, 156] on p "Invoices in review" at bounding box center [96, 154] width 41 height 8
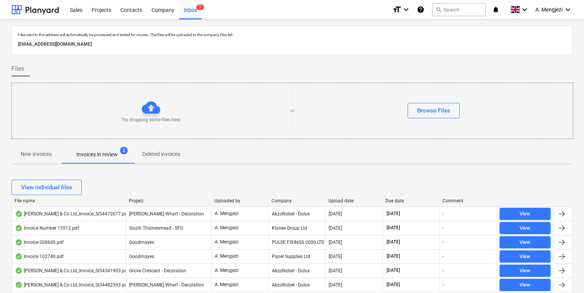
click at [461, 114] on div "Browse Files" at bounding box center [434, 110] width 278 height 15
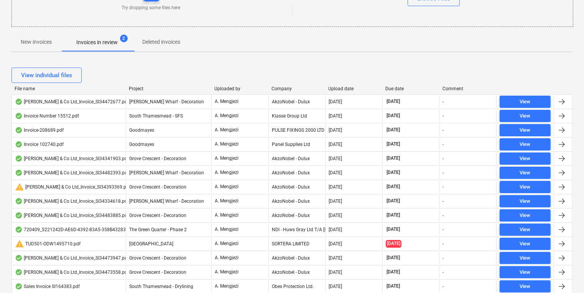
scroll to position [123, 0]
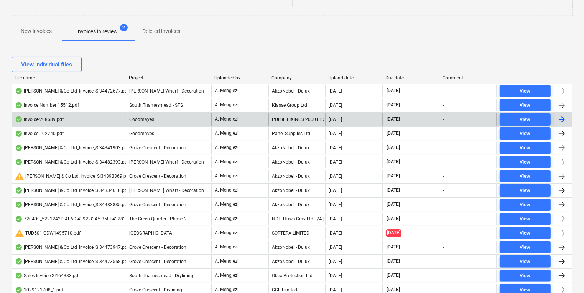
click at [296, 113] on div "PULSE FIXINGS 2000 LTD" at bounding box center [296, 119] width 57 height 12
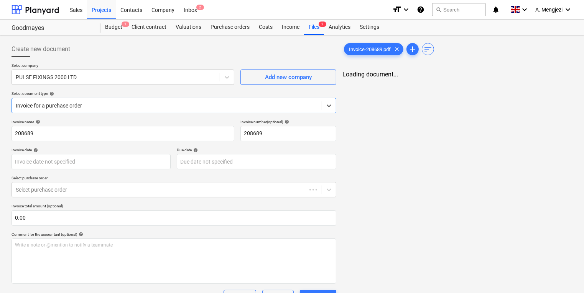
type input "12 Sep 2025"
type input "30 Oct 2025"
click at [200, 12] on div "Inbox 2" at bounding box center [190, 10] width 23 height 20
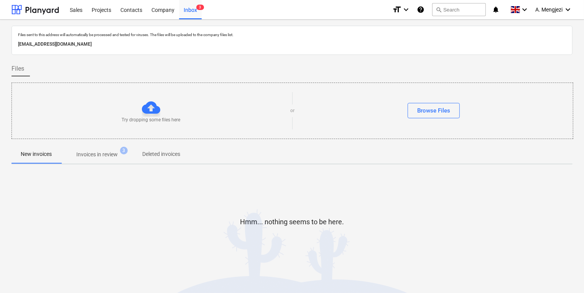
click at [106, 152] on p "Invoices in review" at bounding box center [96, 154] width 41 height 8
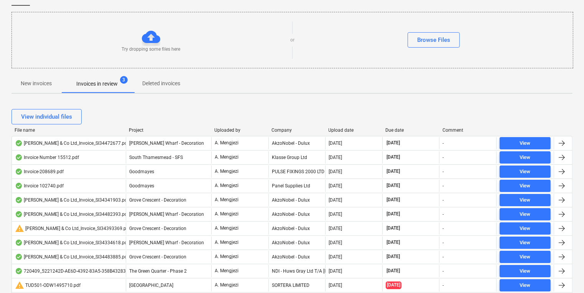
scroll to position [184, 0]
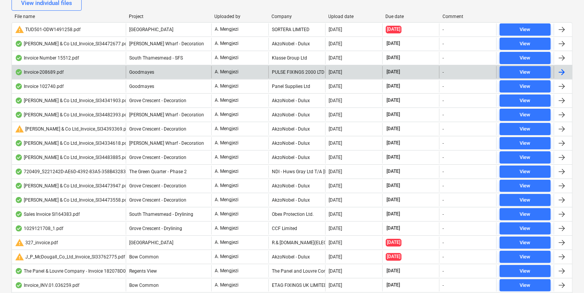
click at [294, 67] on div "PULSE FIXINGS 2000 LTD" at bounding box center [296, 72] width 57 height 12
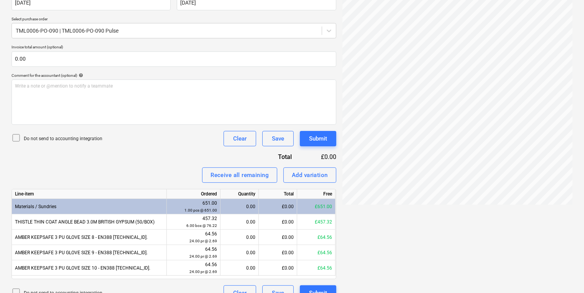
scroll to position [114, 46]
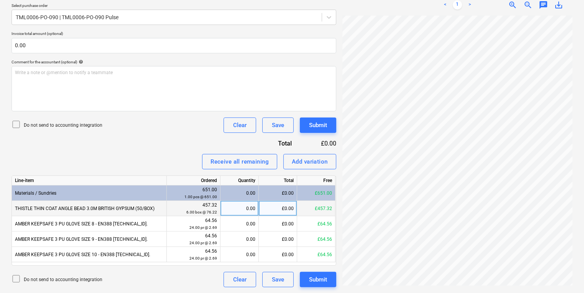
click at [244, 208] on div "0.00" at bounding box center [240, 208] width 32 height 15
type input "6"
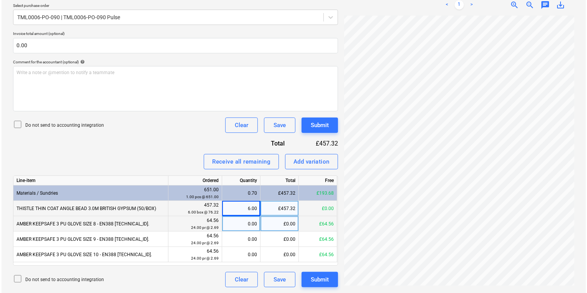
scroll to position [107, 67]
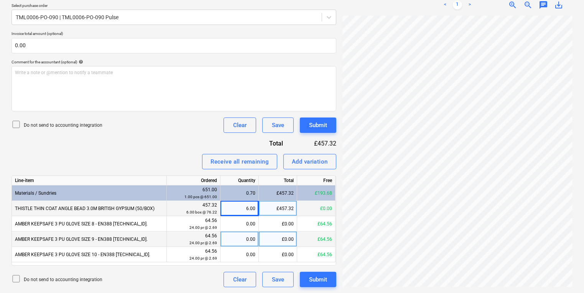
click at [231, 237] on div "0.00" at bounding box center [240, 238] width 32 height 15
type input "24"
click at [308, 272] on button "Submit" at bounding box center [318, 279] width 36 height 15
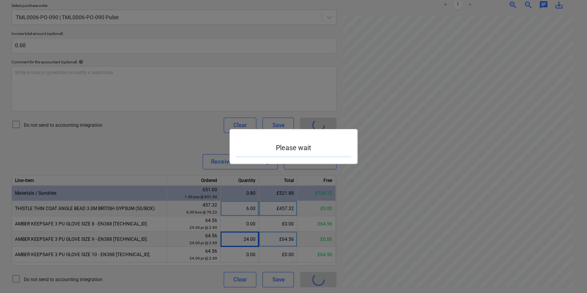
scroll to position [107, 67]
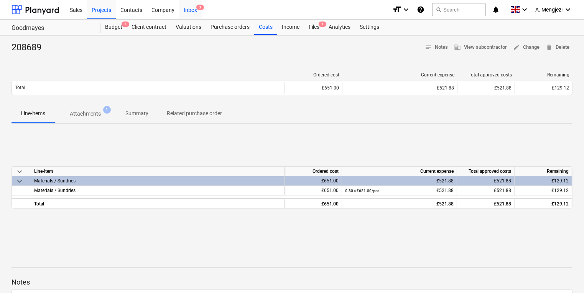
click at [191, 11] on div "Inbox 3" at bounding box center [190, 10] width 23 height 20
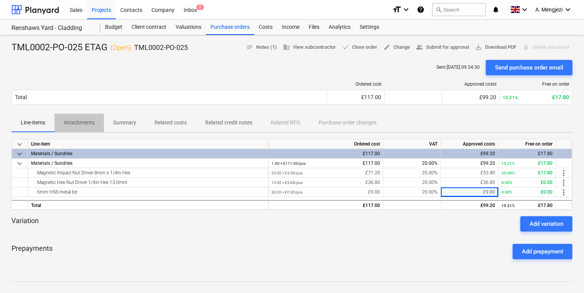
click at [81, 121] on p "Attachments" at bounding box center [79, 123] width 31 height 8
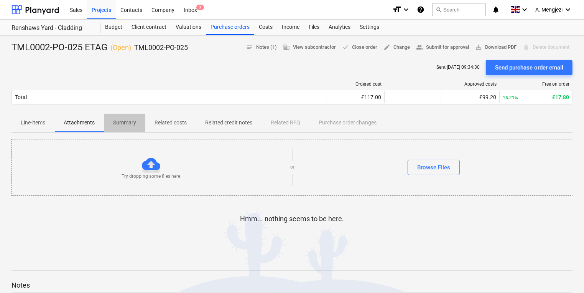
click at [127, 125] on p "Summary" at bounding box center [124, 123] width 23 height 8
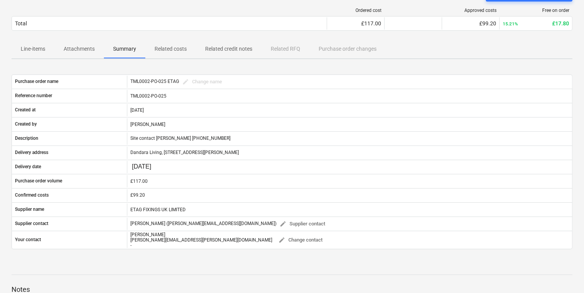
scroll to position [153, 0]
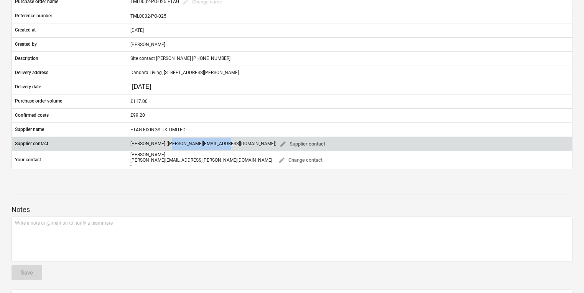
drag, startPoint x: 213, startPoint y: 144, endPoint x: 164, endPoint y: 145, distance: 49.1
click at [164, 145] on div "[PERSON_NAME] ([PERSON_NAME][EMAIL_ADDRESS][DOMAIN_NAME]) edit Supplier contact" at bounding box center [229, 144] width 198 height 12
copy div "[PERSON_NAME][EMAIL_ADDRESS][DOMAIN_NAME]"
